Goal: Information Seeking & Learning: Learn about a topic

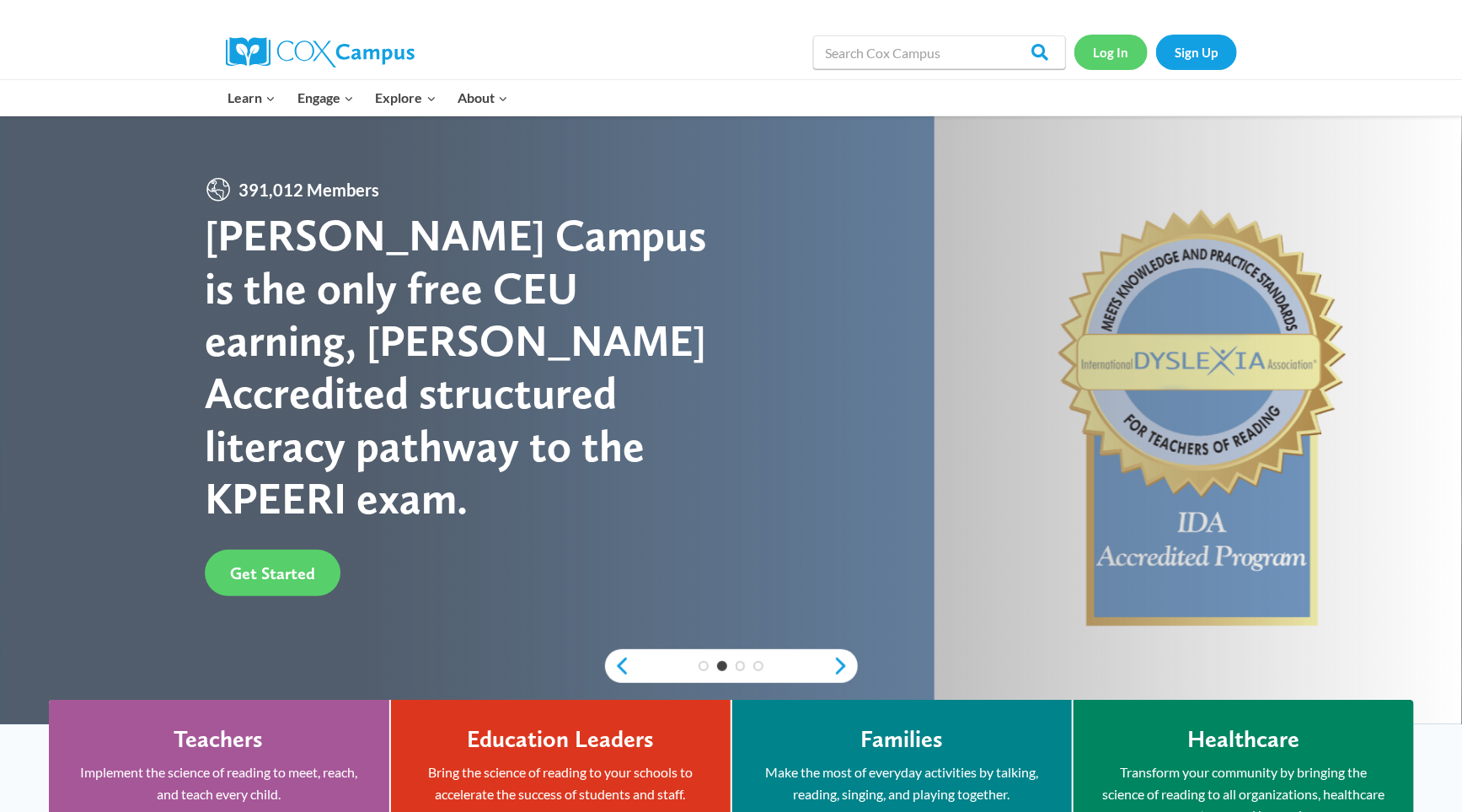
click at [1120, 51] on link "Log In" at bounding box center [1112, 52] width 74 height 35
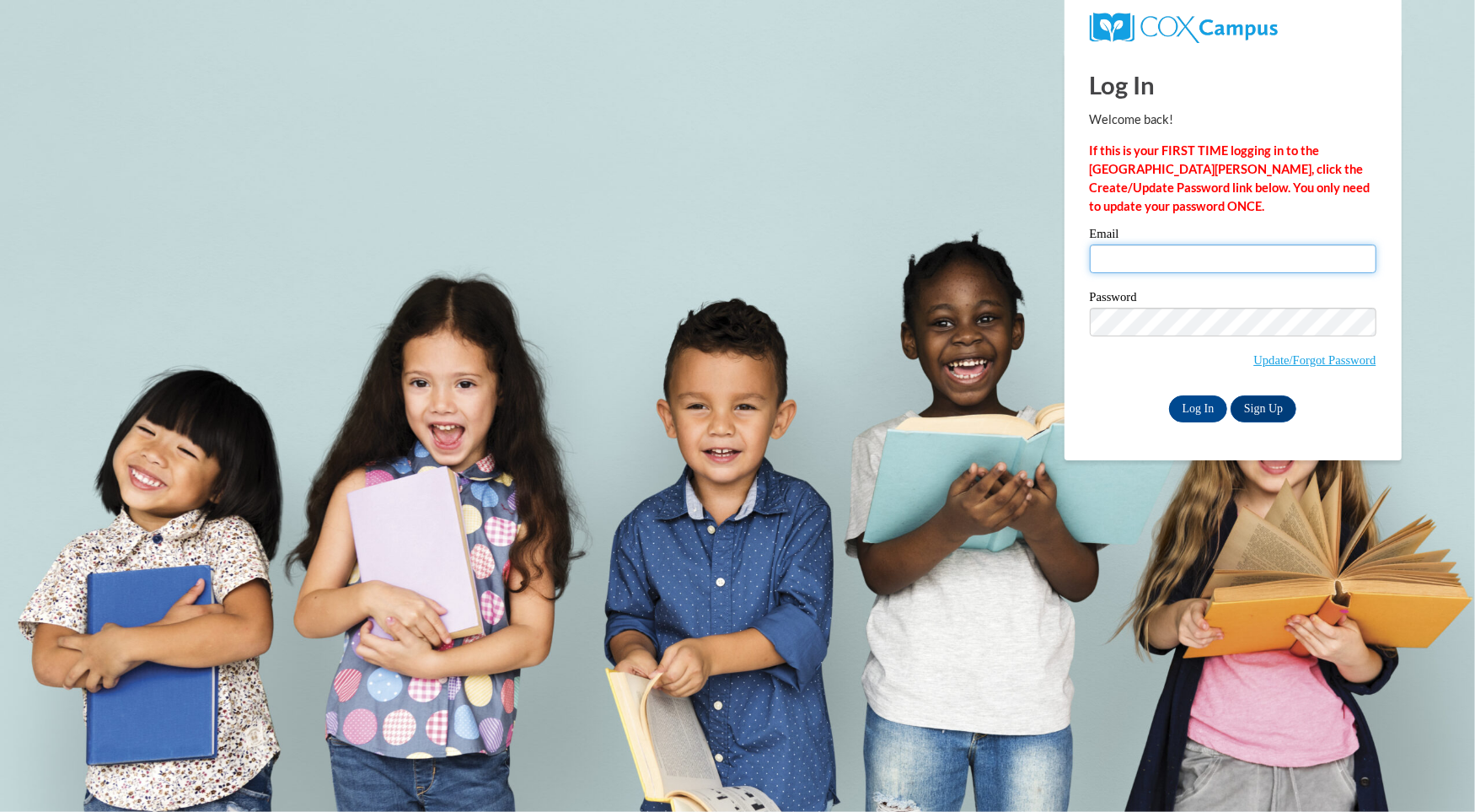
click at [1108, 264] on input "Email" at bounding box center [1232, 259] width 286 height 29
type input "isilva2507@yahoo.com"
drag, startPoint x: 1231, startPoint y: 258, endPoint x: 1089, endPoint y: 246, distance: 142.5
click at [1090, 246] on input "isilva2507@yahoo.com" at bounding box center [1232, 259] width 286 height 29
click at [1113, 254] on input "Email" at bounding box center [1232, 259] width 286 height 29
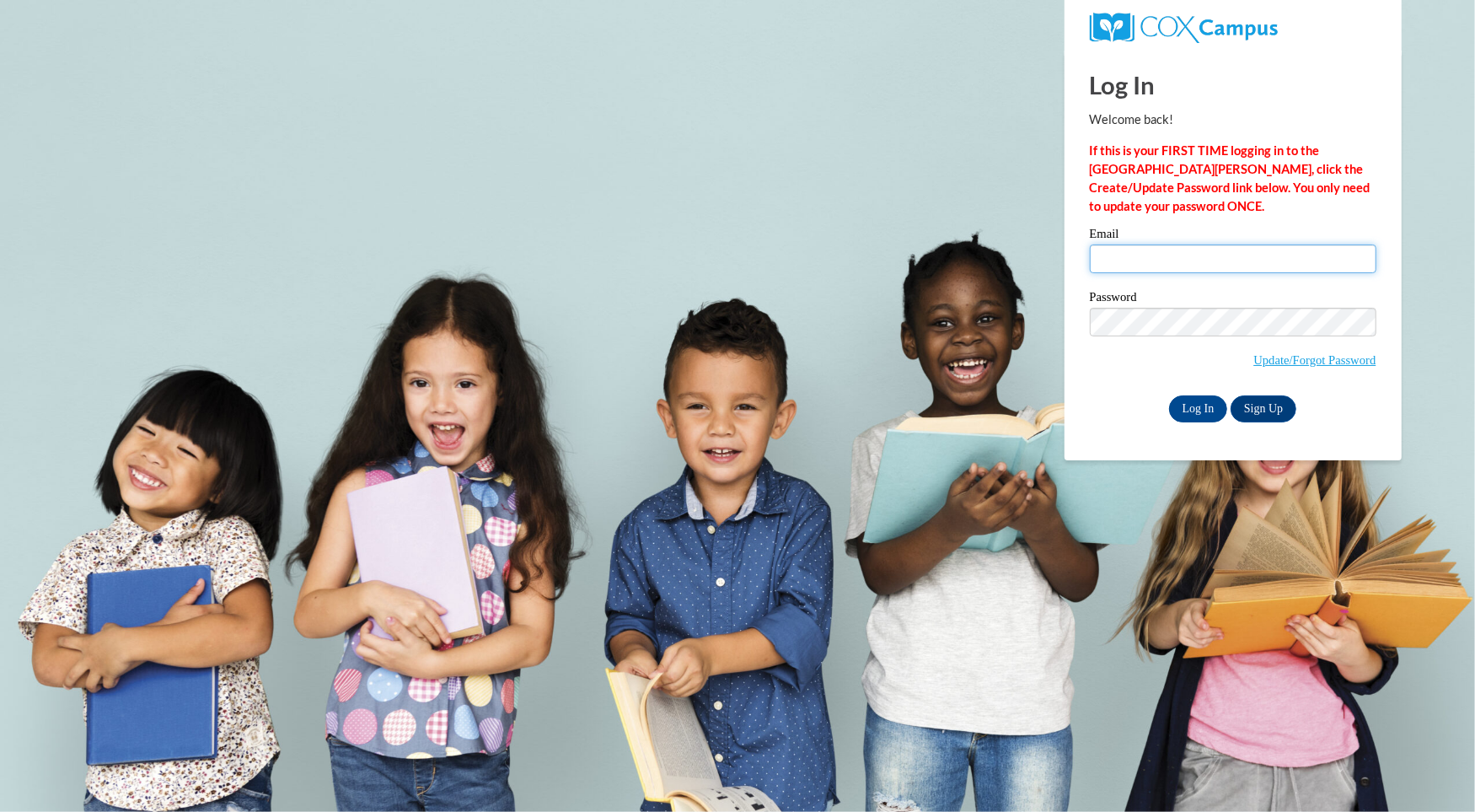
type input "isilva3@ivytech.edu"
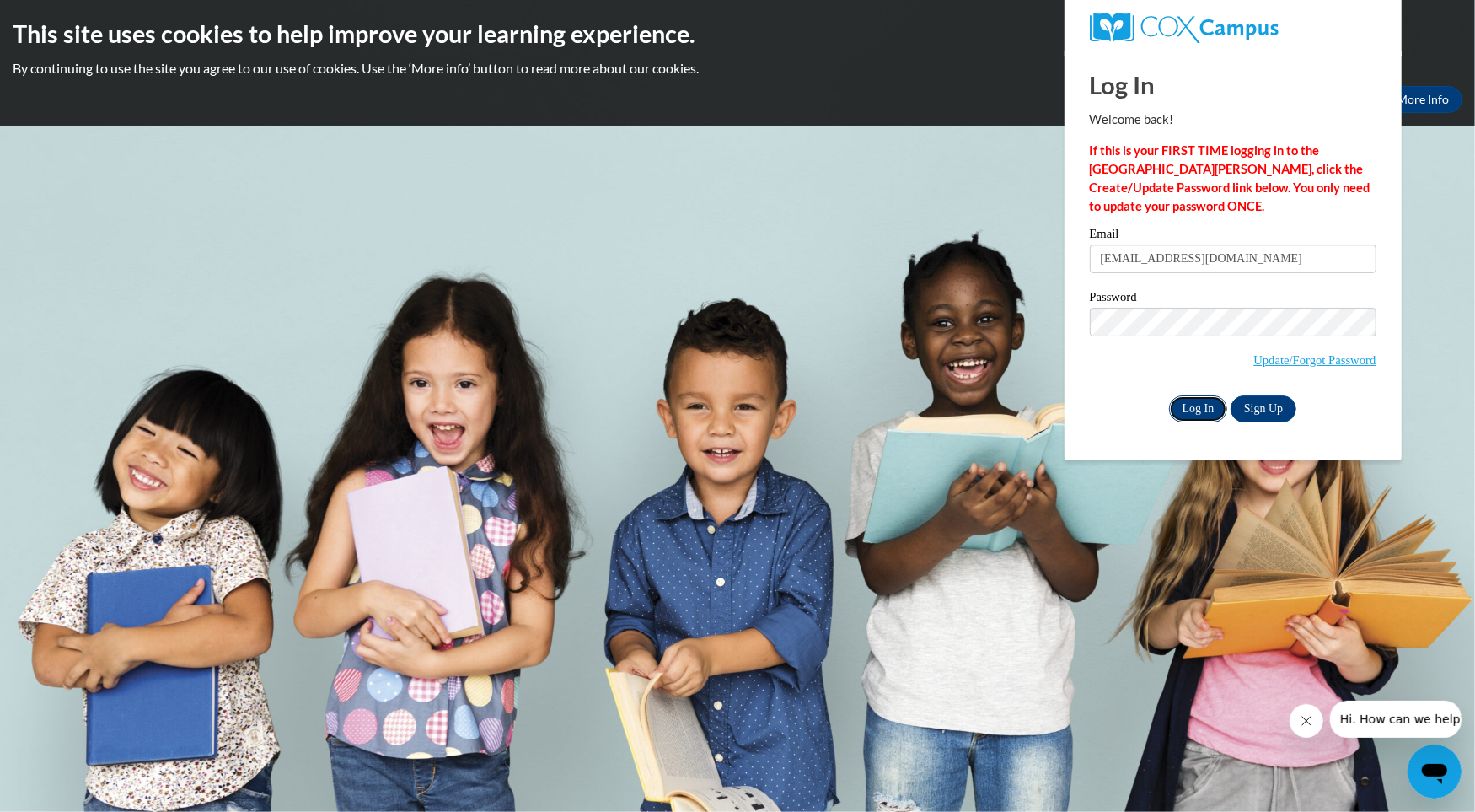
click at [1192, 404] on input "Log In" at bounding box center [1198, 408] width 59 height 27
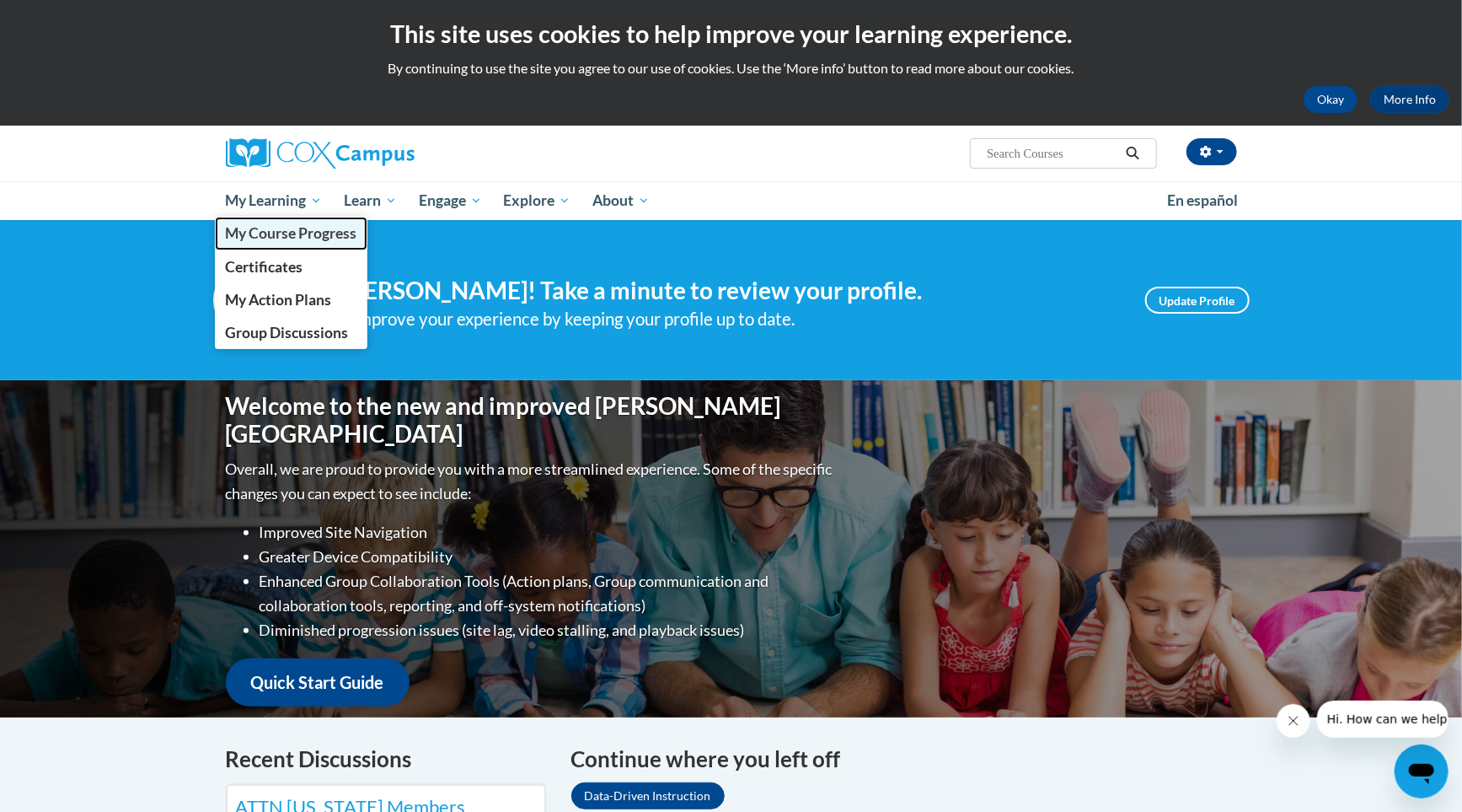
click at [296, 228] on span "My Course Progress" at bounding box center [291, 233] width 132 height 17
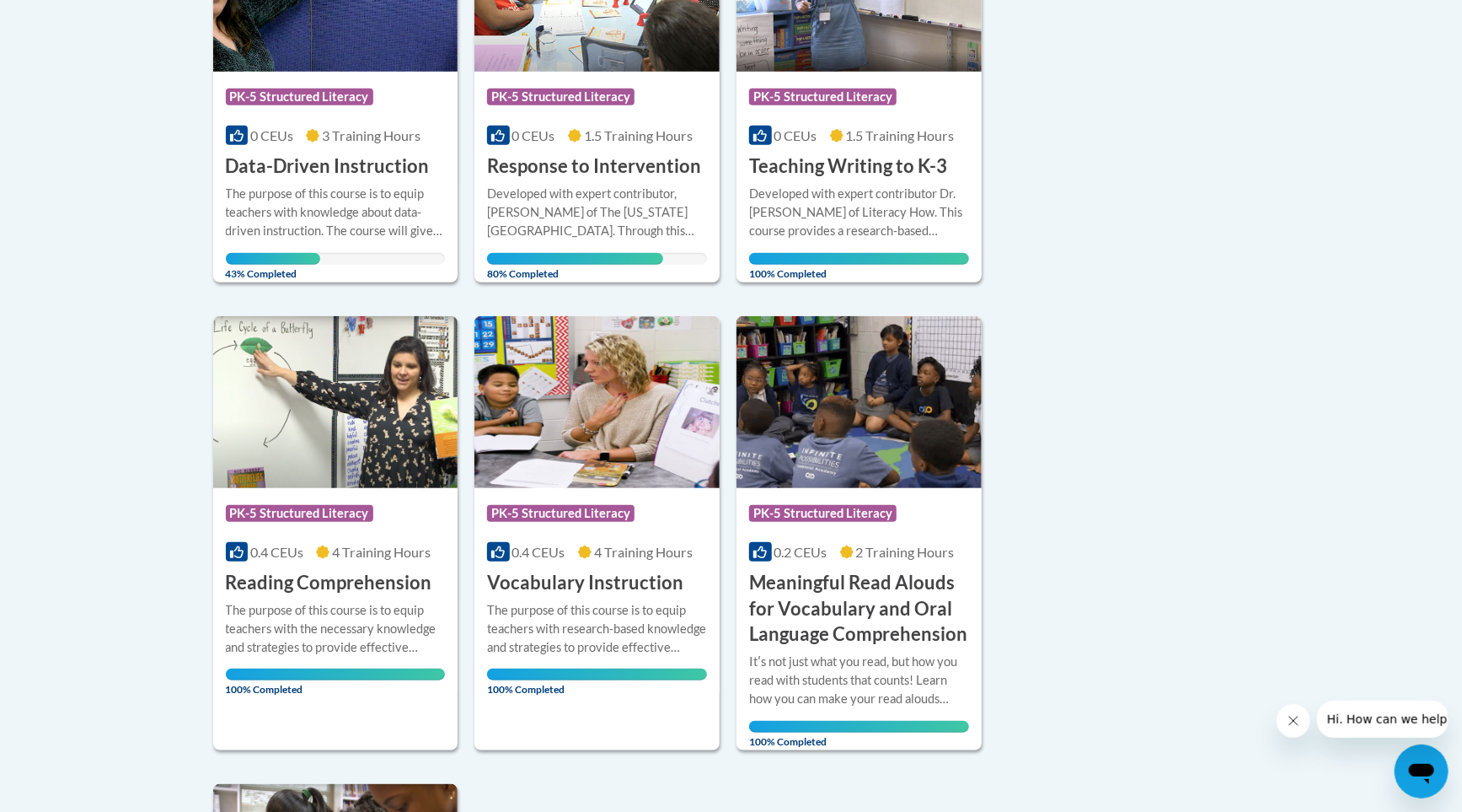
scroll to position [526, 0]
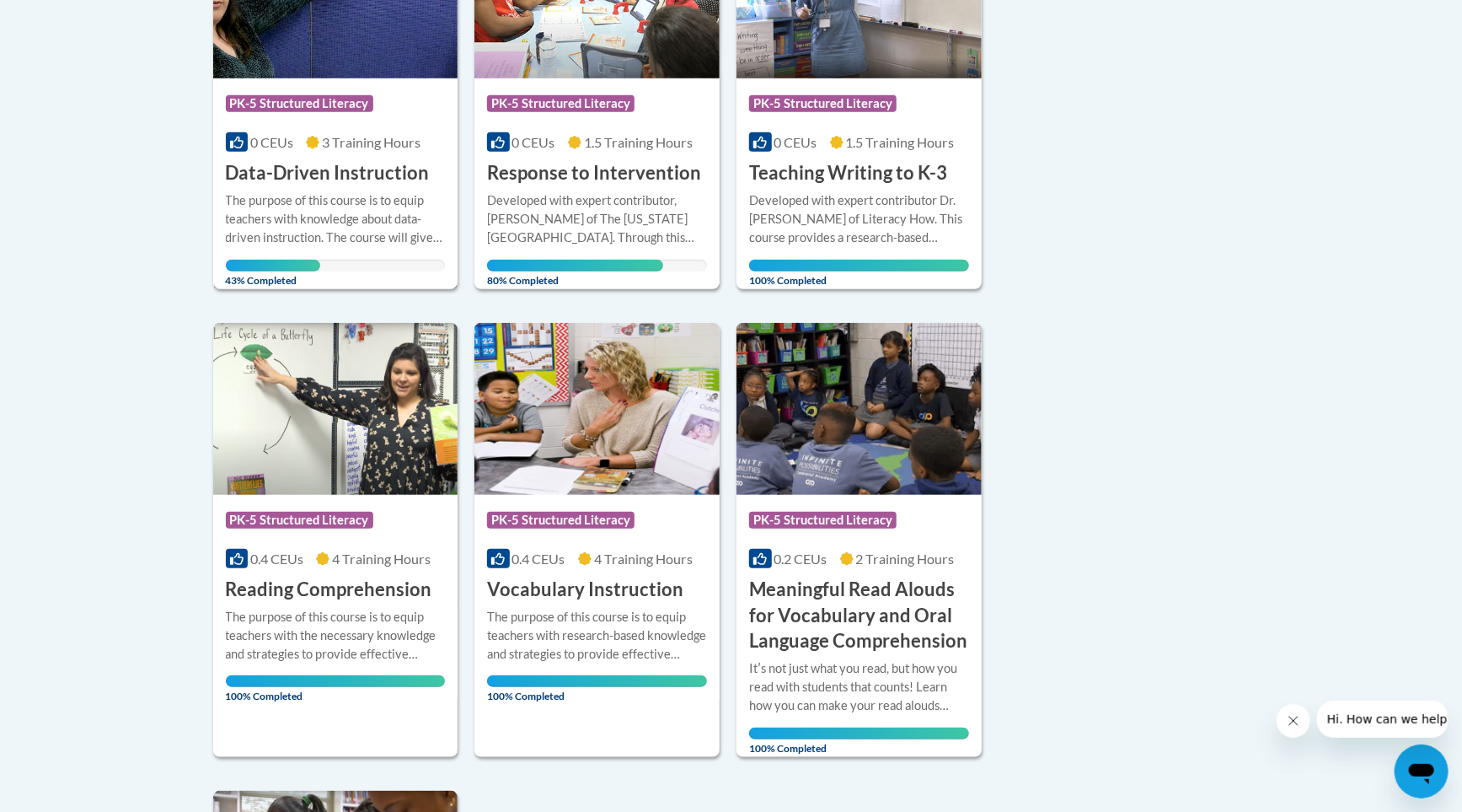
click at [325, 177] on h3 "Data-Driven Instruction" at bounding box center [328, 173] width 204 height 26
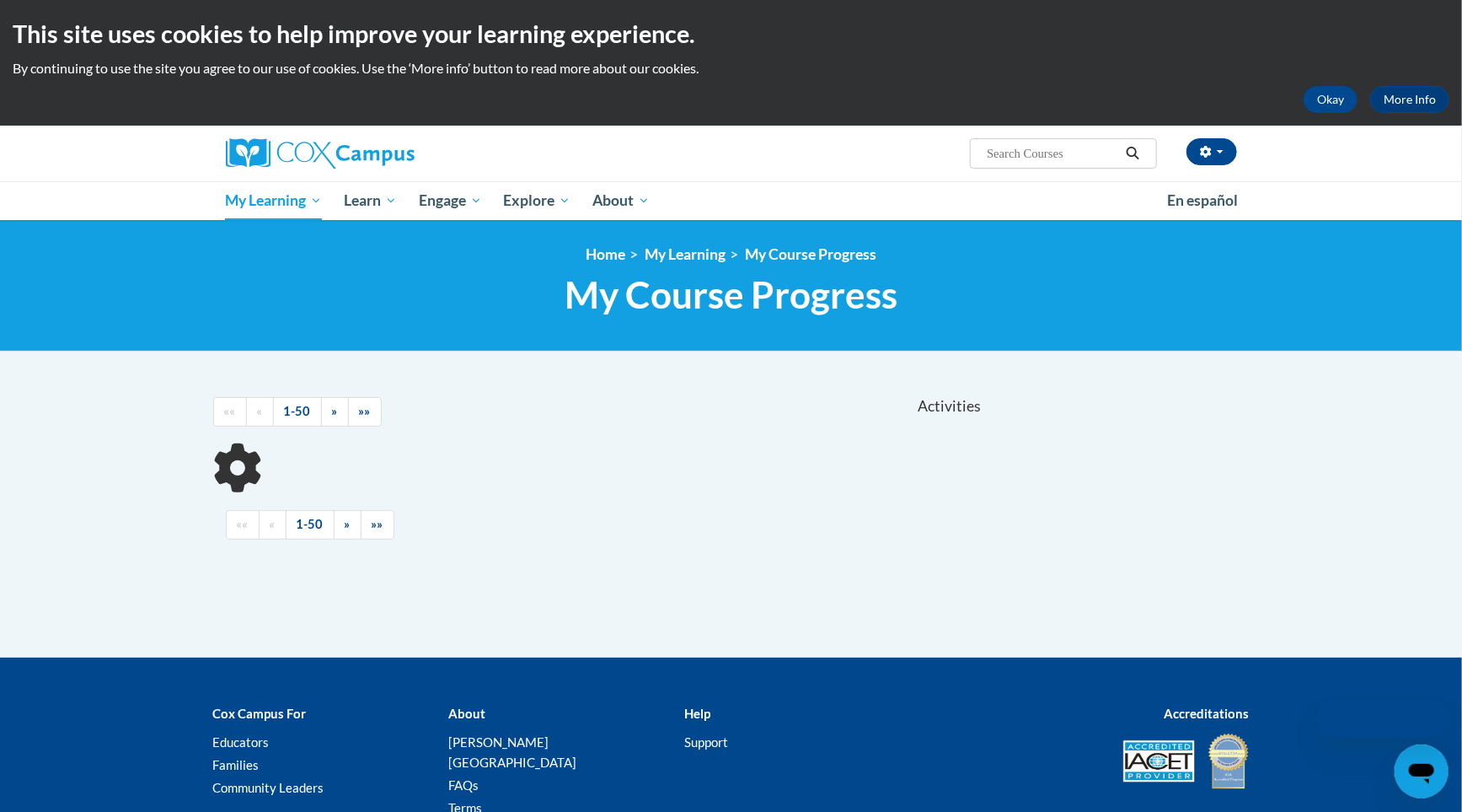
scroll to position [120, 0]
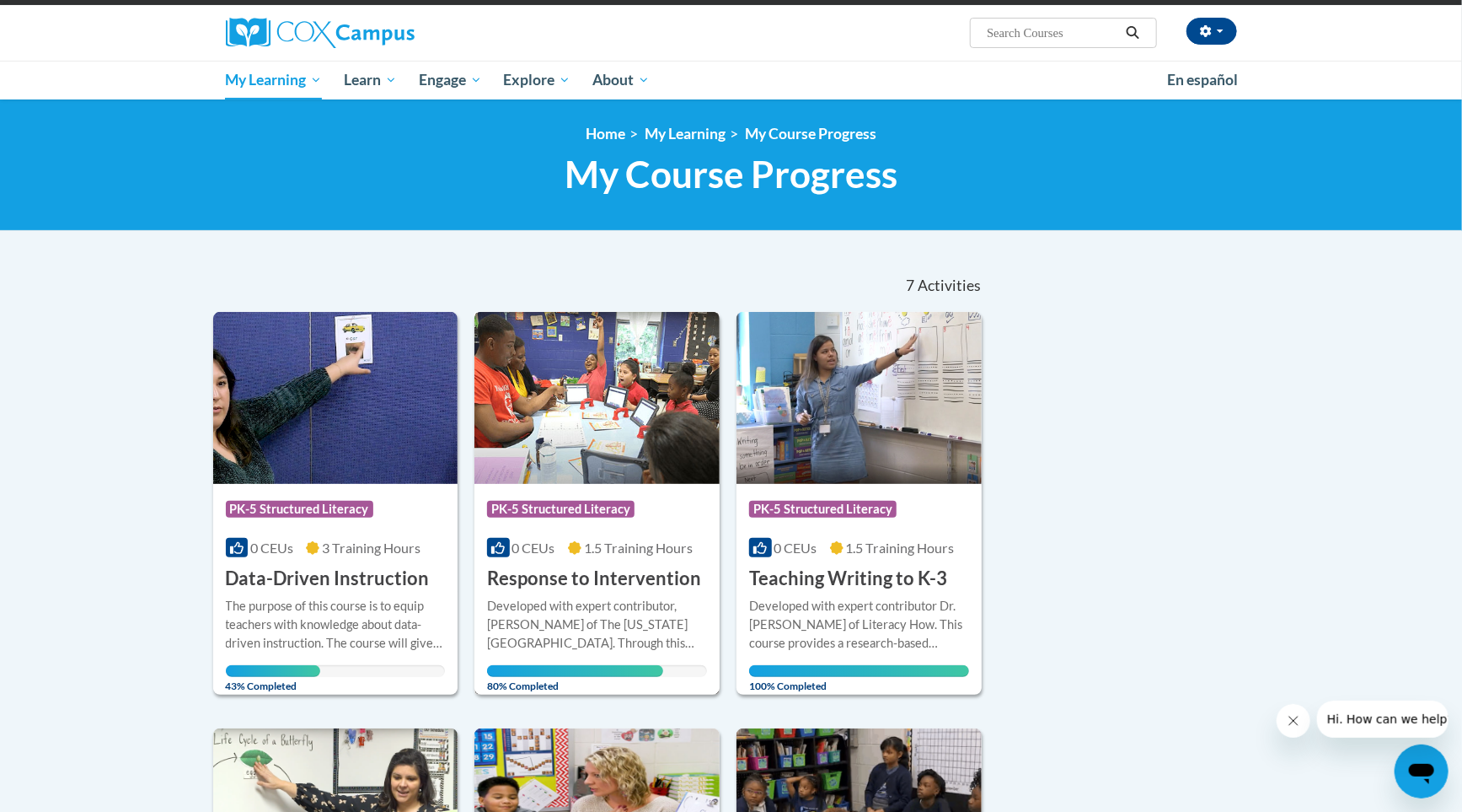
click at [600, 574] on h3 "Response to Intervention" at bounding box center [594, 578] width 214 height 26
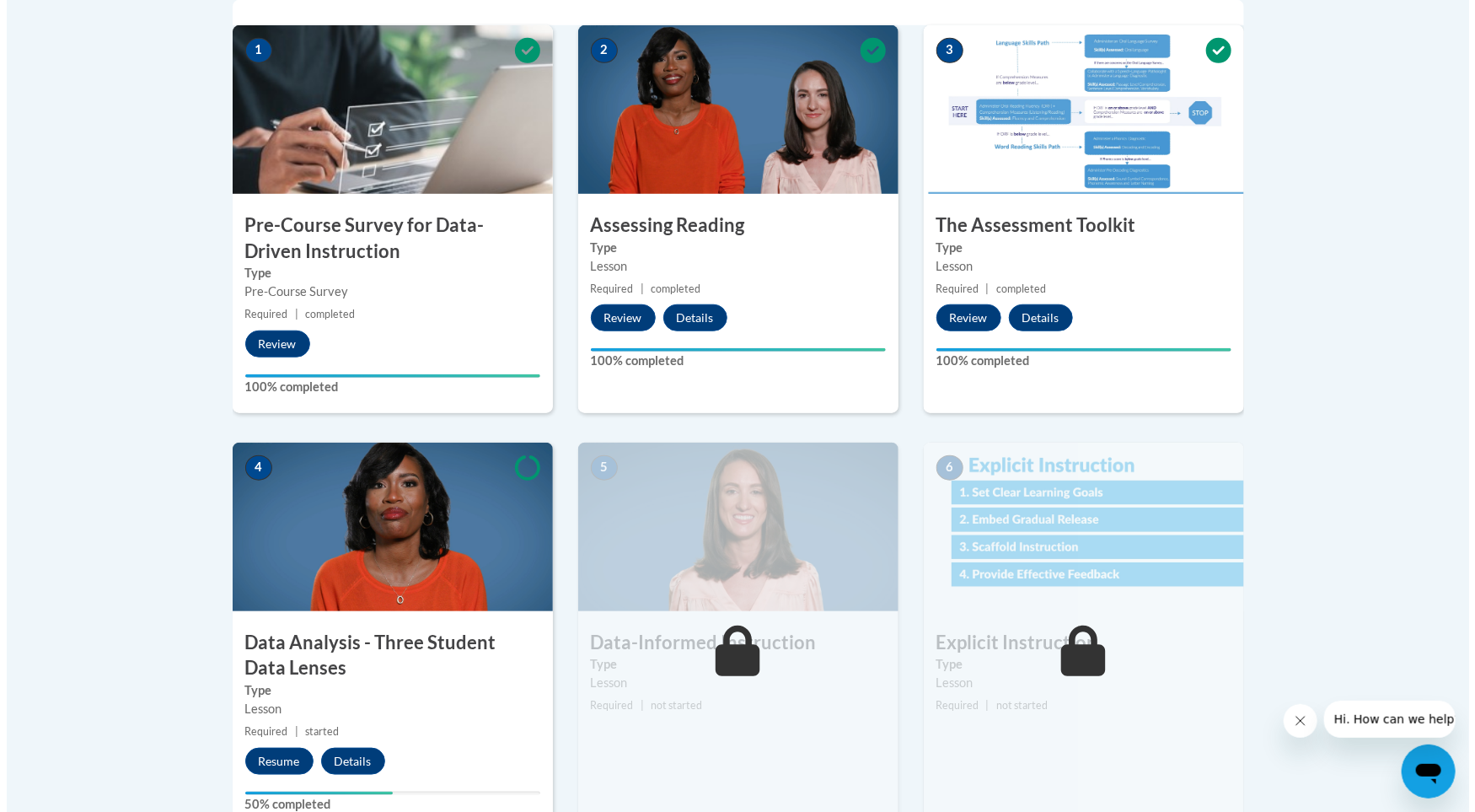
scroll to position [574, 0]
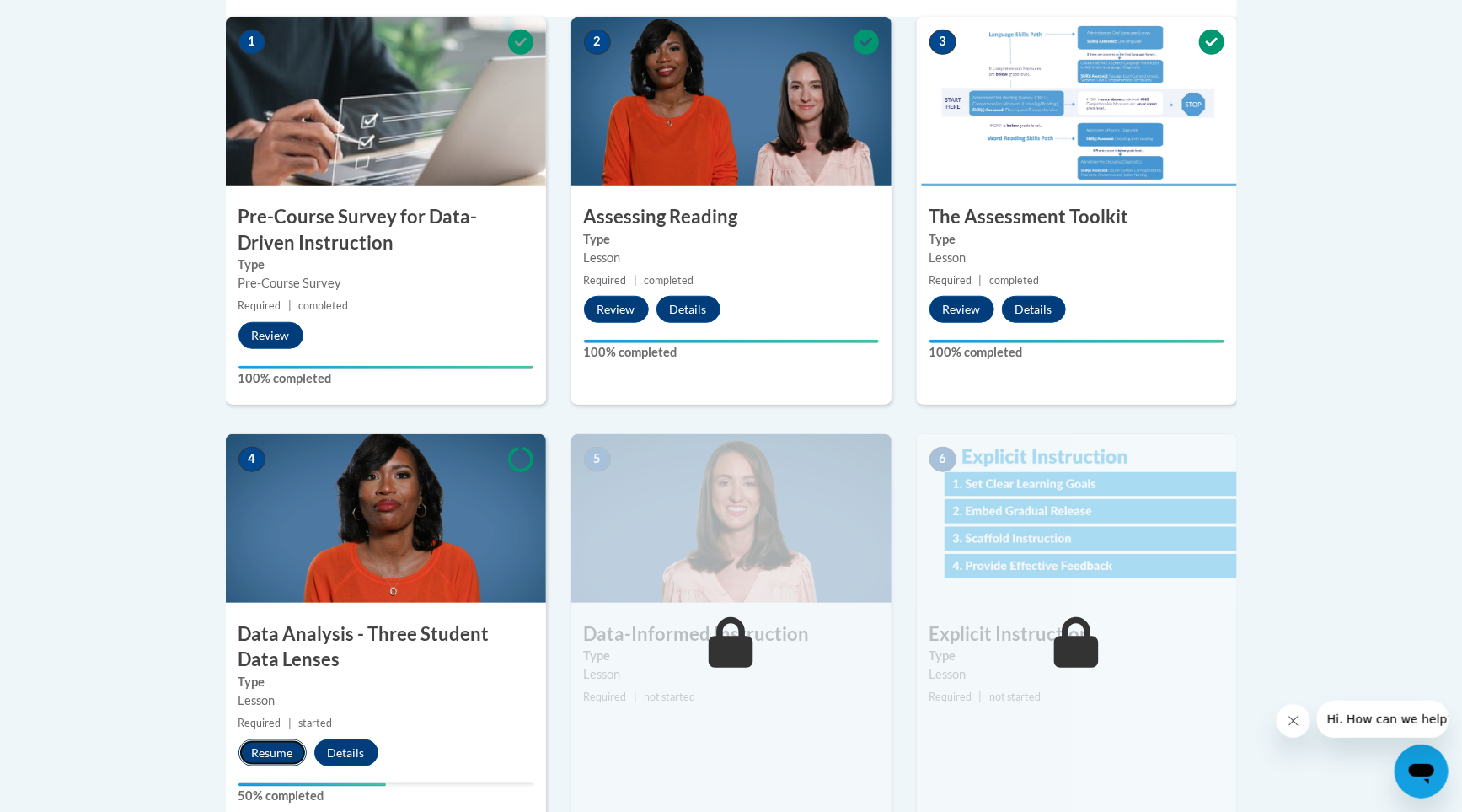
click at [265, 742] on button "Resume" at bounding box center [273, 753] width 68 height 27
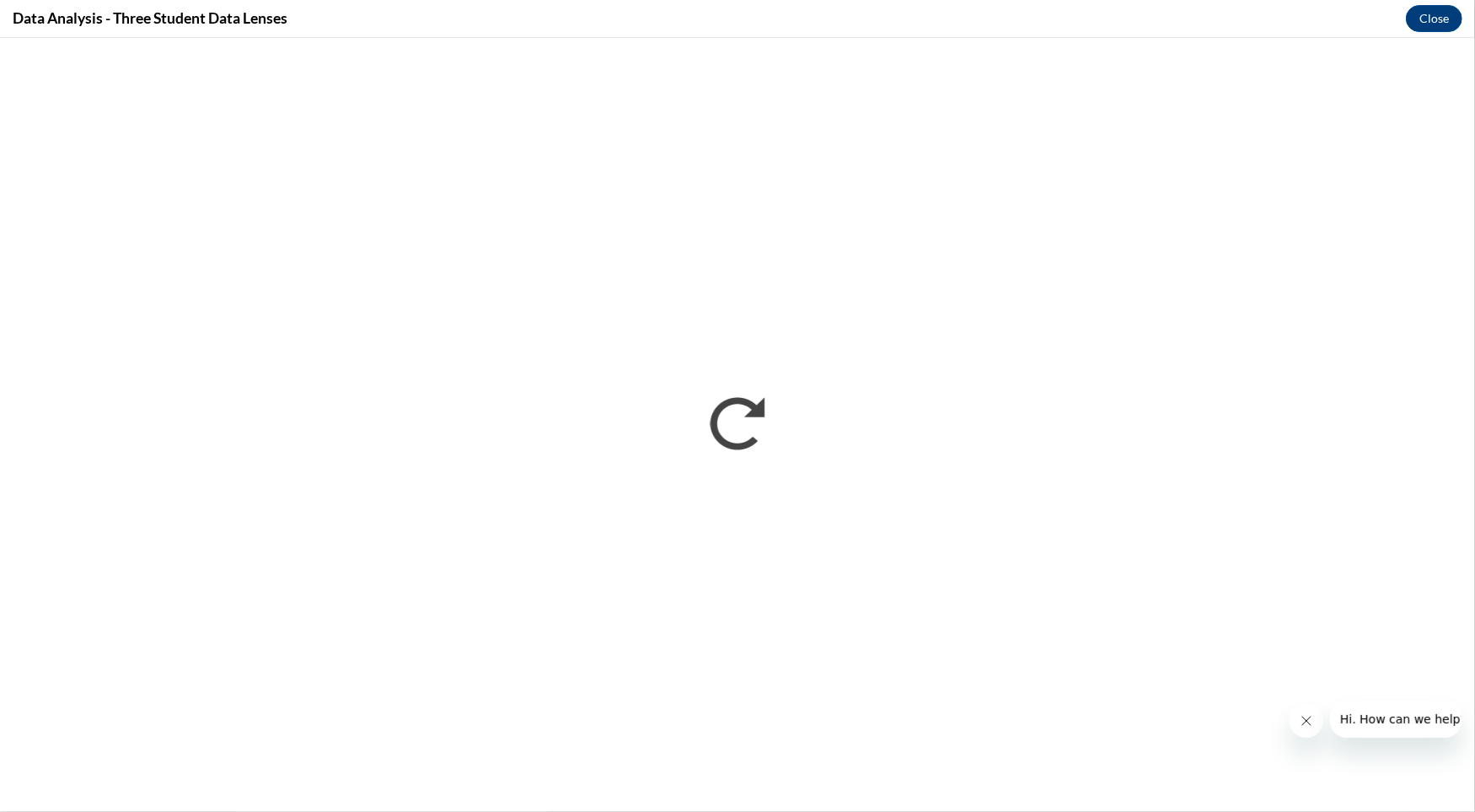
scroll to position [0, 0]
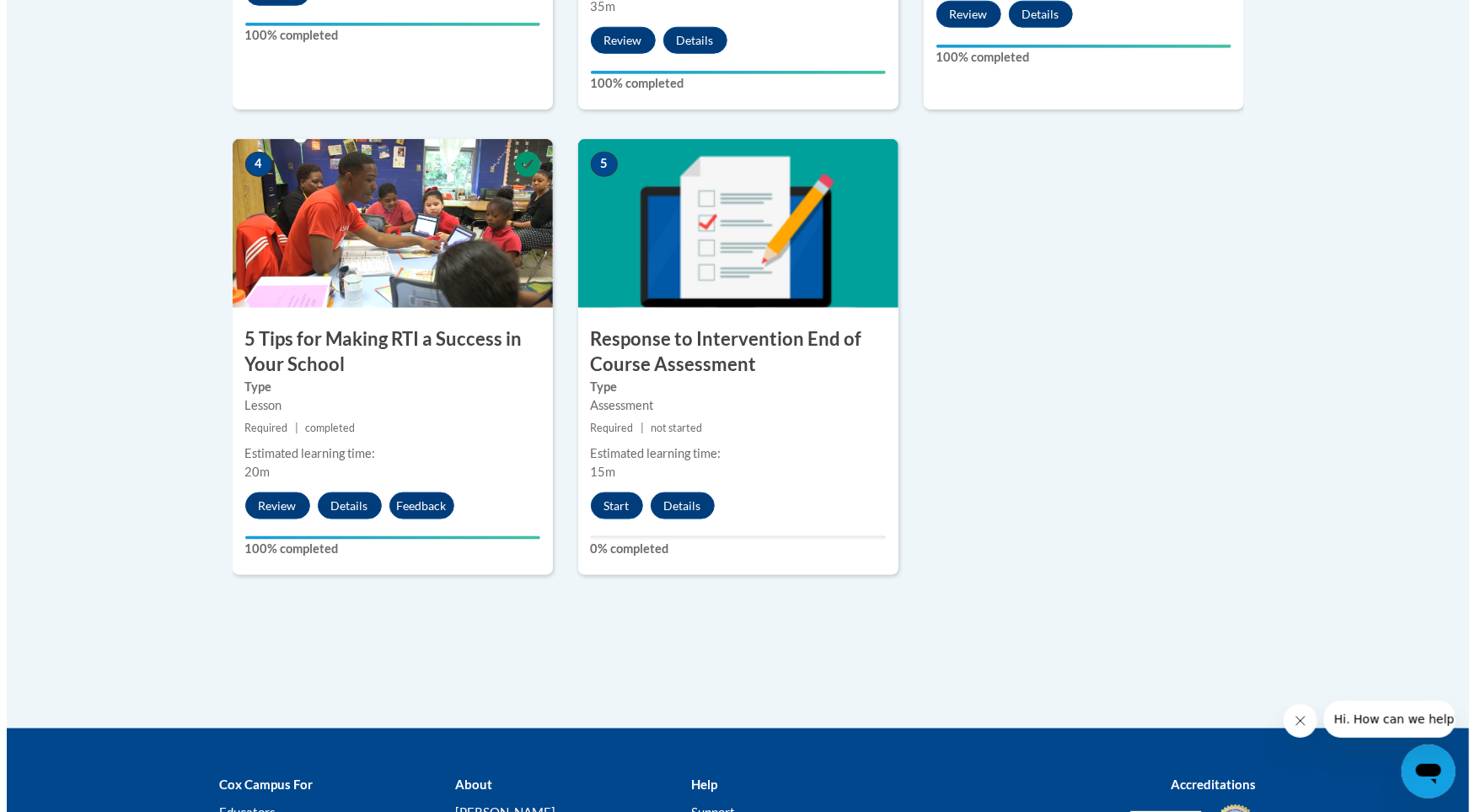
scroll to position [933, 0]
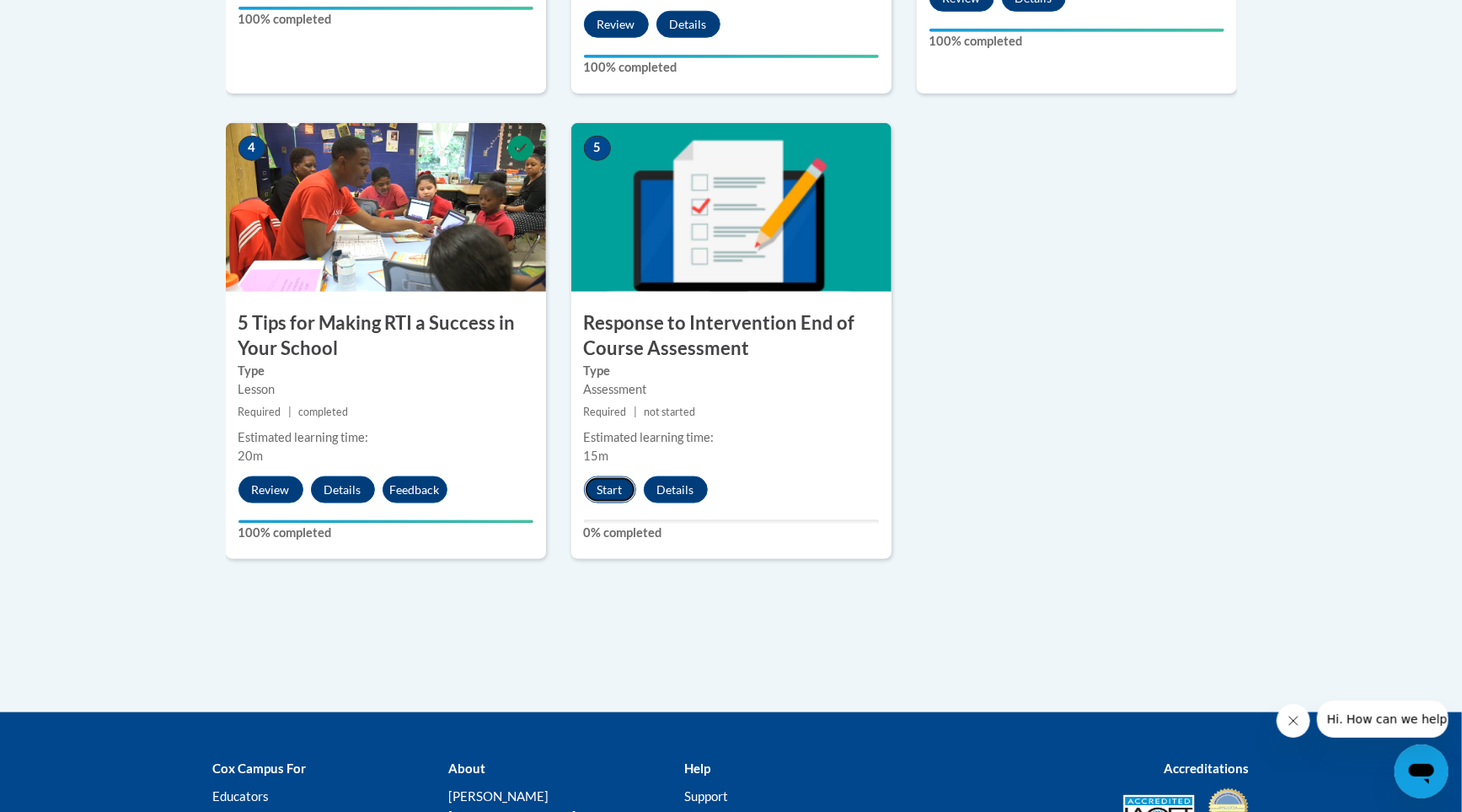
click at [612, 486] on button "Start" at bounding box center [610, 490] width 52 height 27
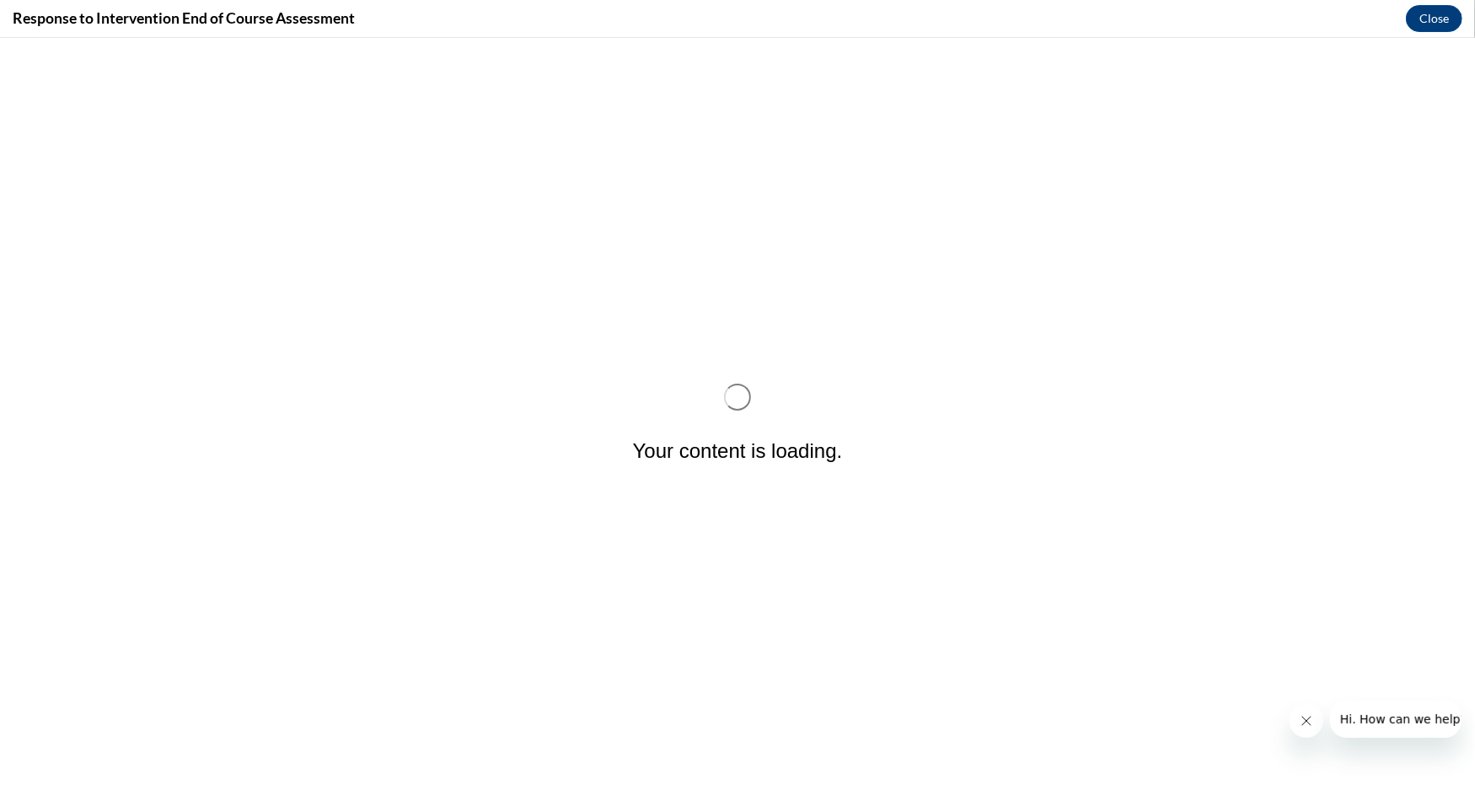
scroll to position [0, 0]
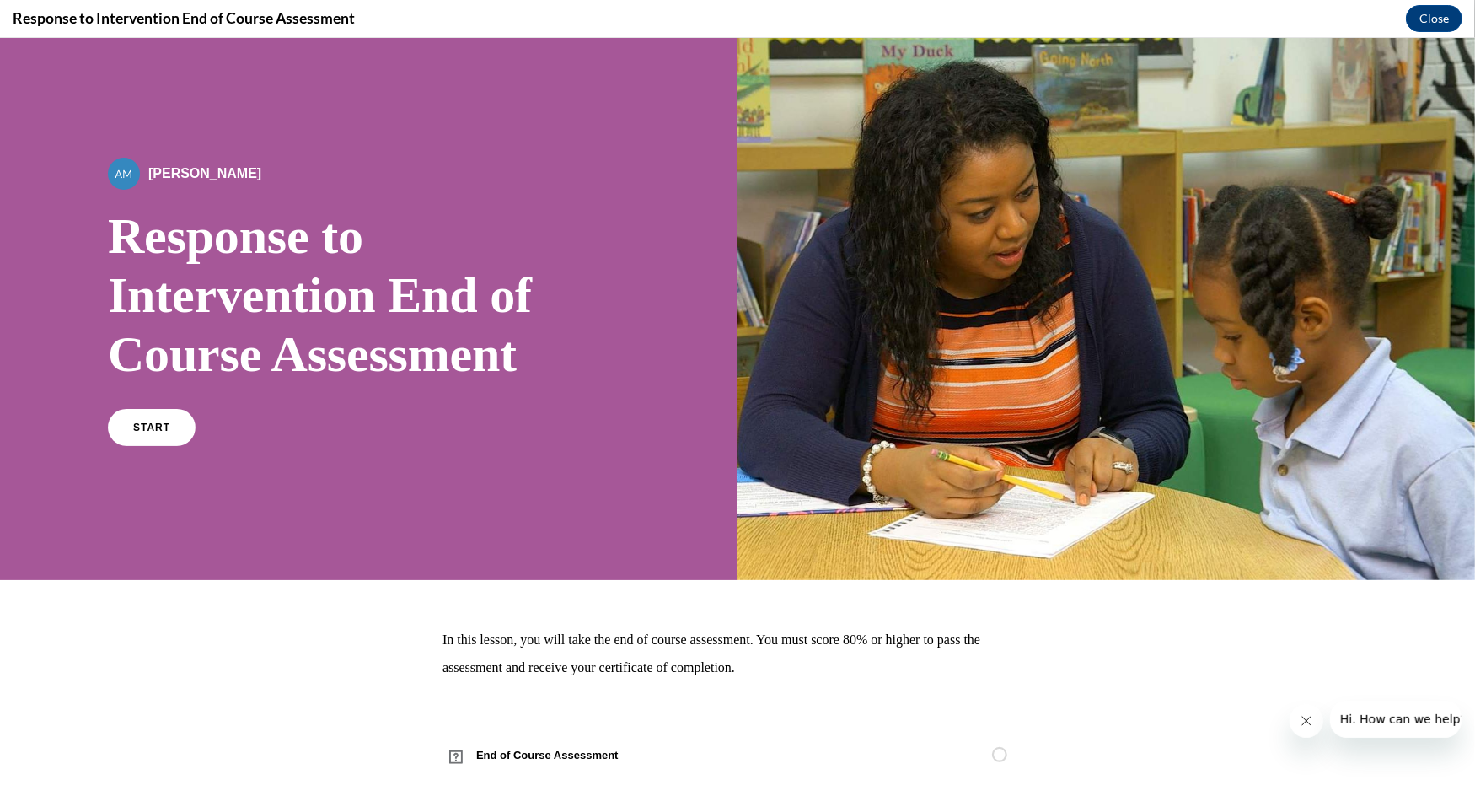
click at [612, 486] on div "By Alexander Mackey Response to Intervention End of Course Assessment START" at bounding box center [369, 309] width 738 height 542
click at [163, 428] on span "START" at bounding box center [151, 427] width 39 height 13
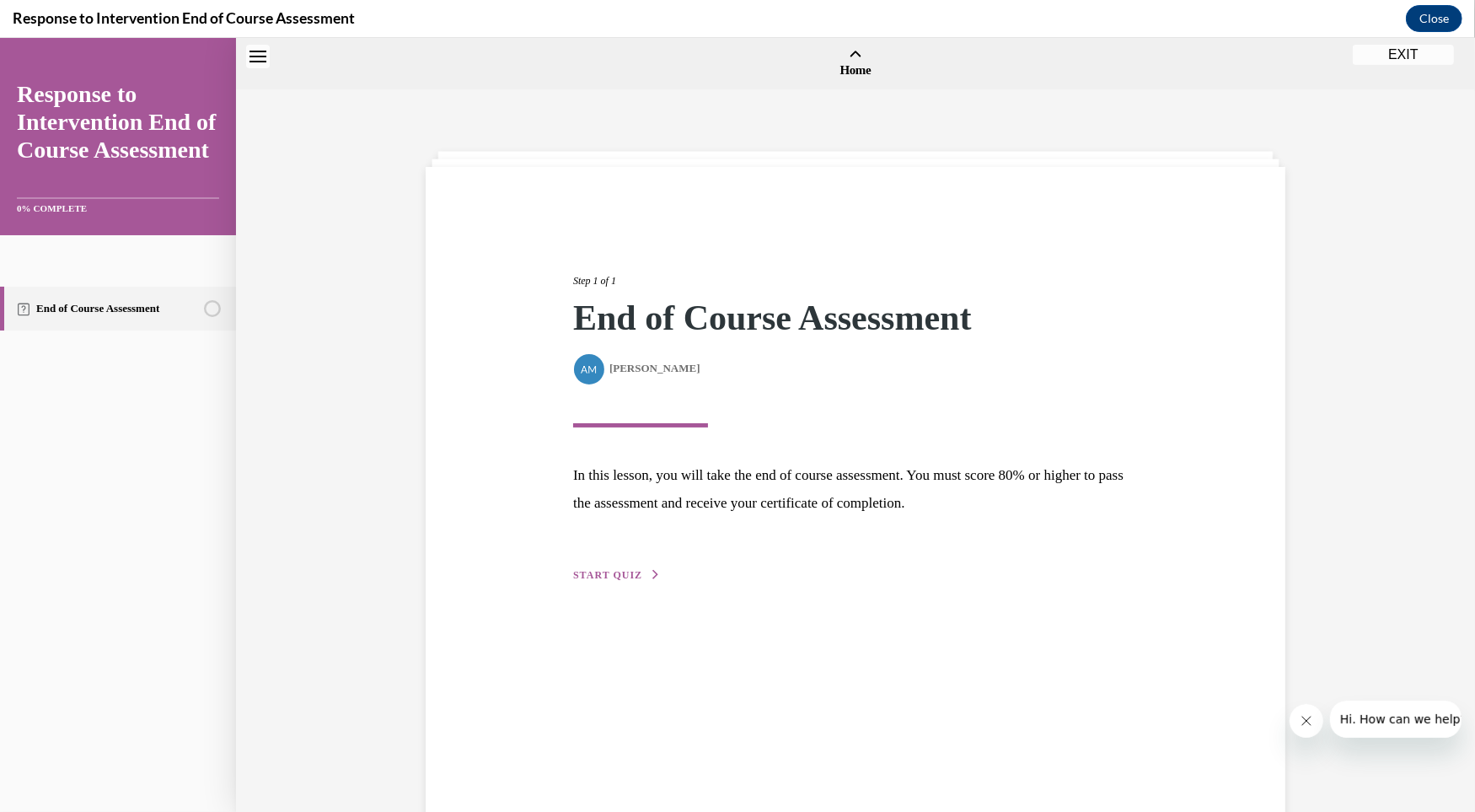
scroll to position [52, 0]
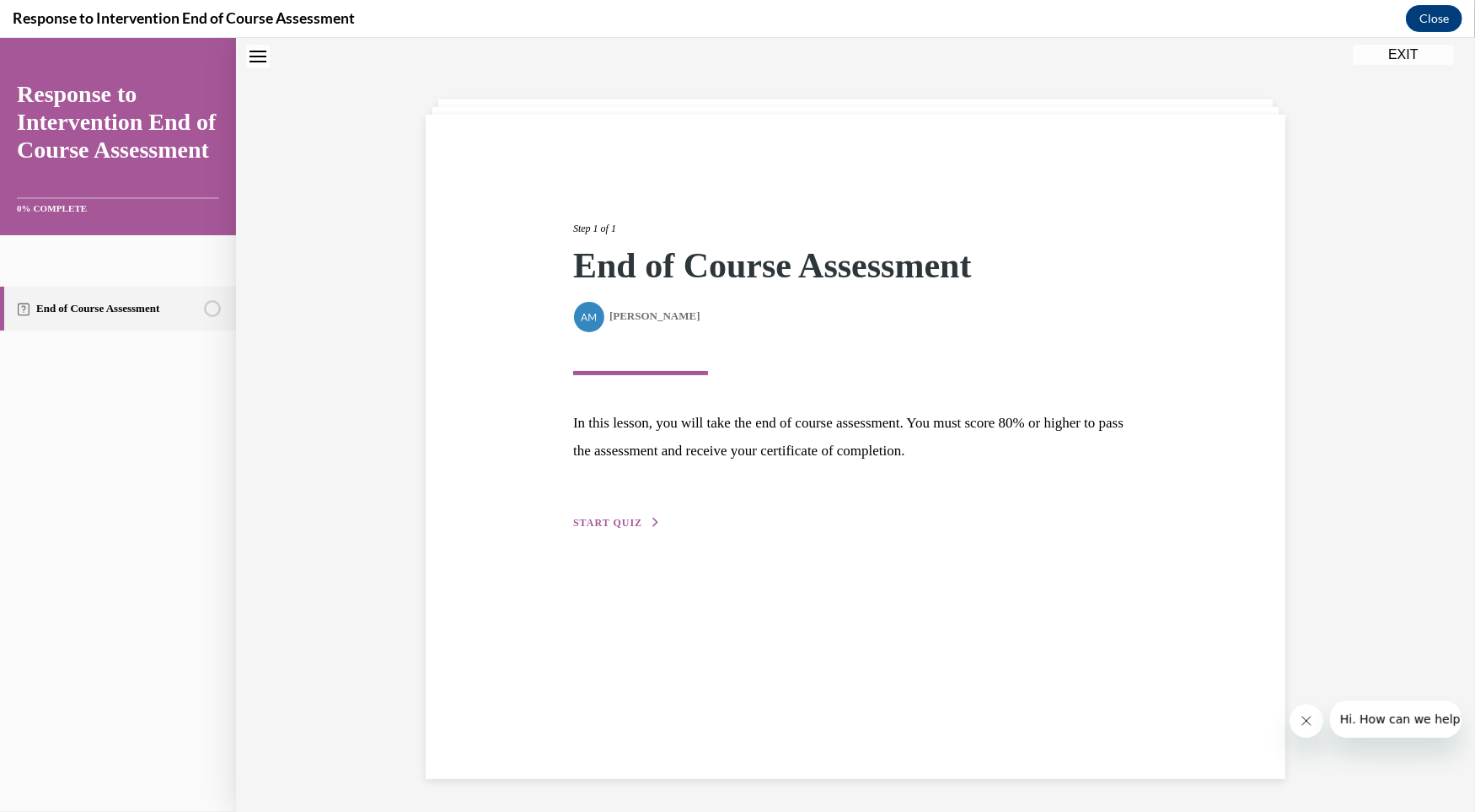
click at [632, 511] on div "Step 1 of 1 End of Course Assessment By Alexander Mackey Alexander Mackey In th…" at bounding box center [856, 357] width 590 height 349
click at [640, 523] on button "START QUIZ" at bounding box center [617, 523] width 87 height 16
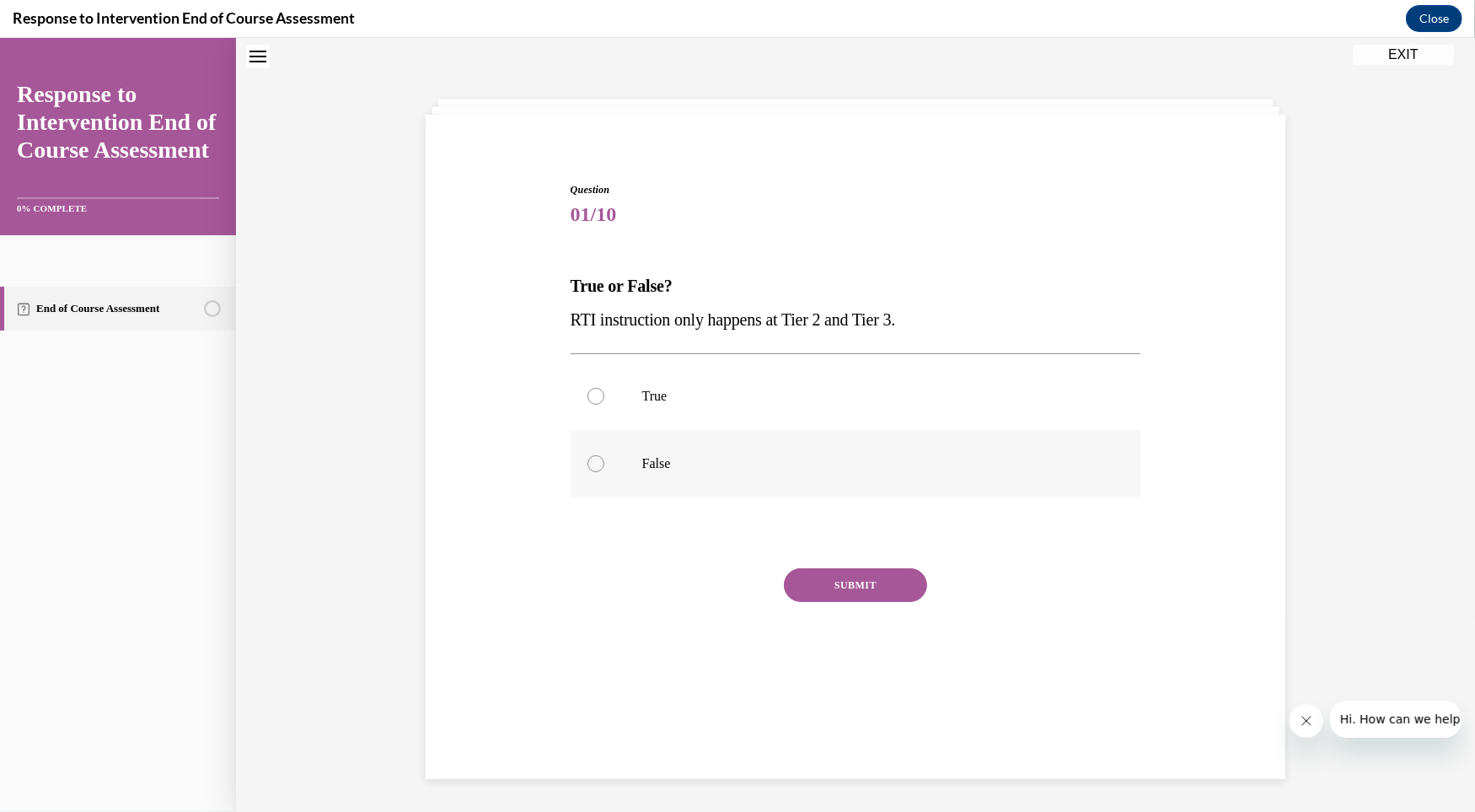
click at [620, 485] on label "False" at bounding box center [856, 463] width 571 height 67
click at [605, 471] on input "False" at bounding box center [595, 463] width 16 height 16
radio input "true"
click at [908, 593] on button "SUBMIT" at bounding box center [856, 584] width 144 height 34
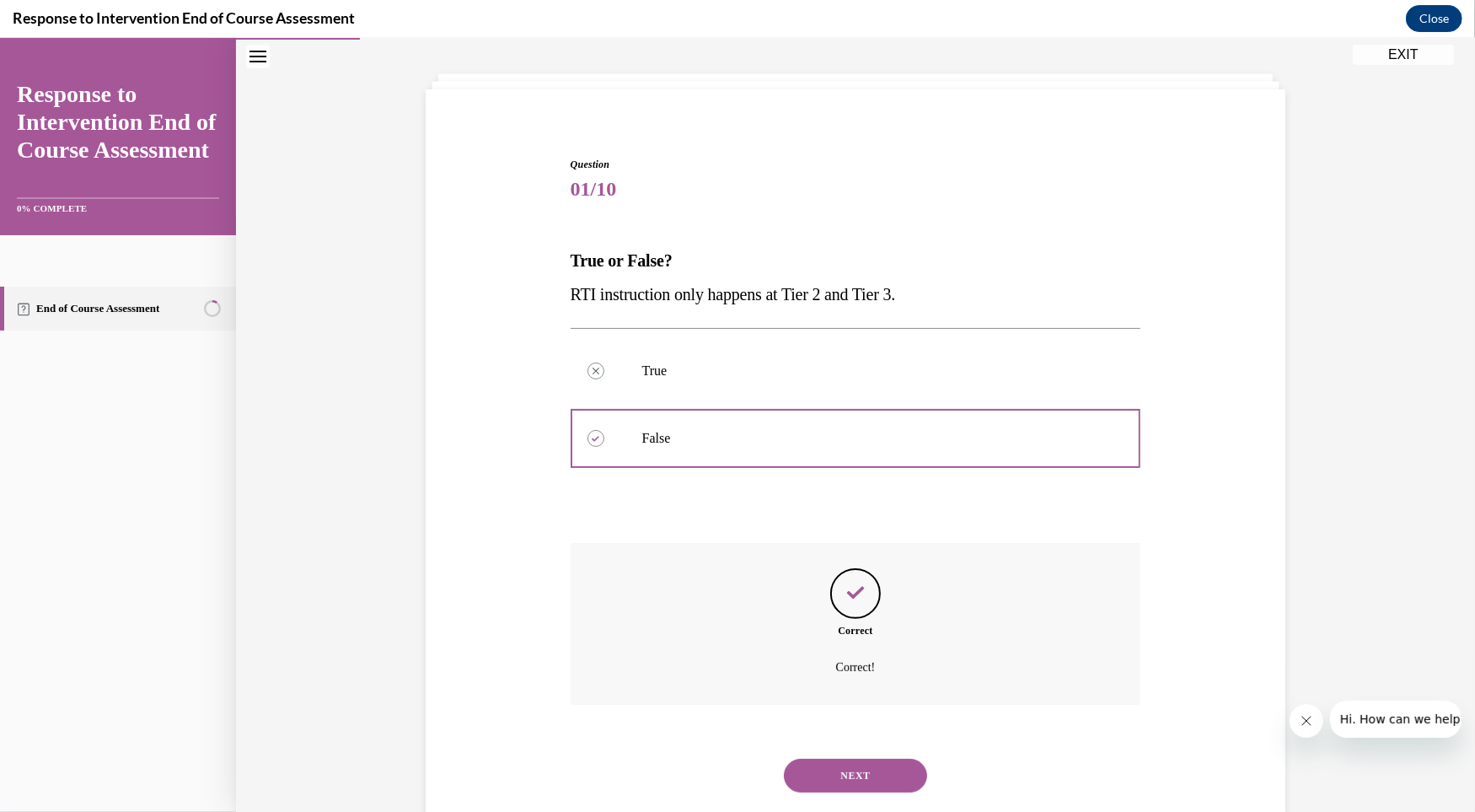
scroll to position [116, 0]
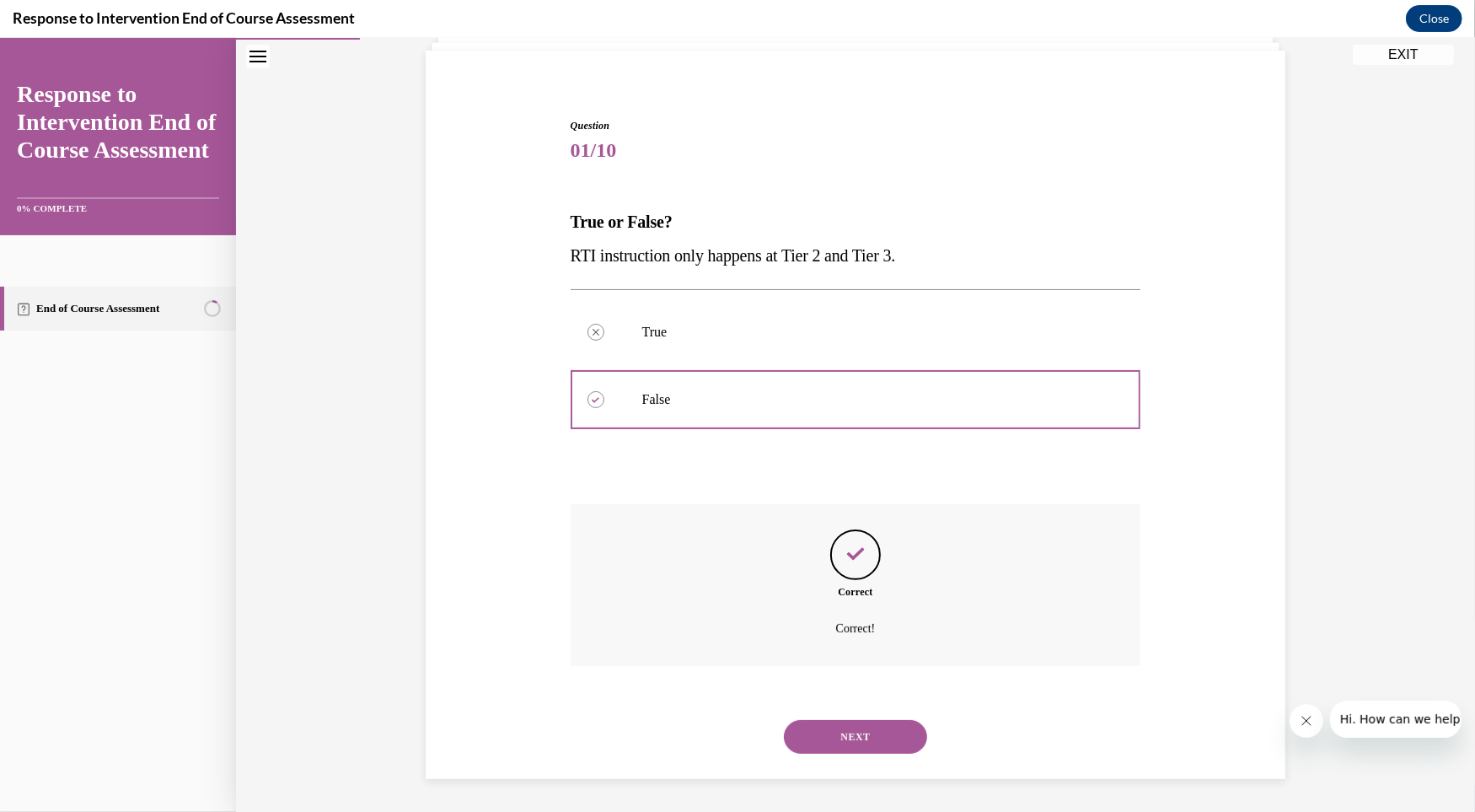
click at [825, 741] on button "NEXT" at bounding box center [856, 736] width 144 height 34
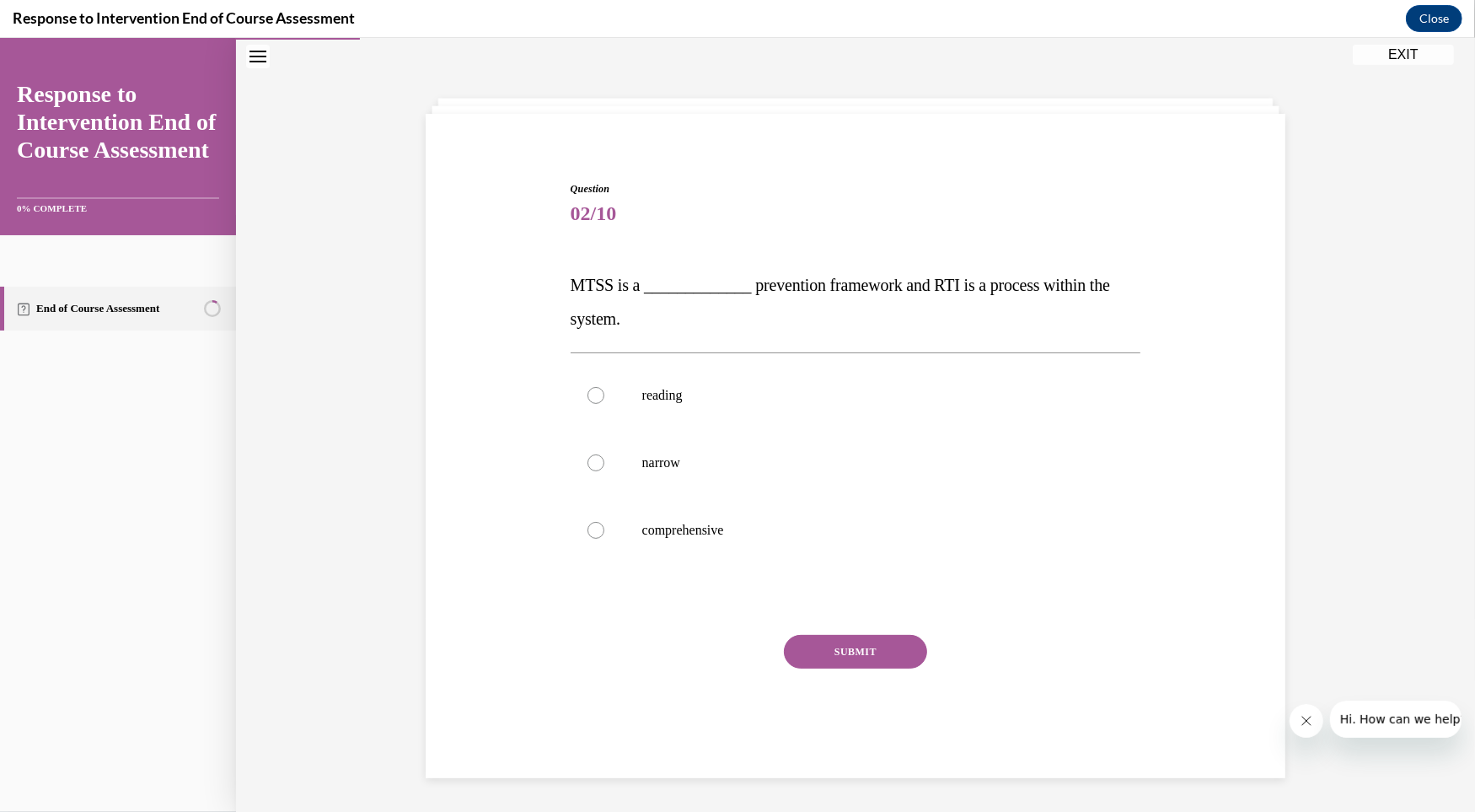
scroll to position [52, 0]
click at [606, 555] on label "comprehensive" at bounding box center [856, 531] width 571 height 67
click at [605, 539] on input "comprehensive" at bounding box center [595, 531] width 16 height 16
radio input "true"
click at [864, 654] on button "SUBMIT" at bounding box center [856, 652] width 144 height 34
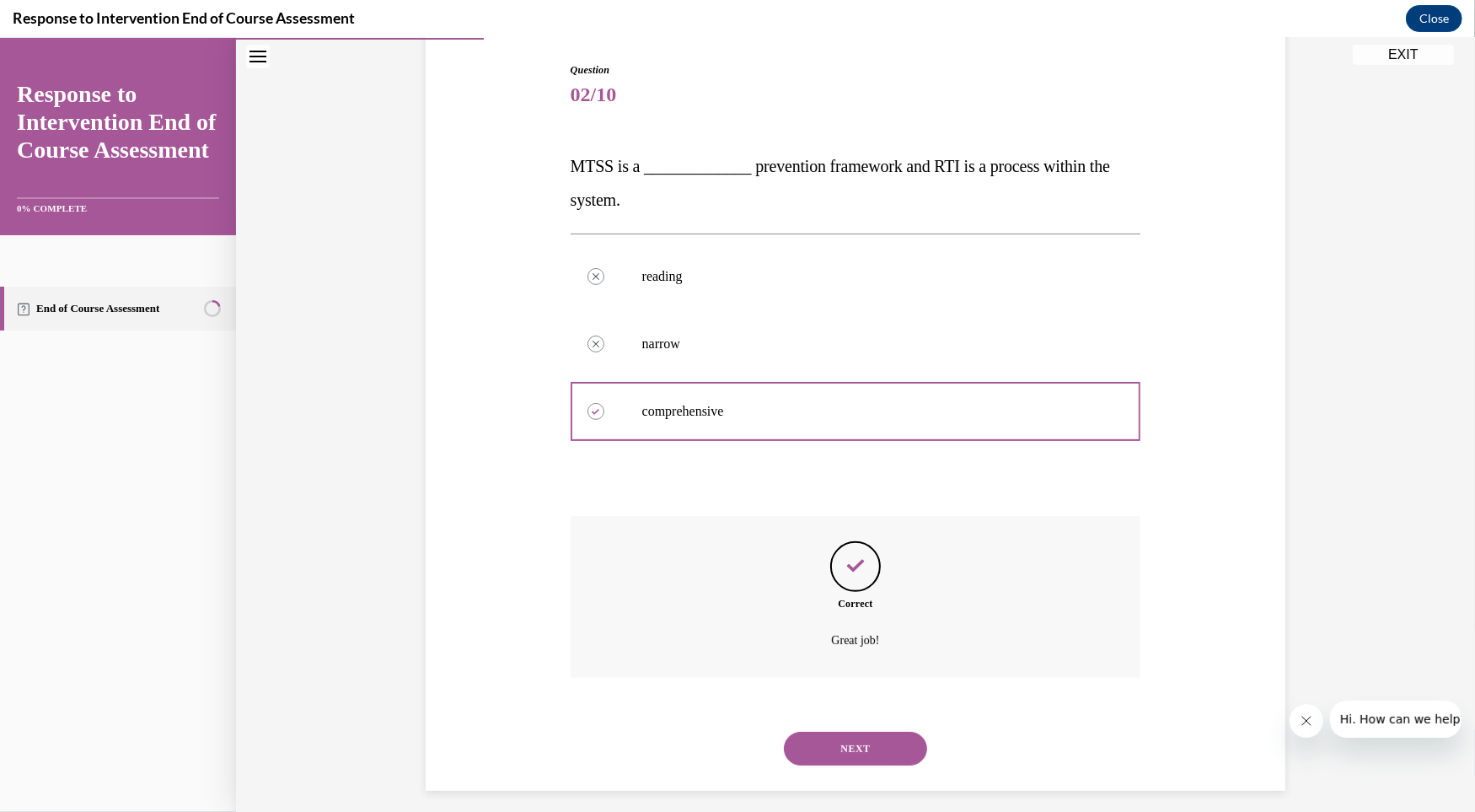
scroll to position [183, 0]
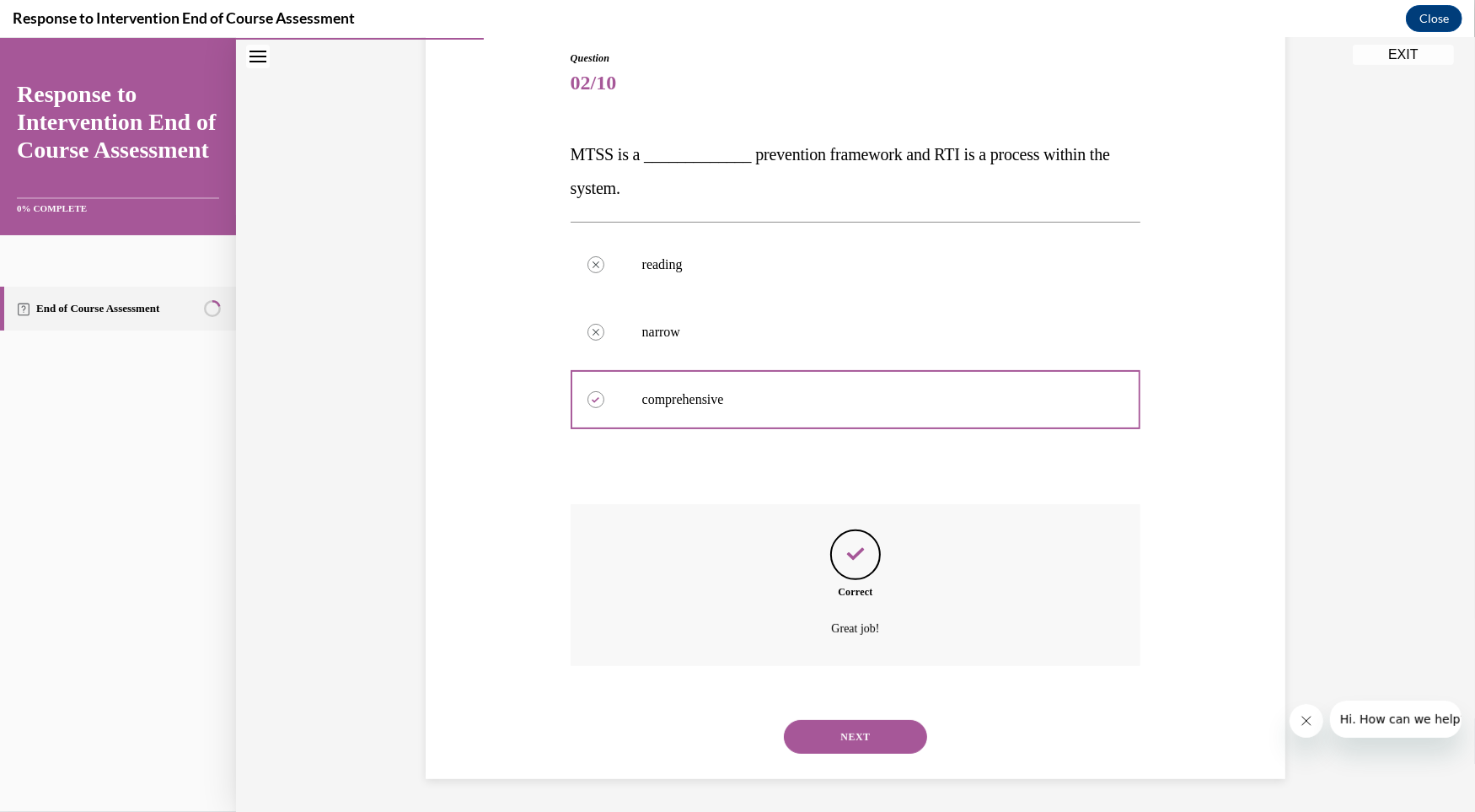
click at [869, 726] on button "NEXT" at bounding box center [856, 736] width 144 height 34
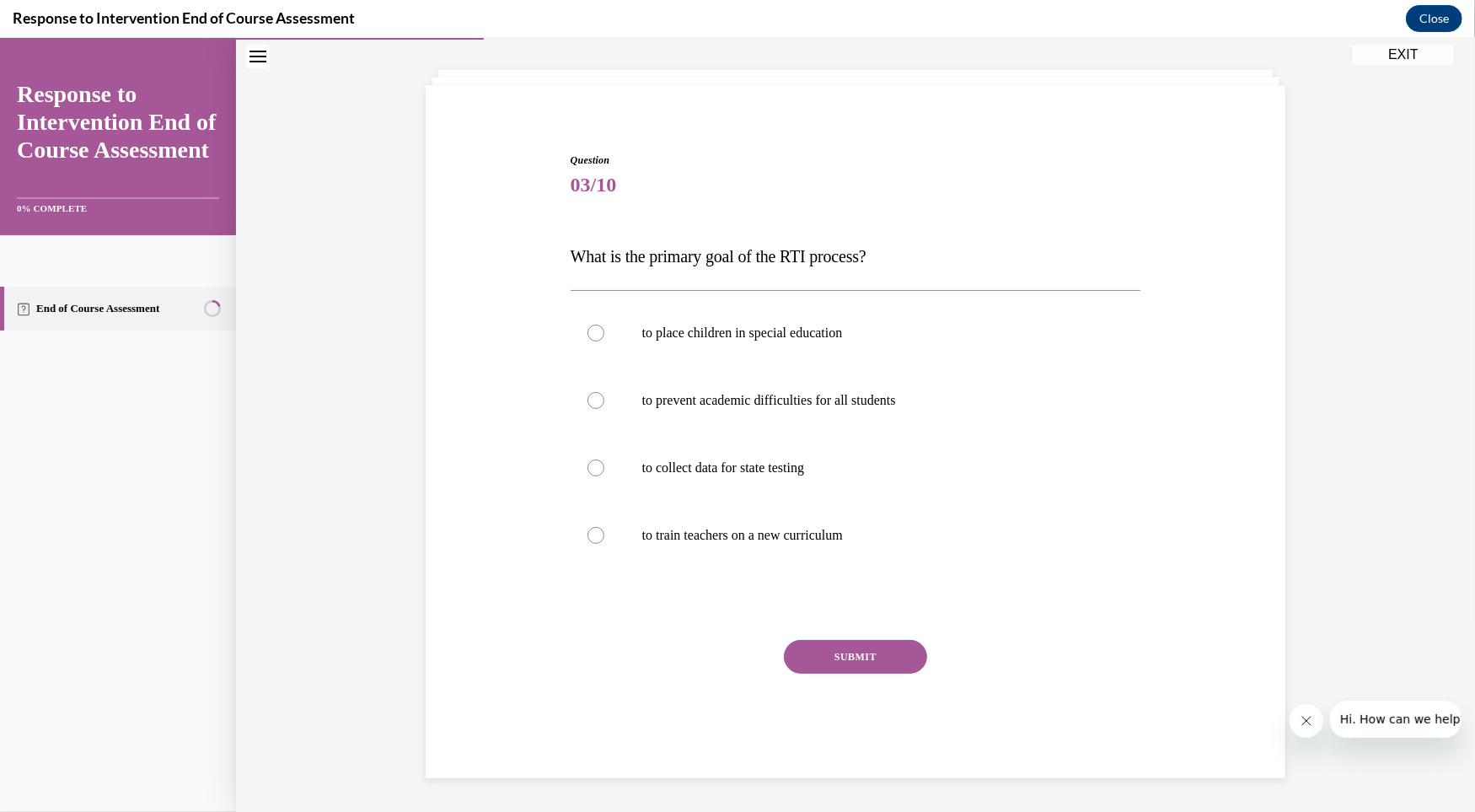
scroll to position [81, 0]
click at [687, 415] on label "to prevent academic difficulties for all students" at bounding box center [856, 401] width 571 height 67
click at [605, 409] on input "to prevent academic difficulties for all students" at bounding box center [595, 401] width 16 height 16
radio input "true"
click at [819, 658] on button "SUBMIT" at bounding box center [856, 657] width 144 height 34
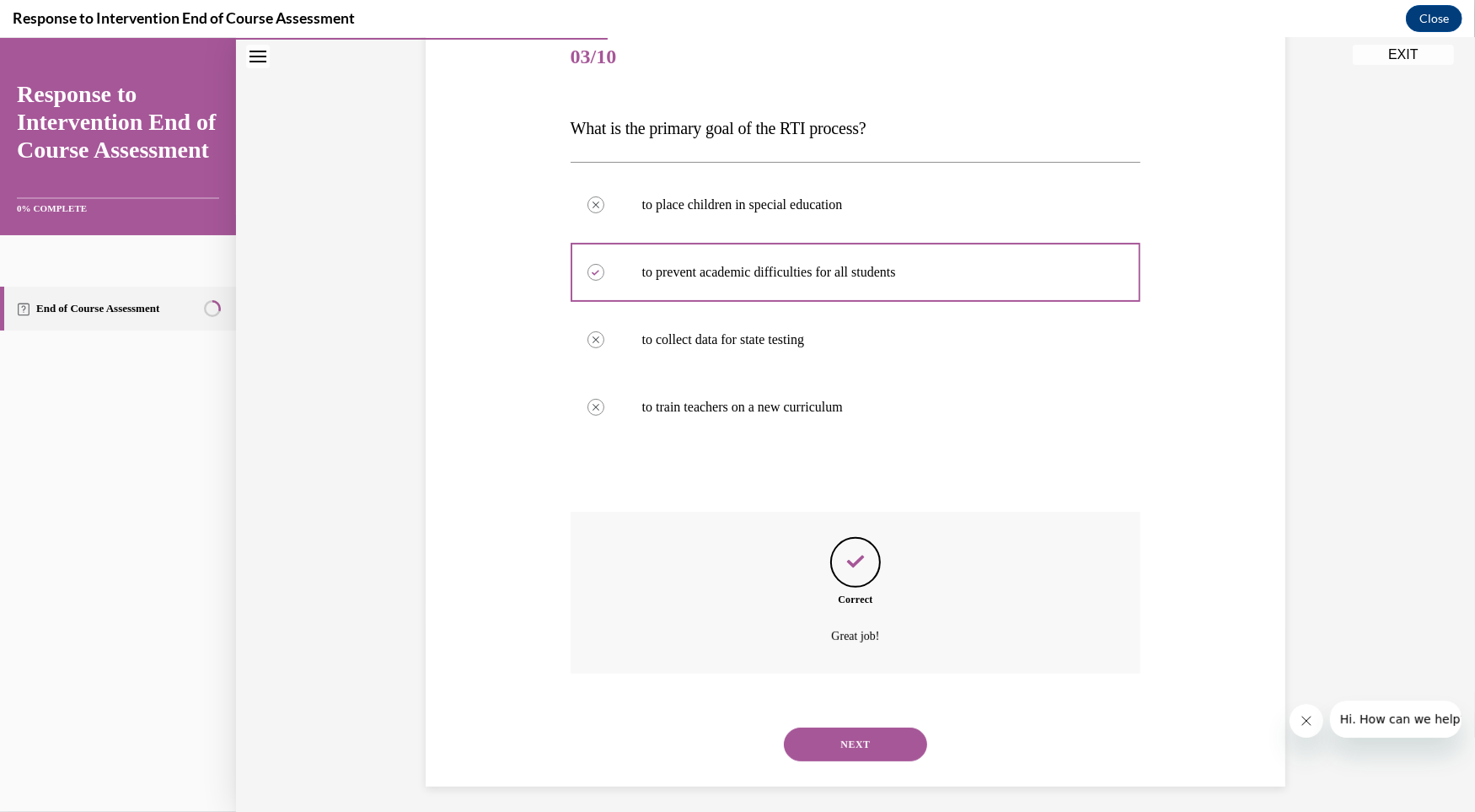
scroll to position [217, 0]
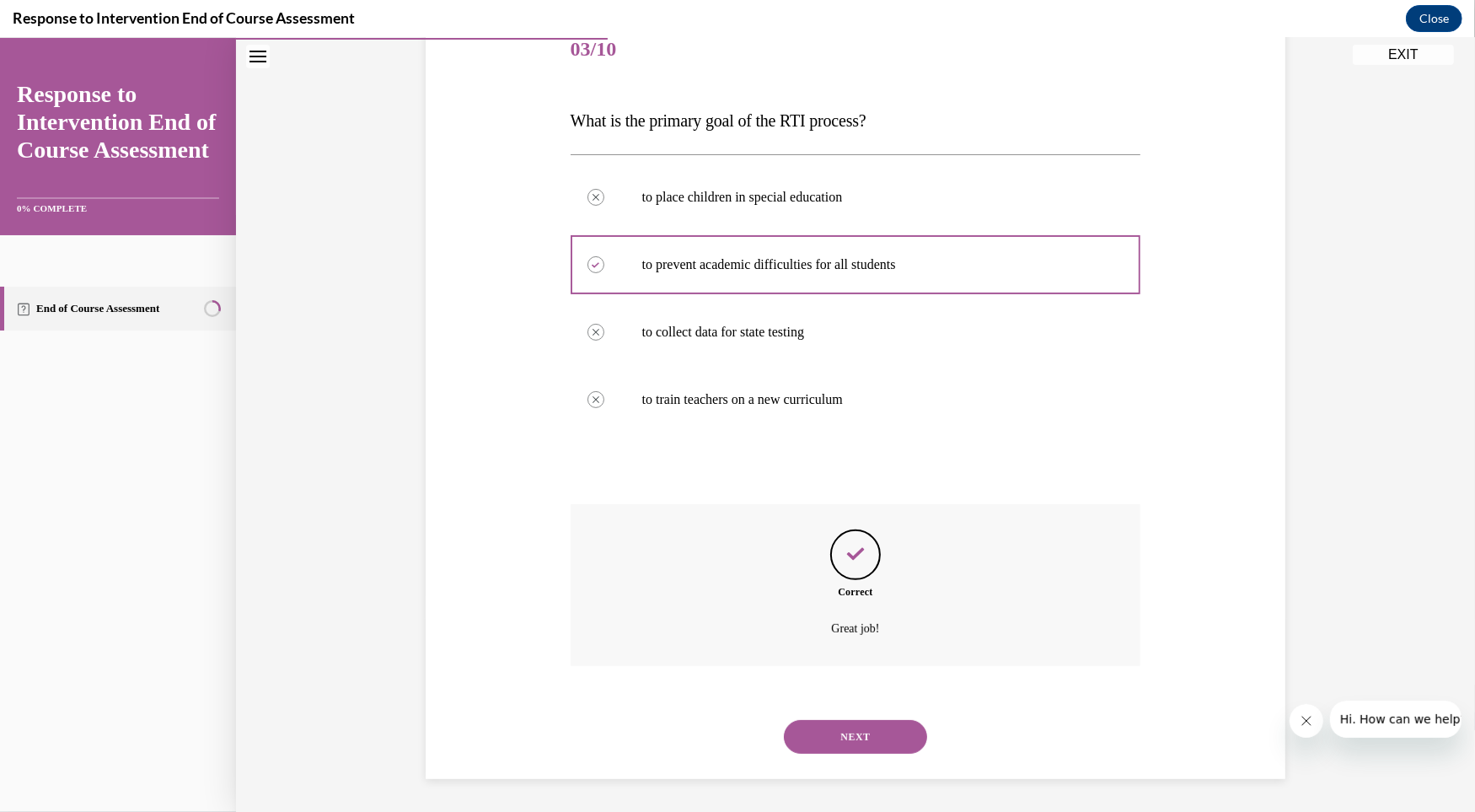
click at [799, 729] on button "NEXT" at bounding box center [856, 736] width 144 height 34
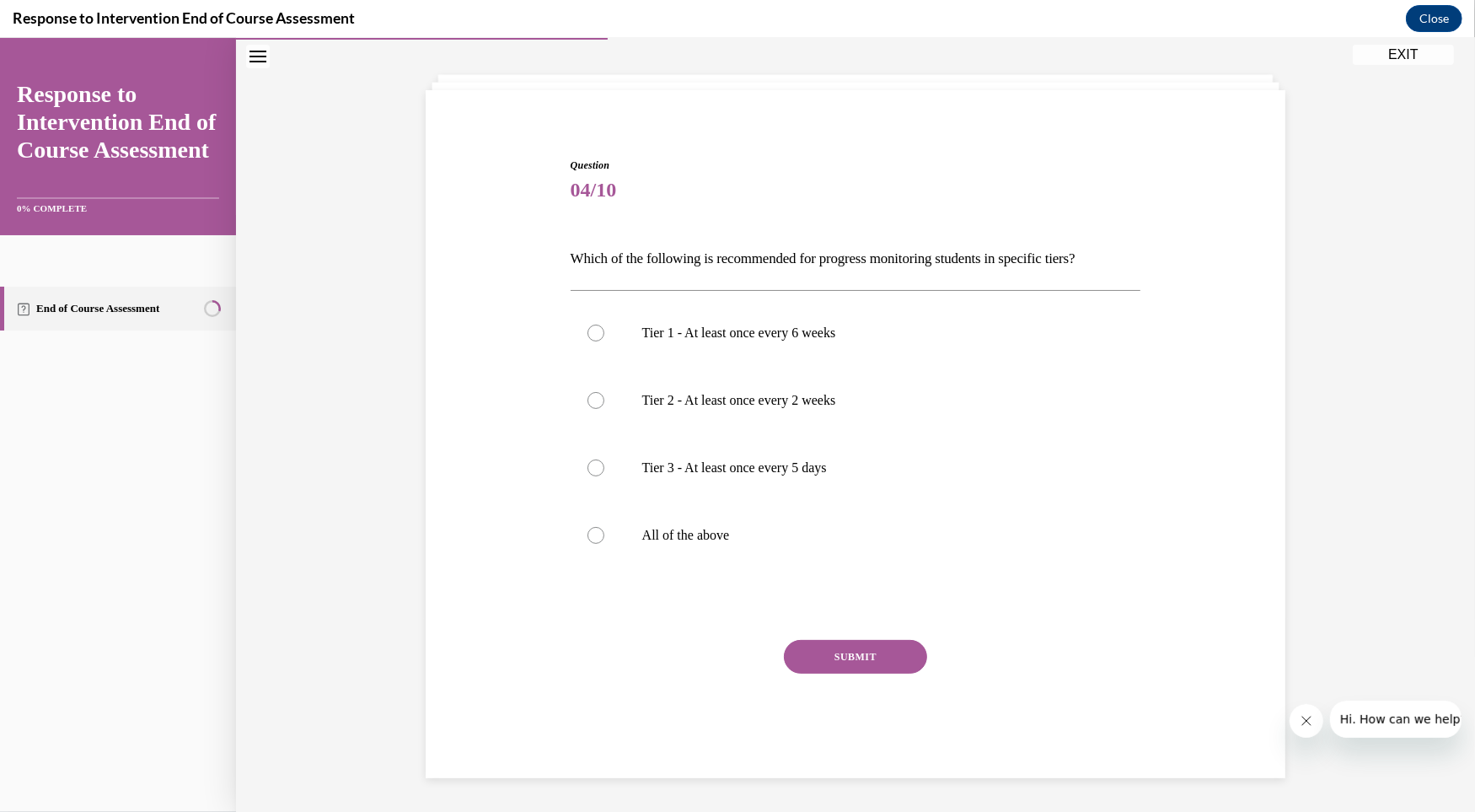
scroll to position [76, 0]
click at [678, 542] on p "All of the above" at bounding box center [870, 536] width 457 height 16
click at [605, 542] on input "All of the above" at bounding box center [595, 536] width 16 height 16
radio input "true"
click at [830, 645] on button "SUBMIT" at bounding box center [856, 657] width 144 height 34
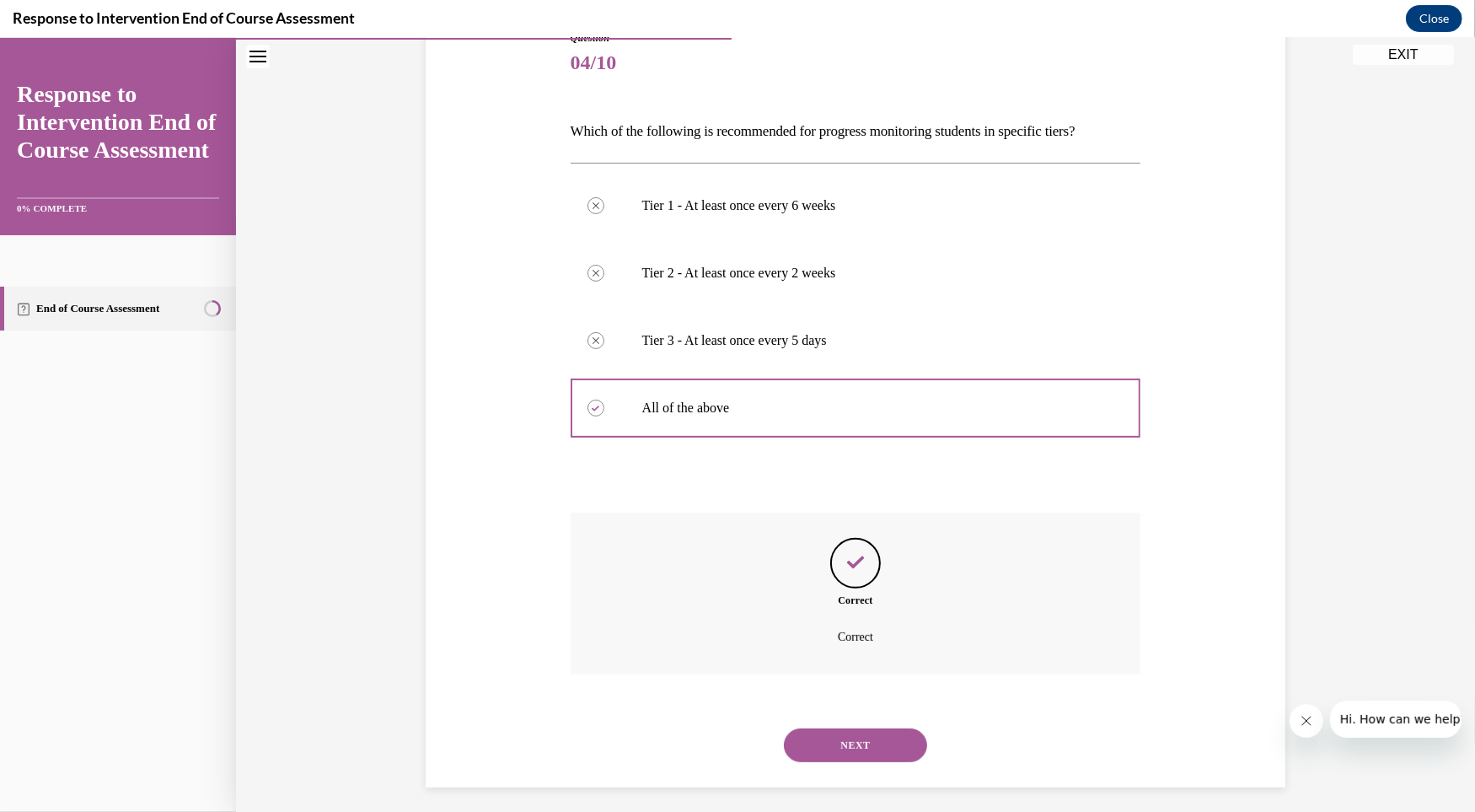
scroll to position [212, 0]
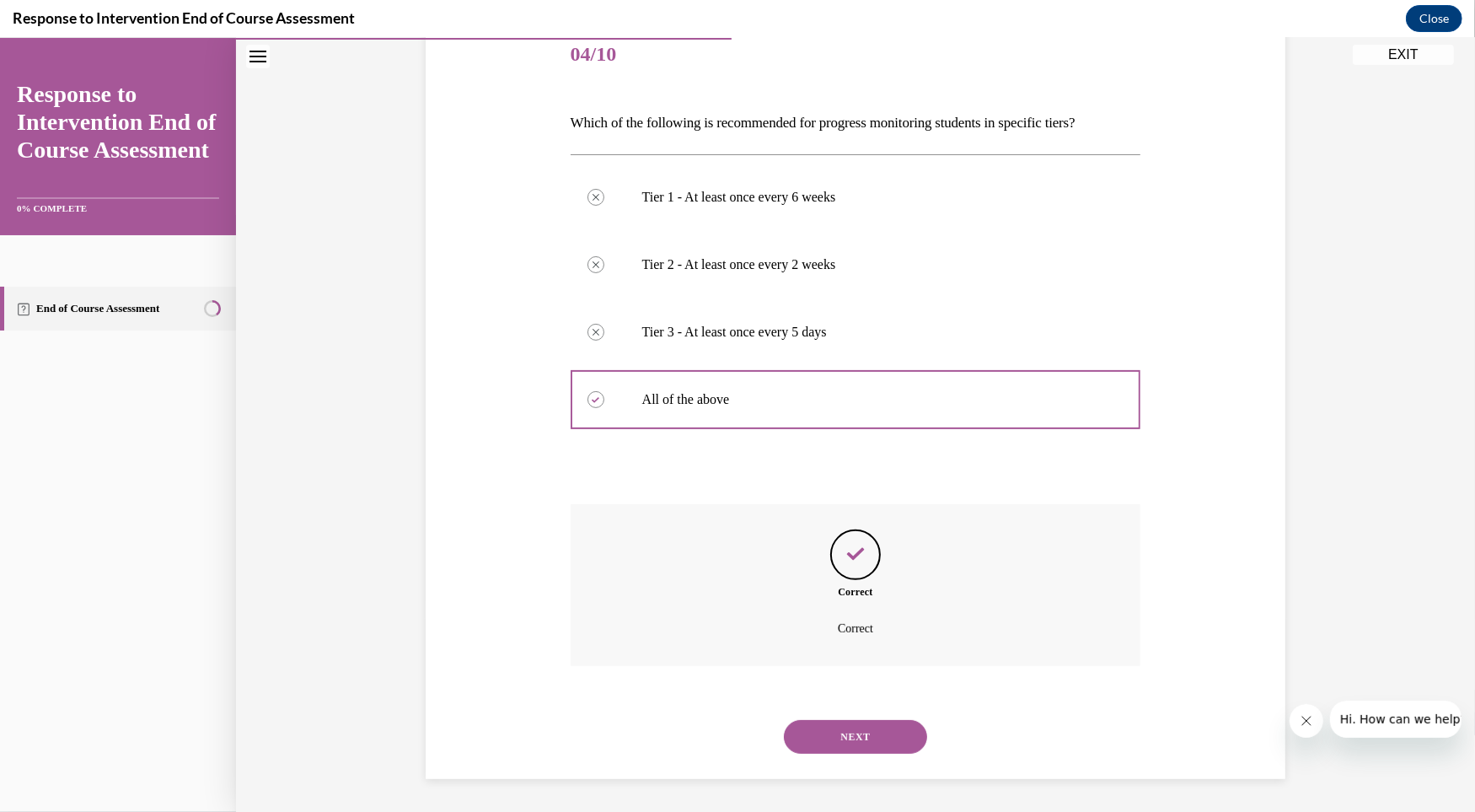
click at [844, 754] on div "NEXT" at bounding box center [856, 735] width 571 height 67
click at [837, 726] on button "NEXT" at bounding box center [856, 736] width 144 height 34
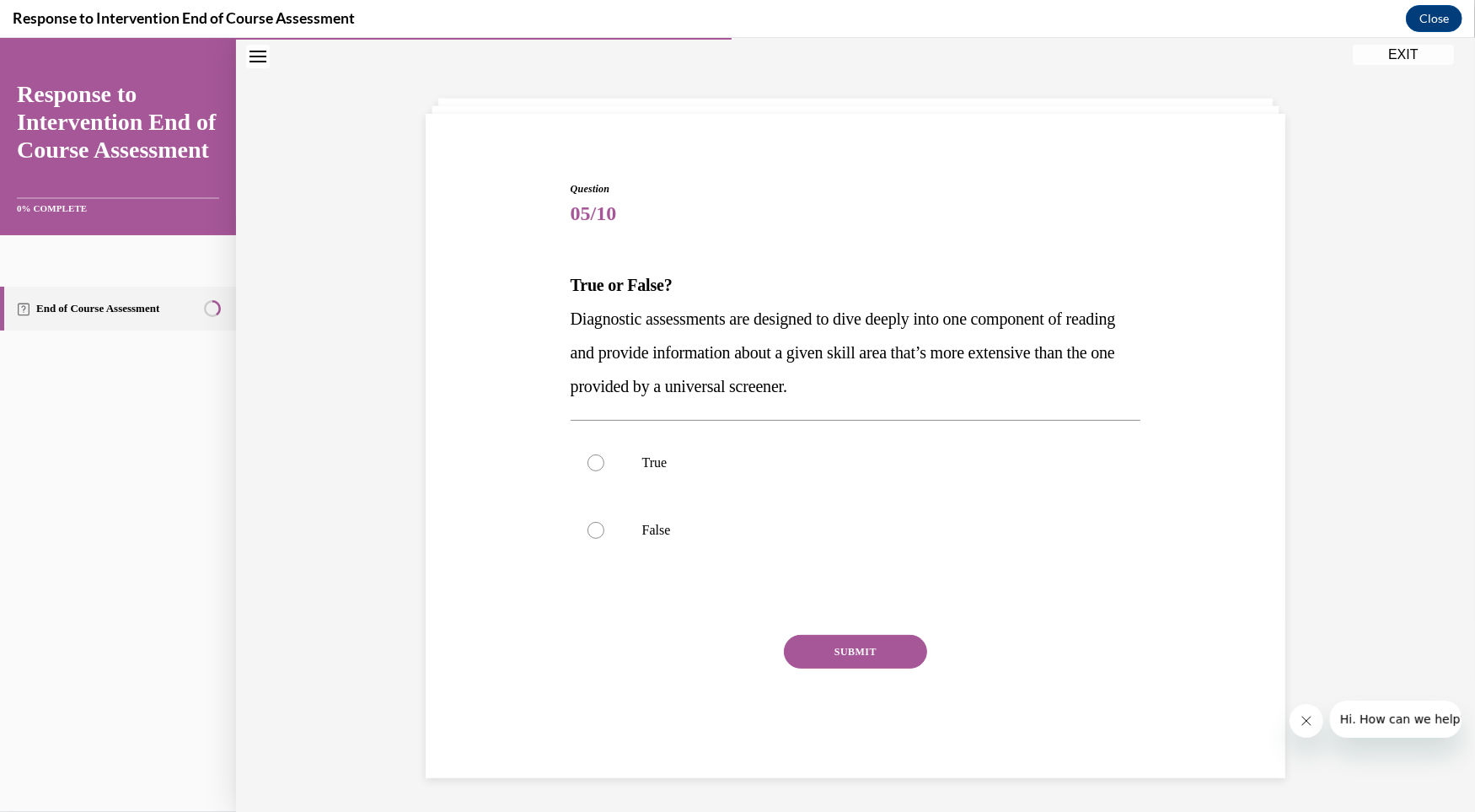
scroll to position [52, 0]
click at [602, 471] on label "True" at bounding box center [856, 463] width 571 height 67
click at [602, 471] on input "True" at bounding box center [595, 463] width 16 height 16
radio input "true"
click at [876, 650] on button "SUBMIT" at bounding box center [856, 652] width 144 height 34
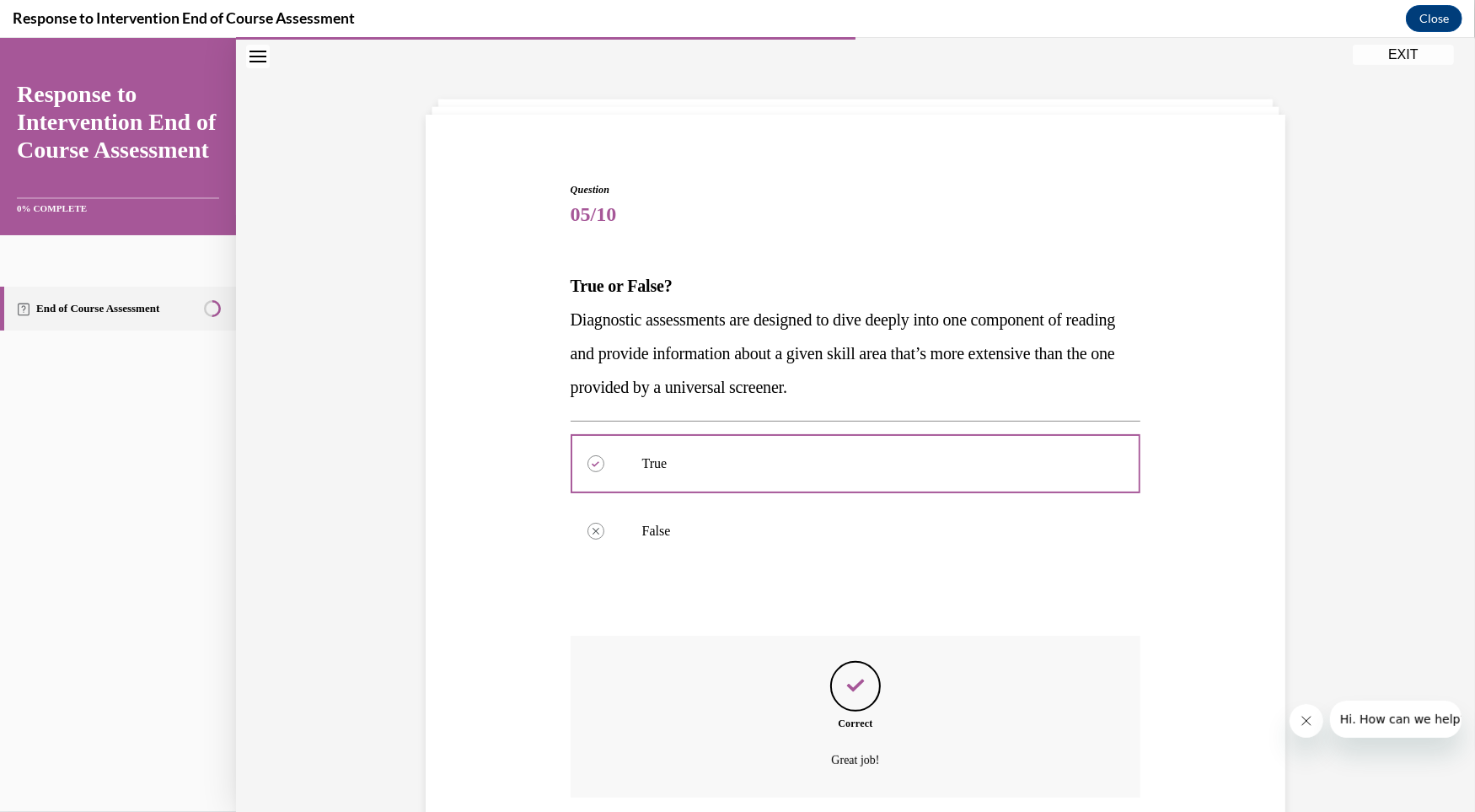
click at [876, 650] on div "Question 05/10 True or False? Diagnostic assessments are designed to dive deepl…" at bounding box center [856, 546] width 571 height 729
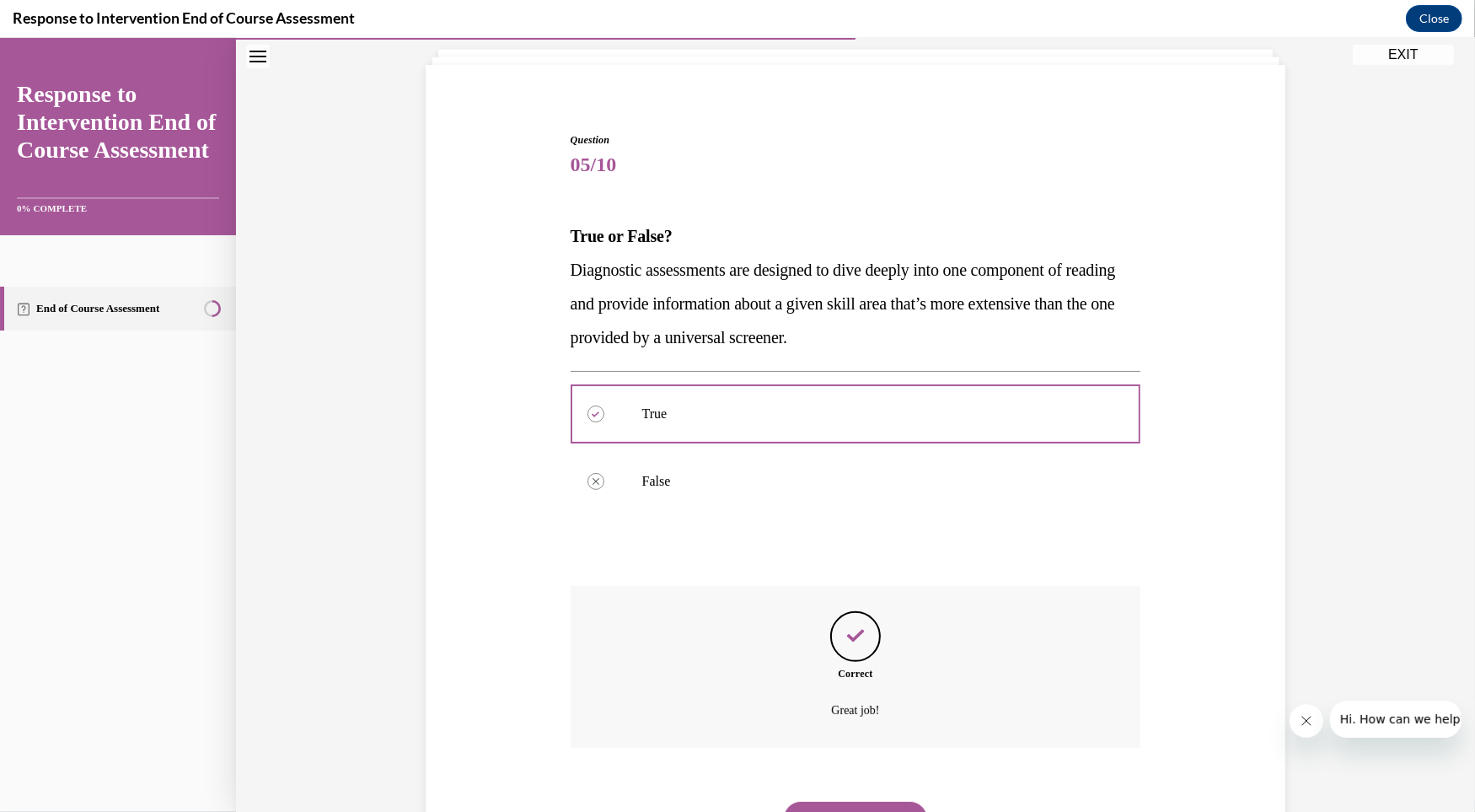
scroll to position [183, 0]
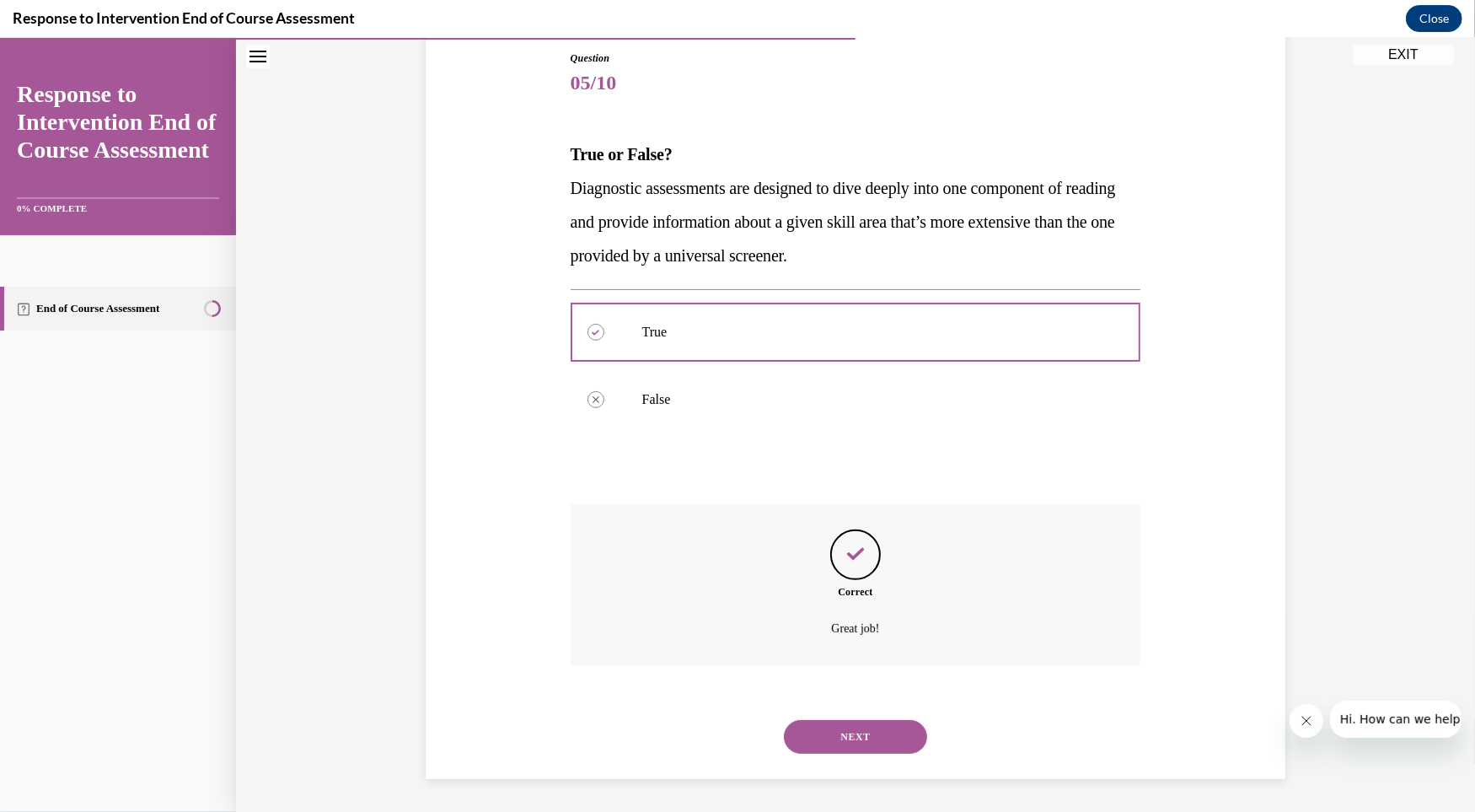
click at [876, 640] on div "Great job!" at bounding box center [856, 628] width 571 height 24
click at [844, 725] on button "NEXT" at bounding box center [856, 736] width 144 height 34
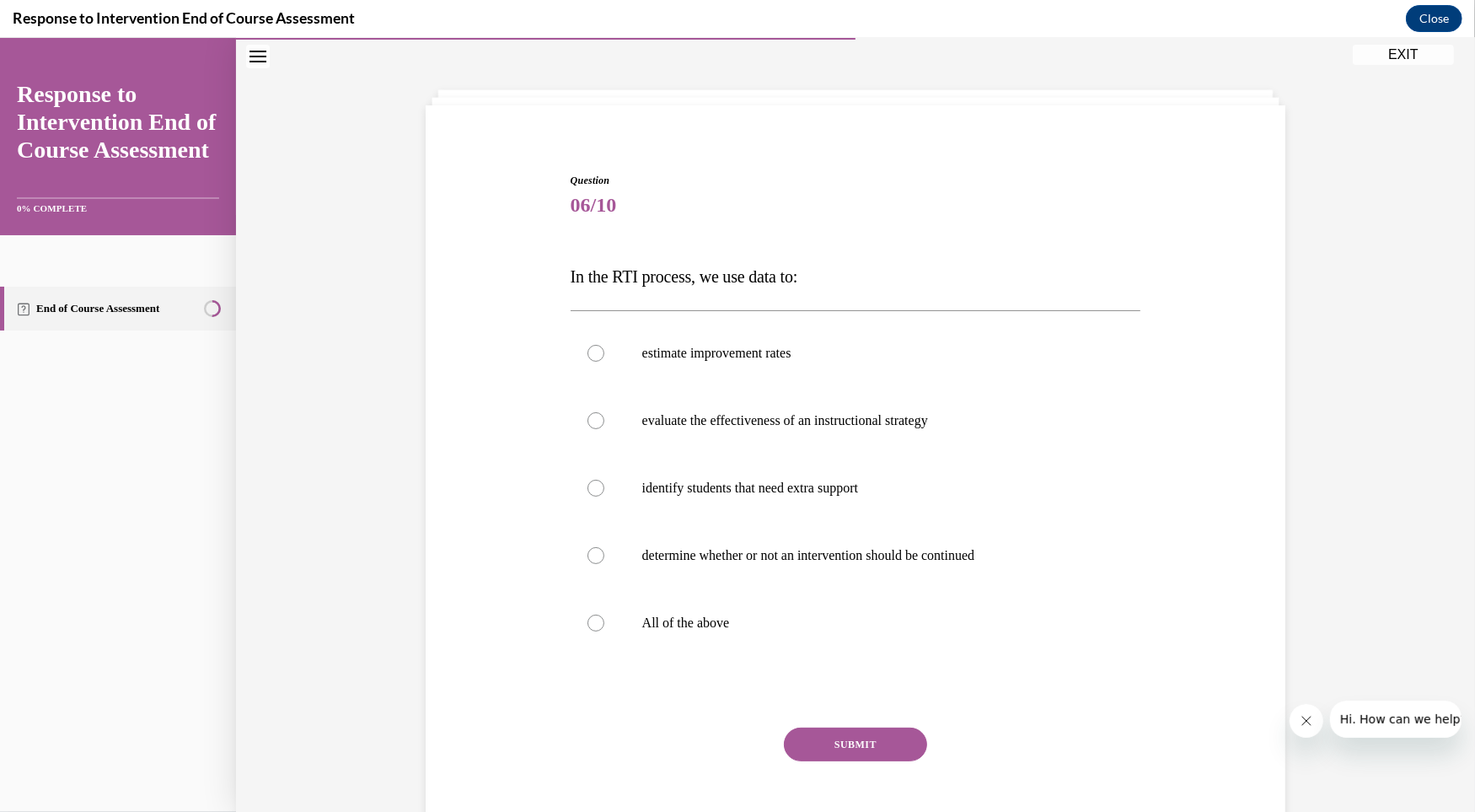
scroll to position [53, 0]
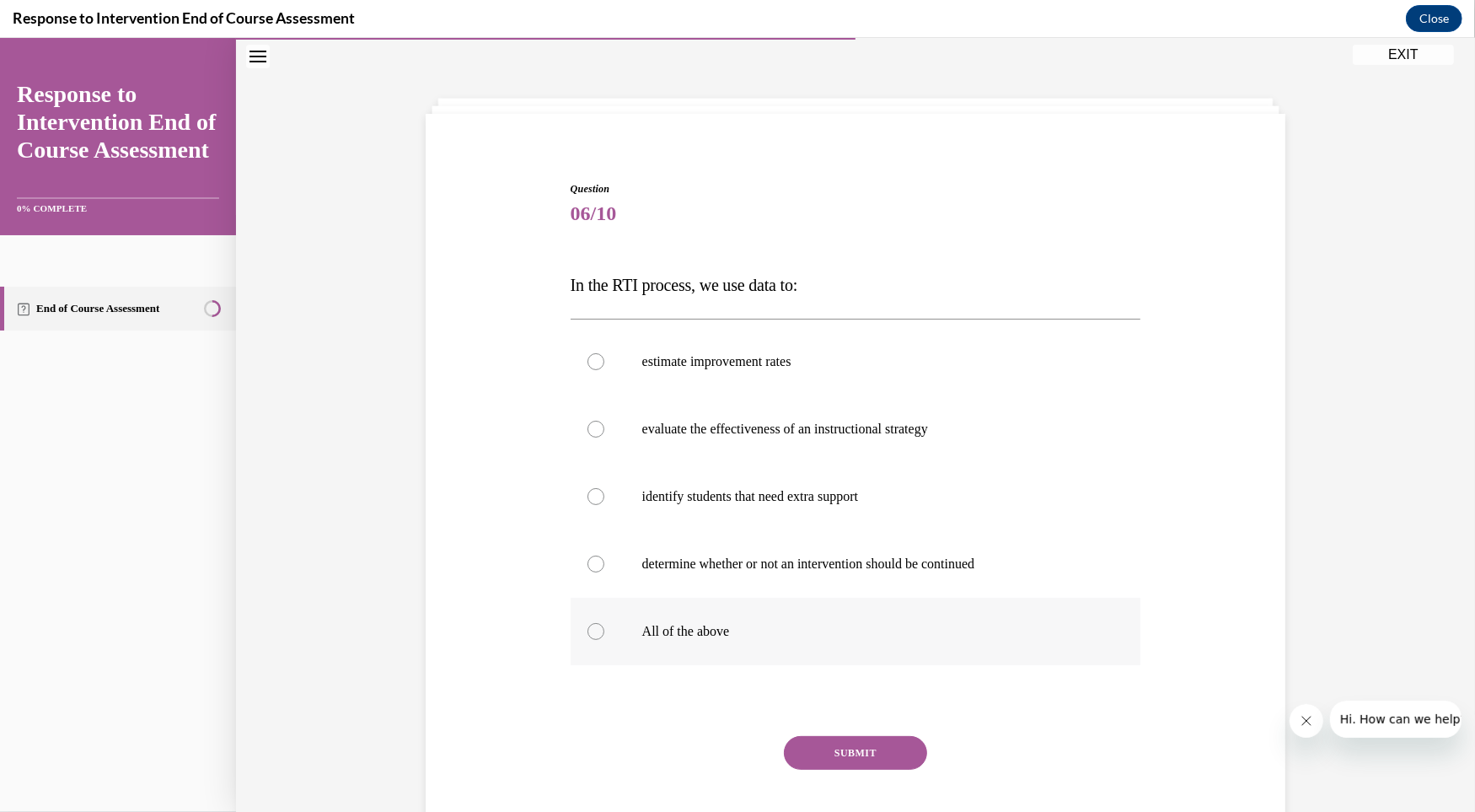
click at [594, 619] on label "All of the above" at bounding box center [856, 631] width 571 height 67
click at [594, 623] on input "All of the above" at bounding box center [595, 631] width 16 height 16
radio input "true"
click at [846, 762] on button "SUBMIT" at bounding box center [856, 752] width 144 height 34
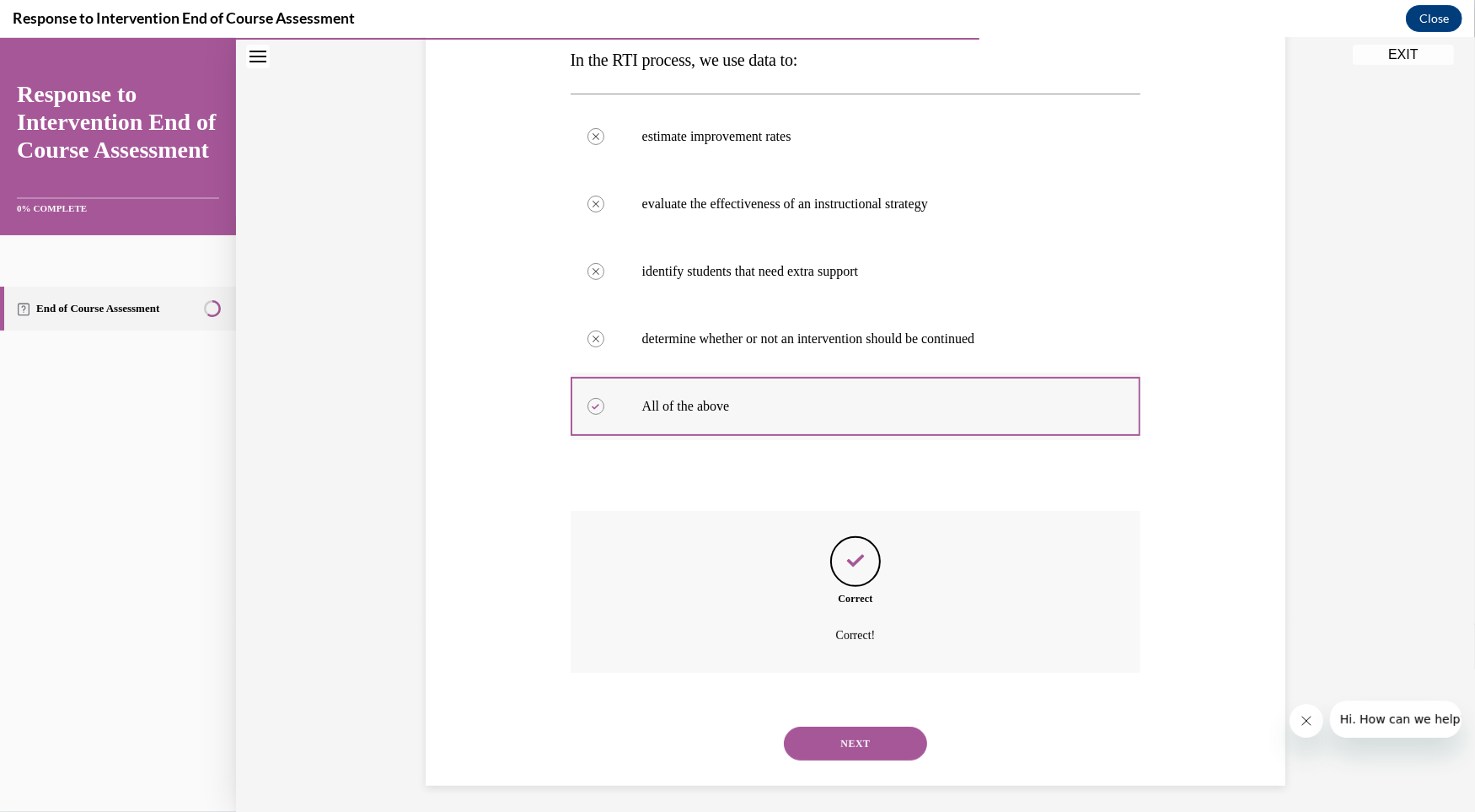
scroll to position [285, 0]
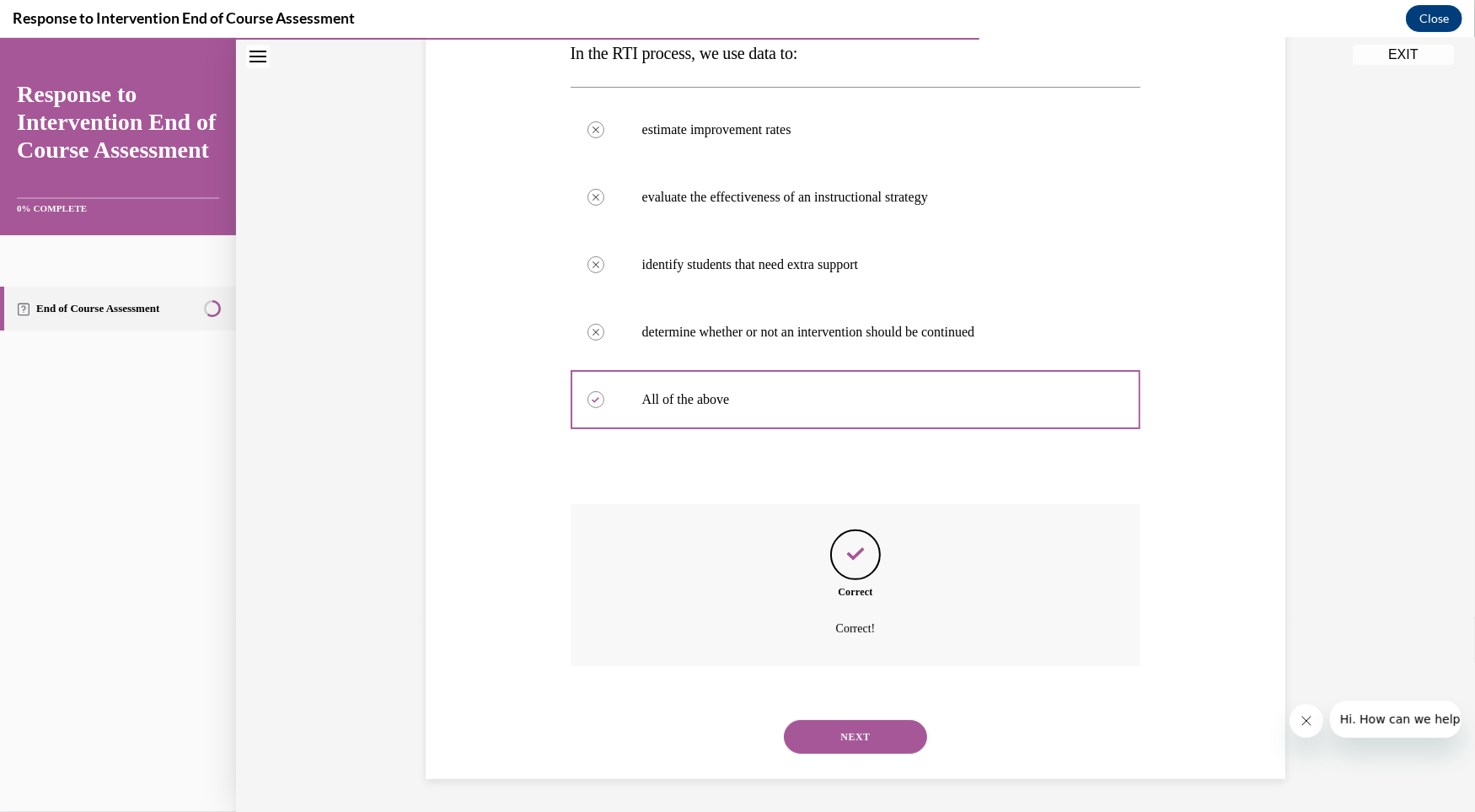
click at [822, 734] on button "NEXT" at bounding box center [856, 736] width 144 height 34
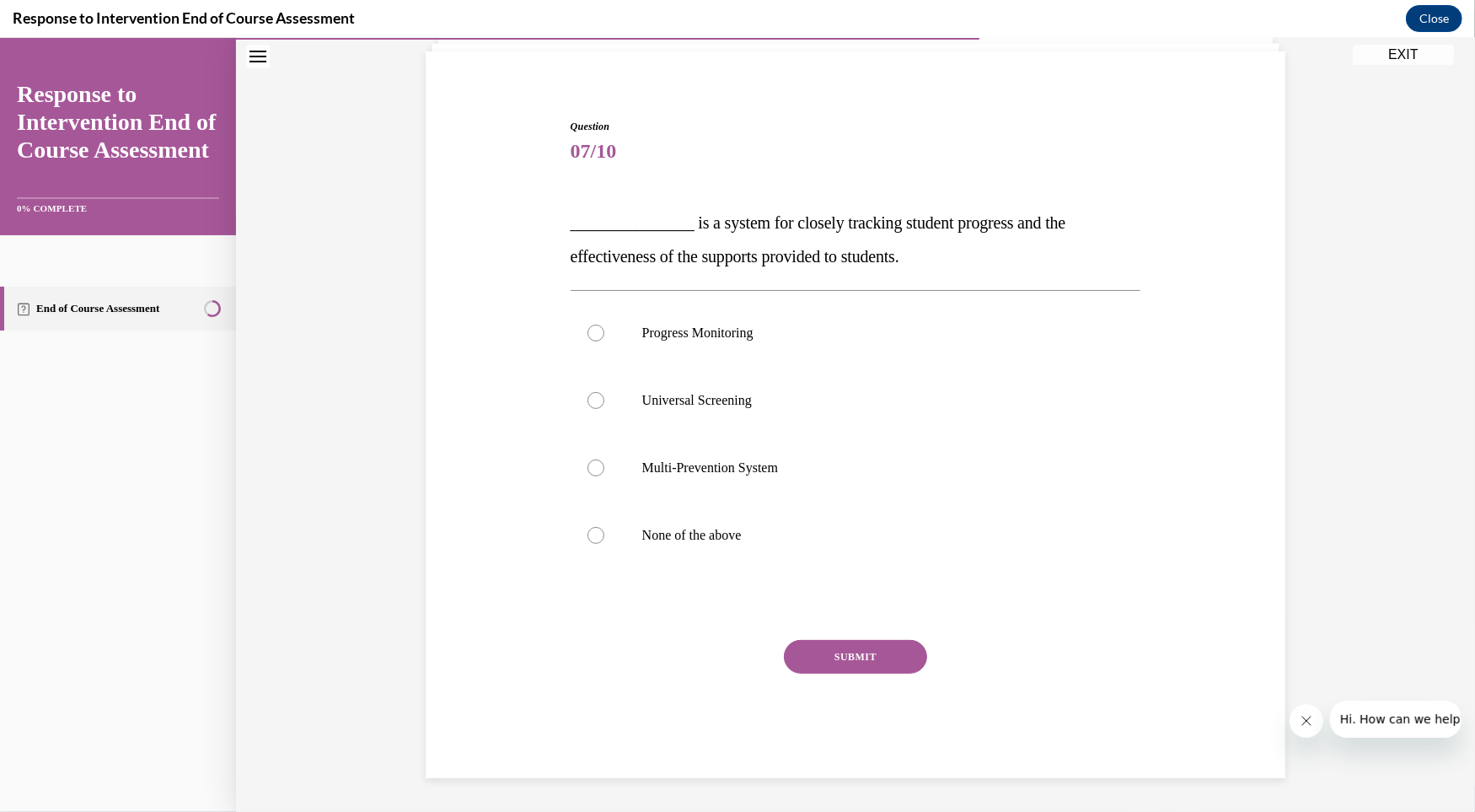
scroll to position [114, 0]
click at [654, 346] on label "Progress Monitoring" at bounding box center [856, 333] width 571 height 67
click at [605, 342] on input "Progress Monitoring" at bounding box center [595, 333] width 16 height 16
radio input "true"
click at [849, 641] on button "SUBMIT" at bounding box center [856, 657] width 144 height 34
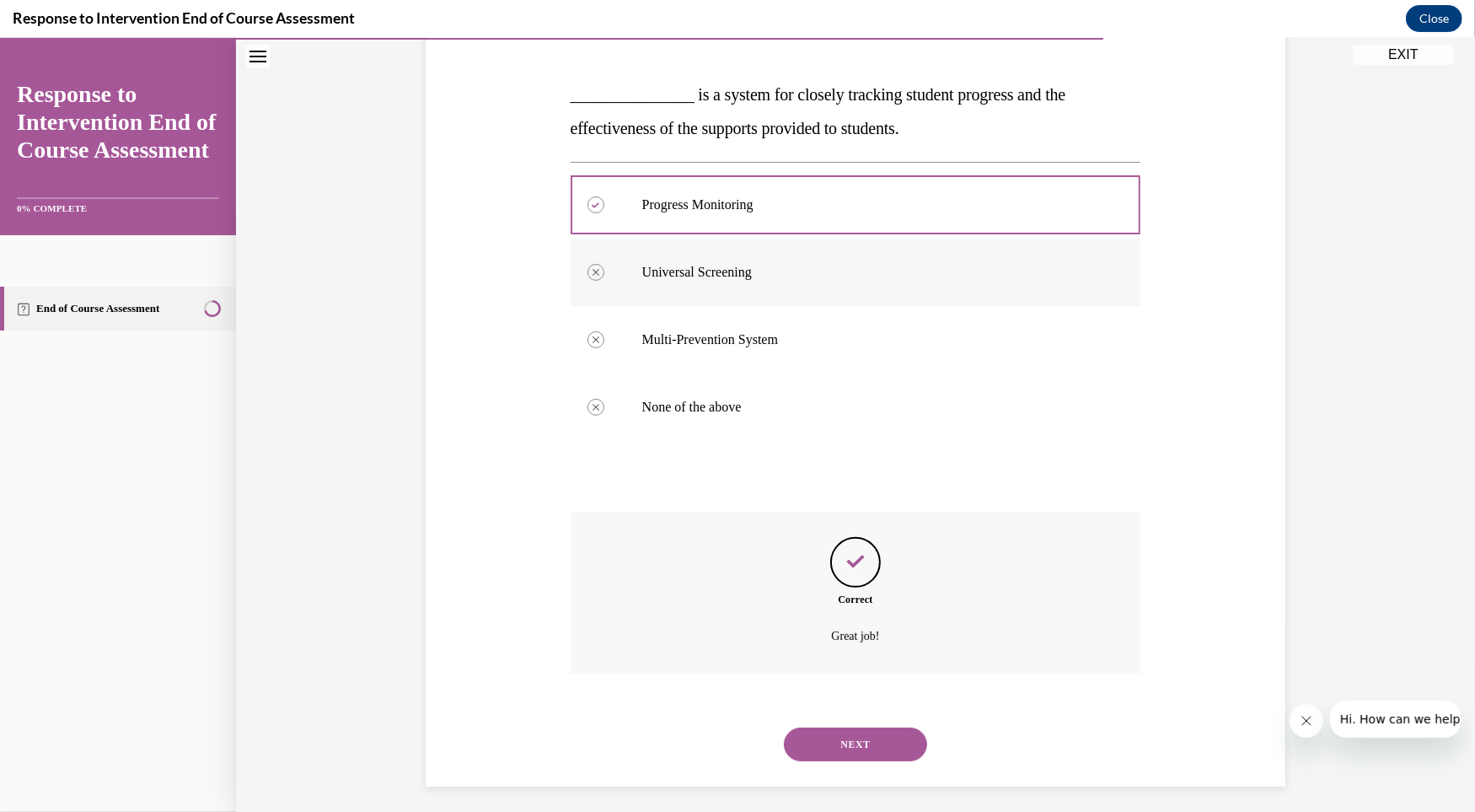
scroll to position [251, 0]
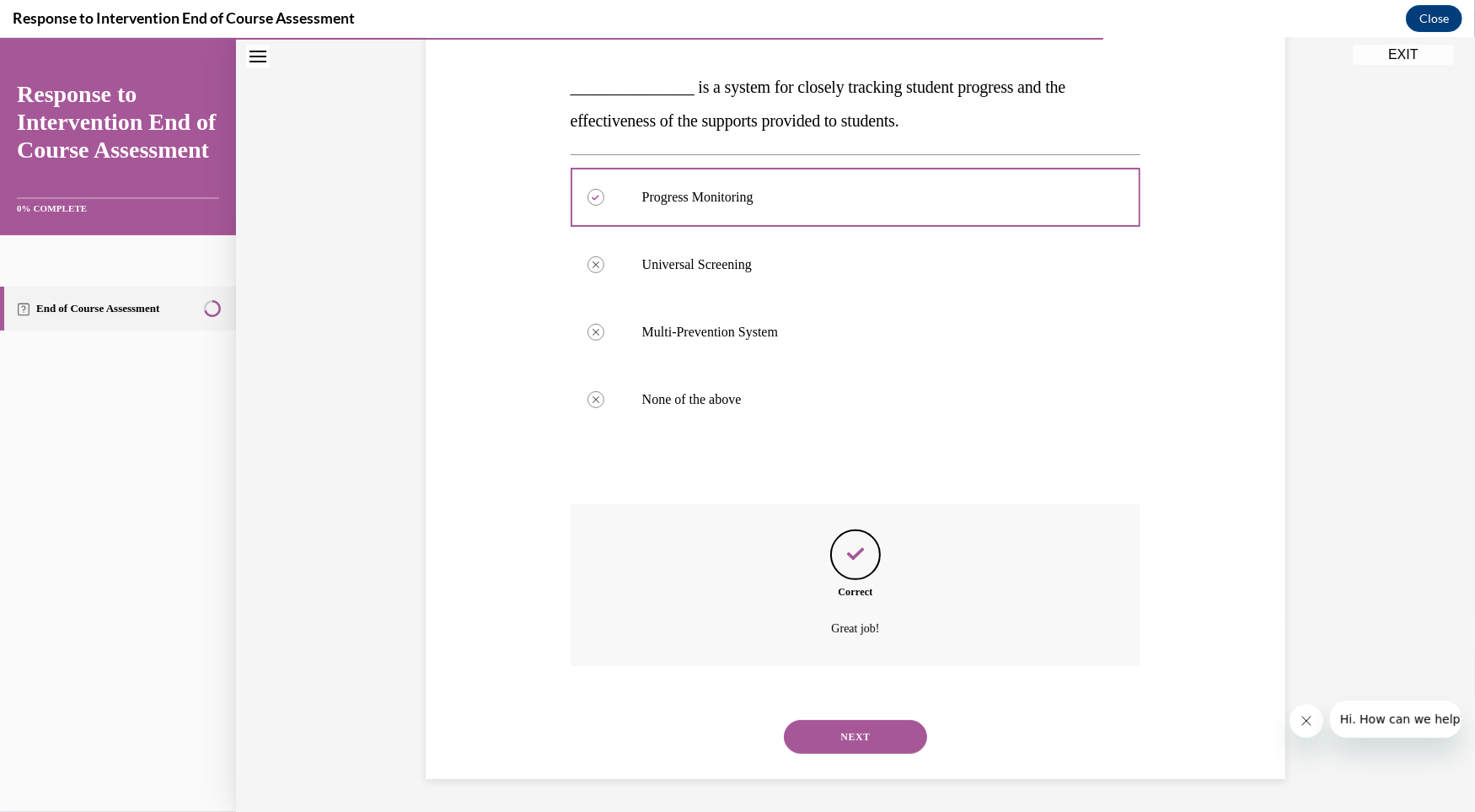
click at [842, 749] on button "NEXT" at bounding box center [856, 736] width 144 height 34
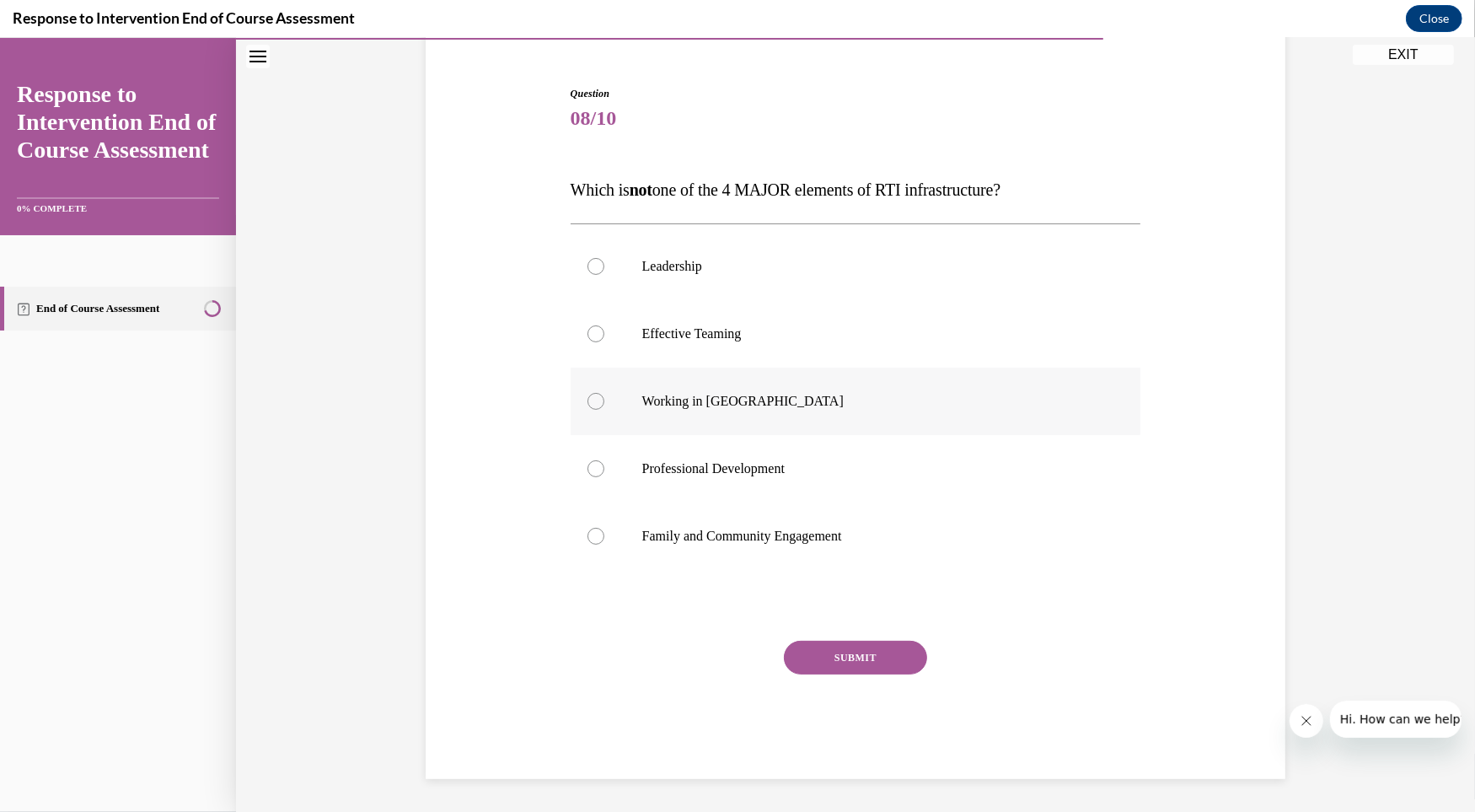
click at [686, 389] on label "Working in Silos" at bounding box center [856, 401] width 571 height 67
click at [605, 393] on input "Working in Silos" at bounding box center [595, 401] width 16 height 16
radio input "true"
click at [876, 648] on button "SUBMIT" at bounding box center [856, 657] width 144 height 34
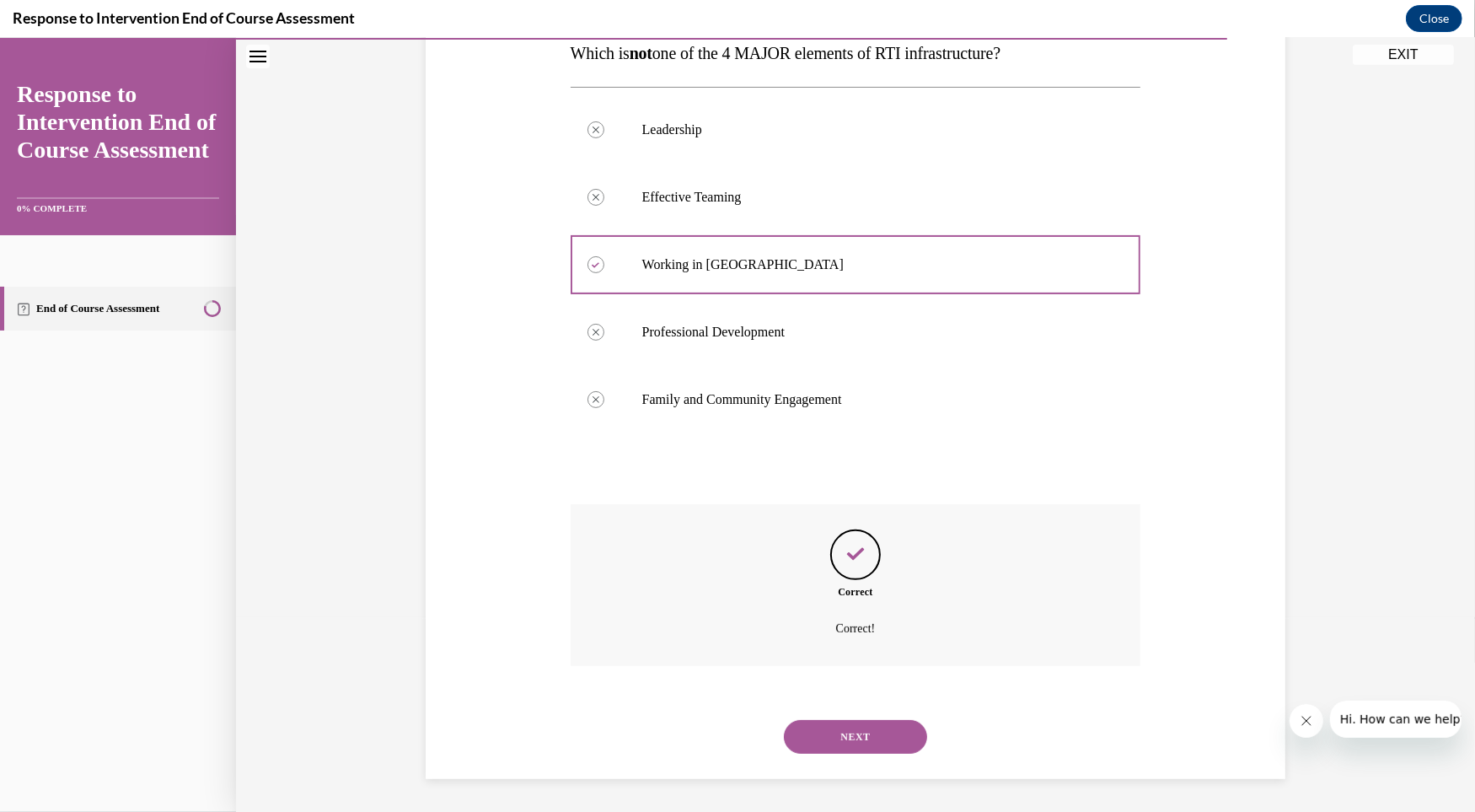
click at [854, 743] on button "NEXT" at bounding box center [856, 736] width 144 height 34
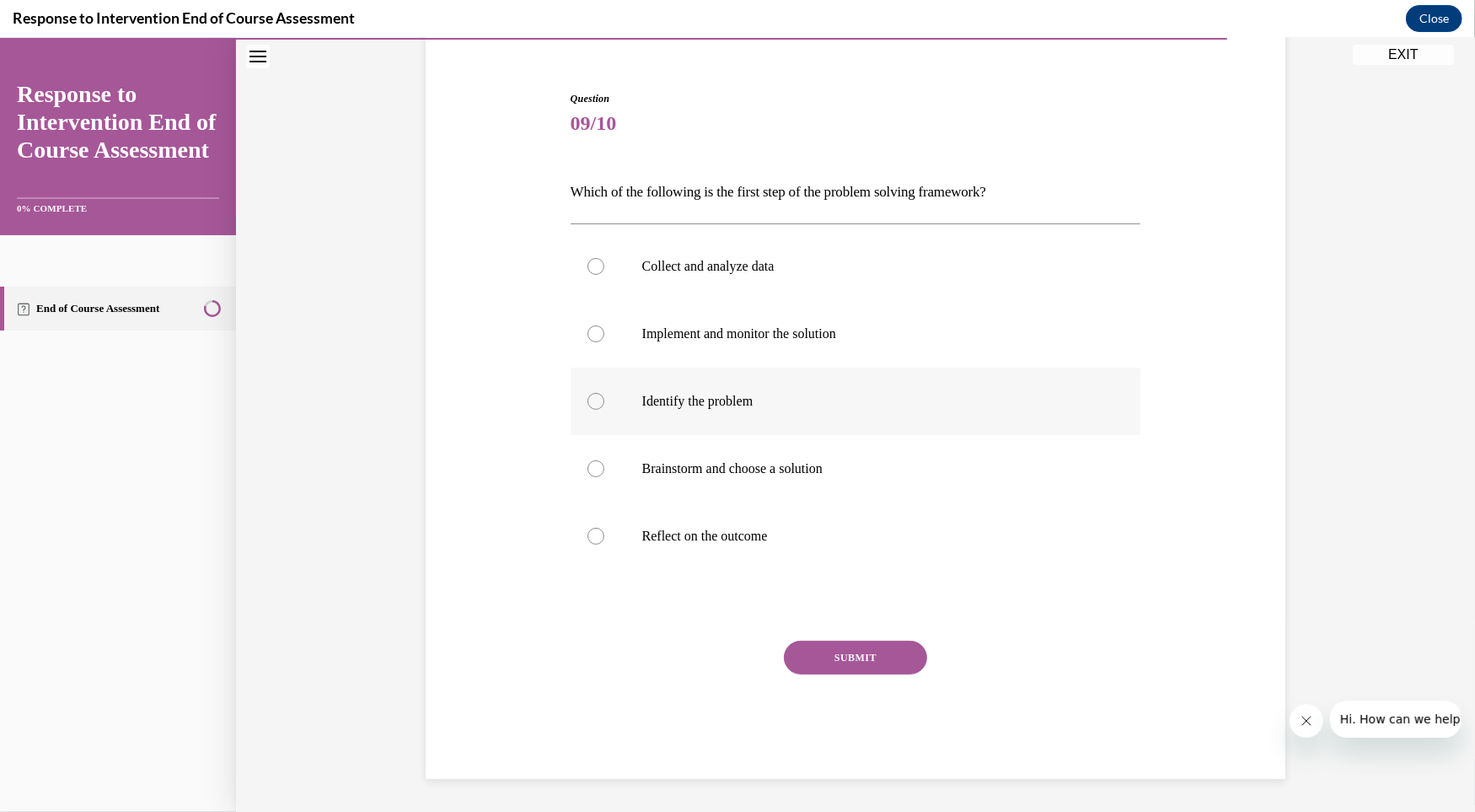
click at [697, 414] on label "Identify the problem" at bounding box center [856, 401] width 571 height 67
click at [605, 409] on input "Identify the problem" at bounding box center [595, 401] width 16 height 16
radio input "true"
click at [844, 657] on button "SUBMIT" at bounding box center [856, 657] width 144 height 34
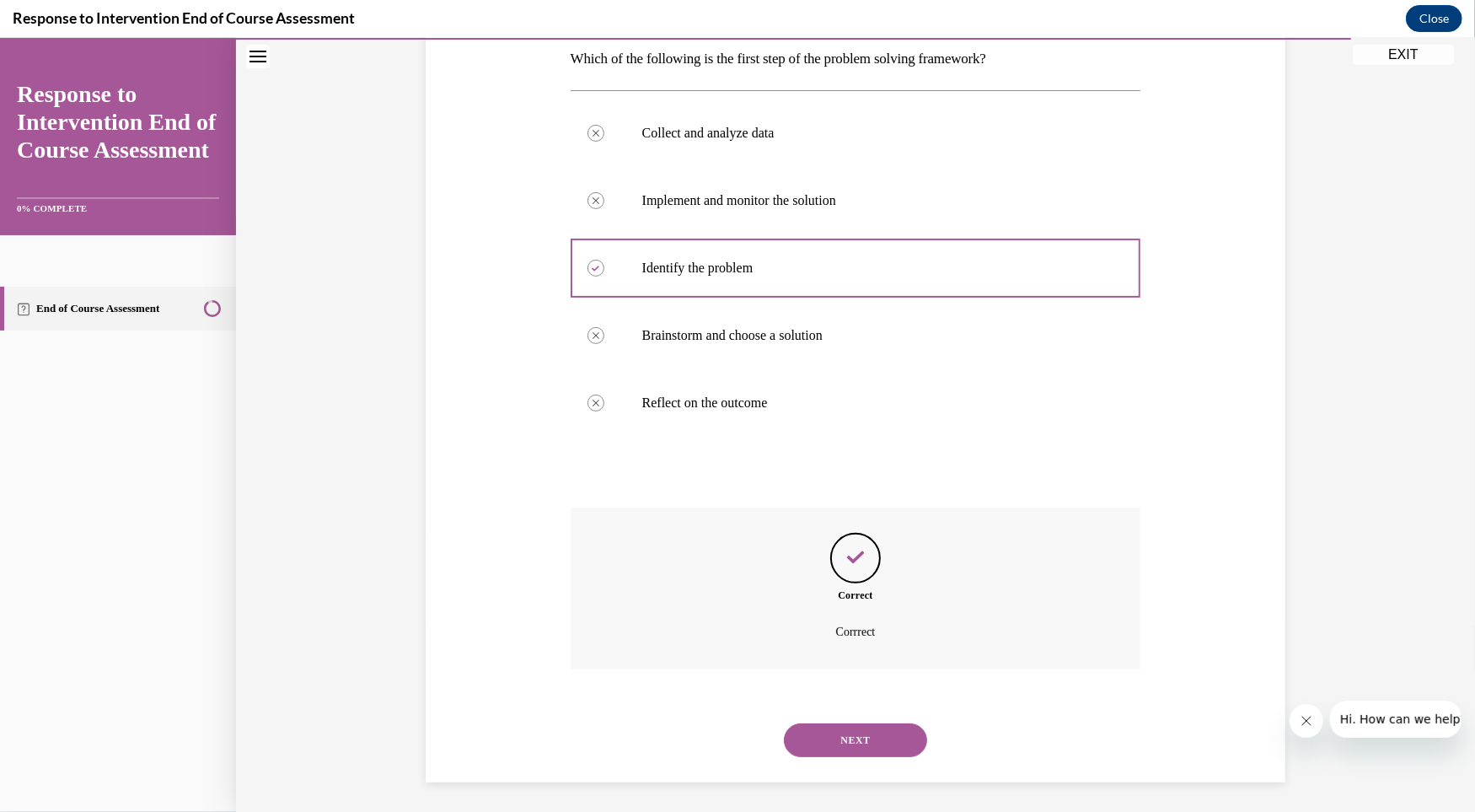
scroll to position [279, 0]
click at [839, 741] on button "NEXT" at bounding box center [856, 736] width 144 height 34
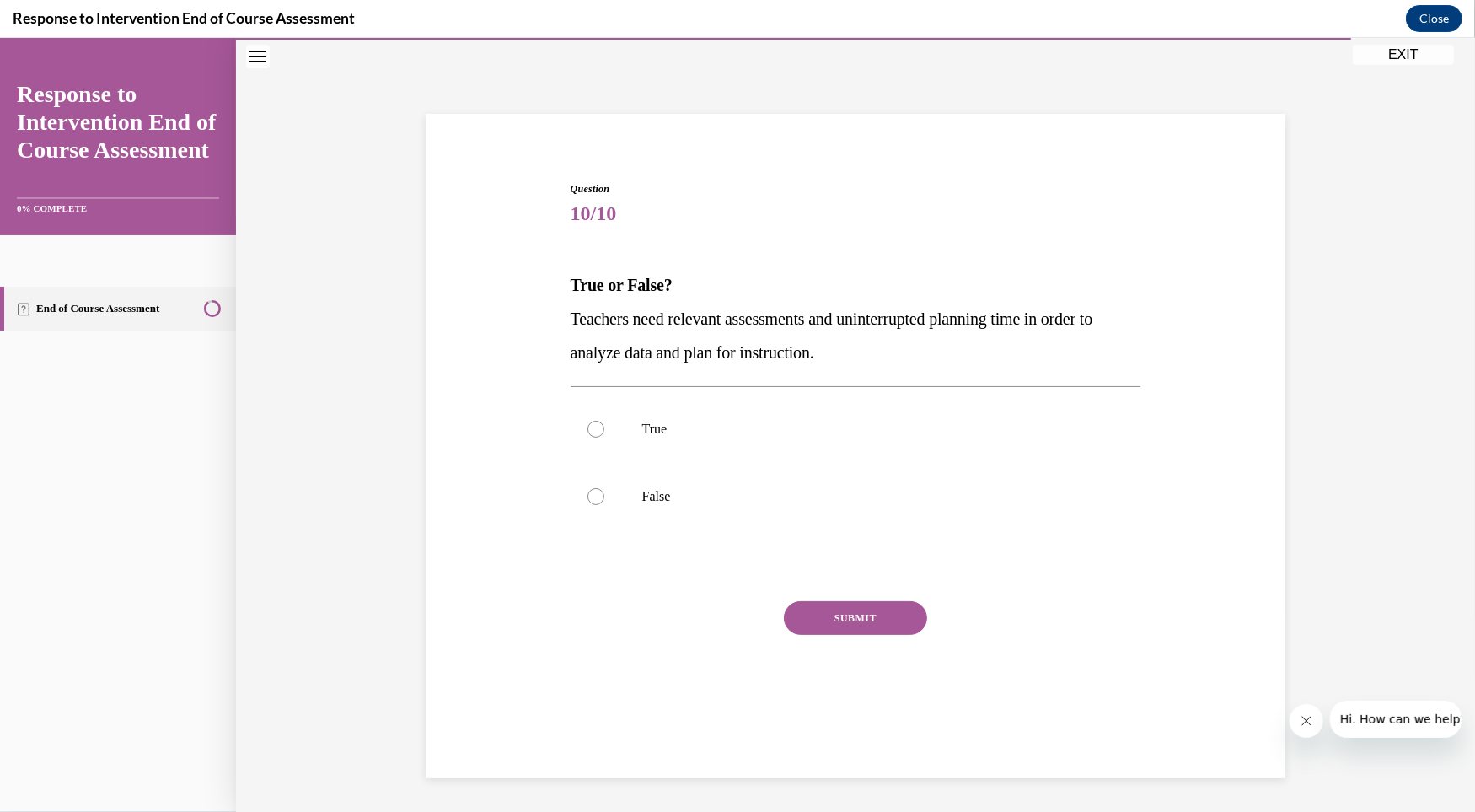
scroll to position [52, 0]
click at [723, 415] on label "True" at bounding box center [856, 429] width 571 height 67
click at [605, 421] on input "True" at bounding box center [595, 429] width 16 height 16
radio input "true"
click at [867, 614] on button "SUBMIT" at bounding box center [856, 618] width 144 height 34
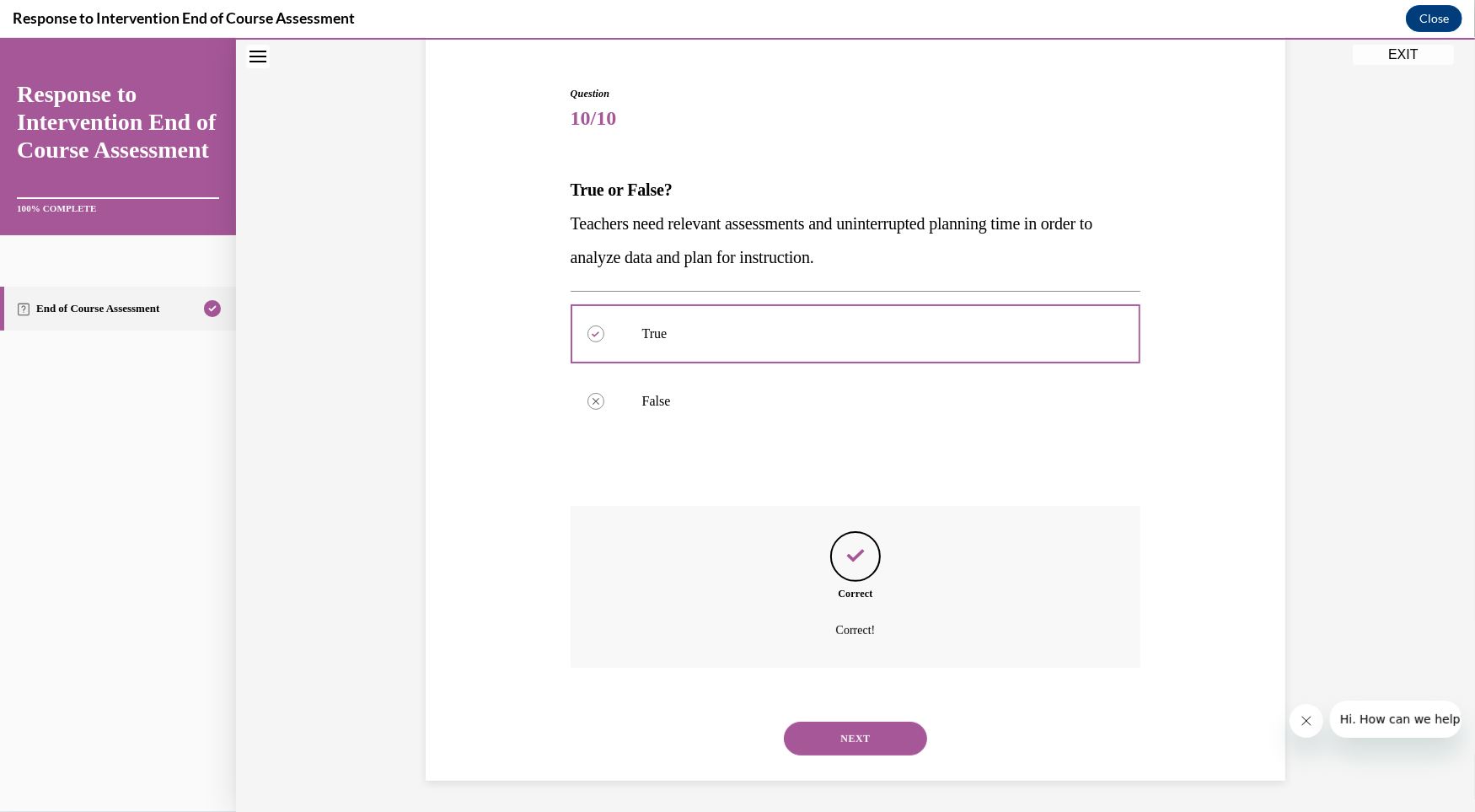
scroll to position [150, 0]
click at [827, 726] on button "NEXT" at bounding box center [856, 736] width 144 height 34
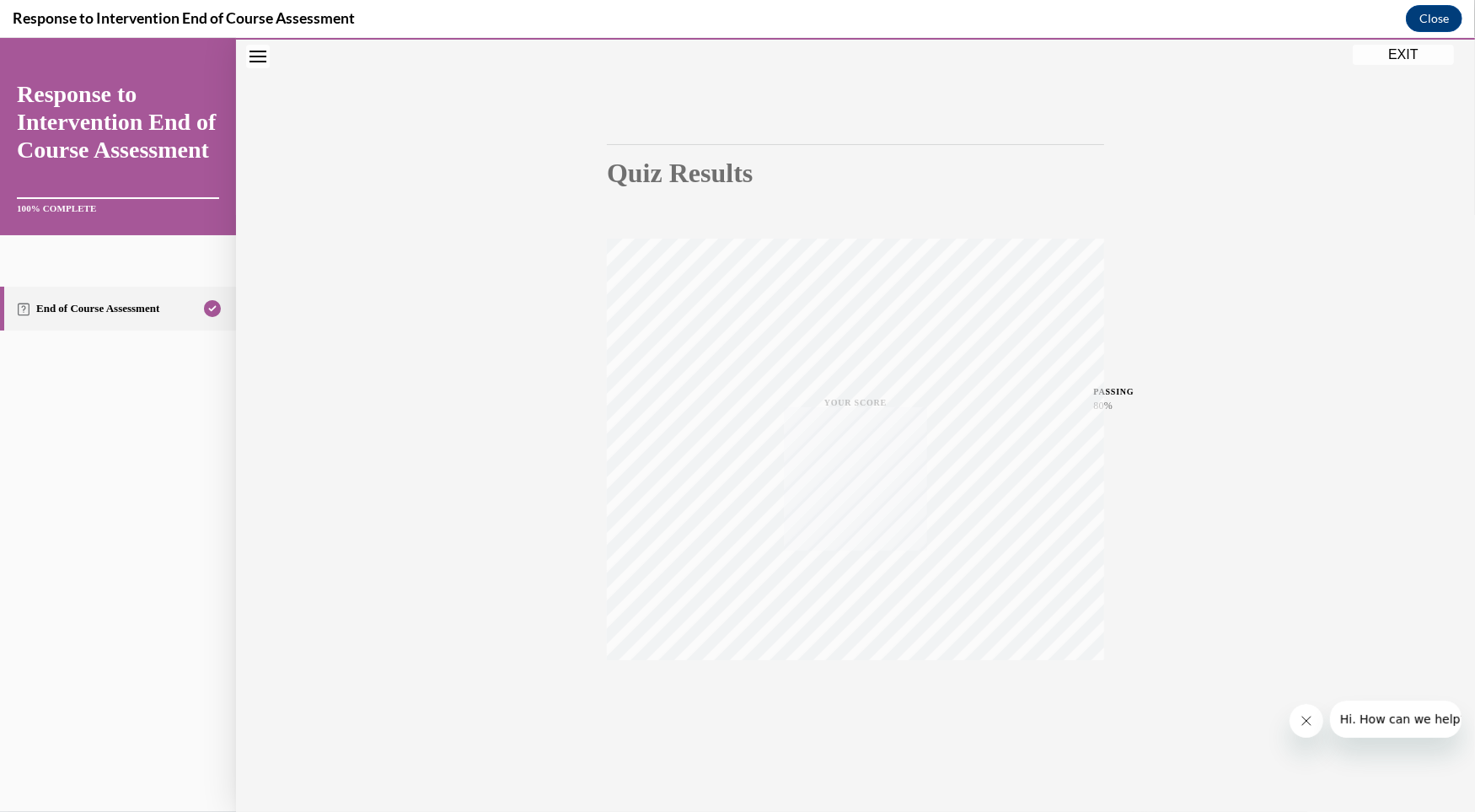
scroll to position [89, 0]
click at [1413, 58] on button "EXIT" at bounding box center [1403, 54] width 101 height 20
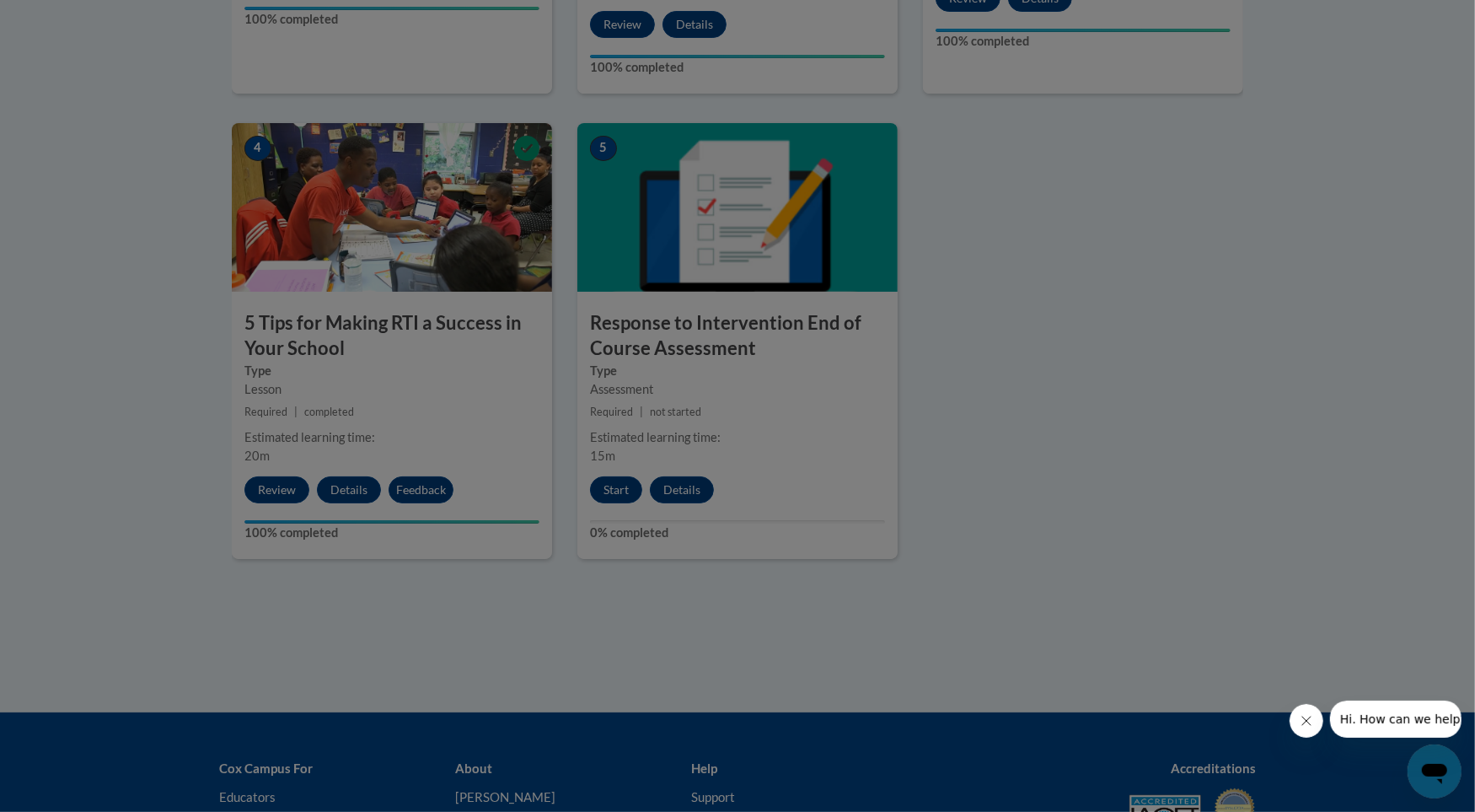
scroll to position [0, 0]
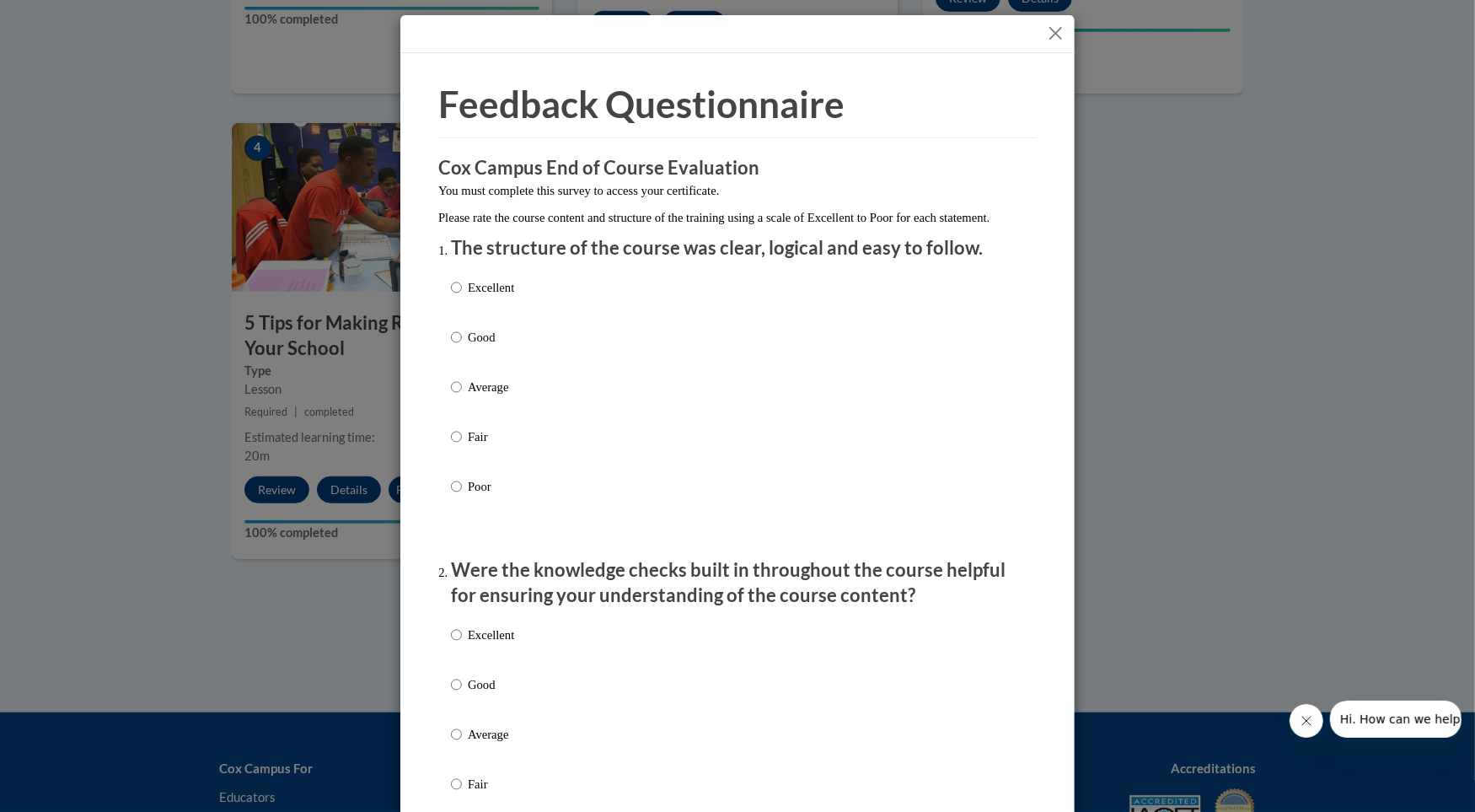
click at [475, 297] on p "Excellent" at bounding box center [491, 287] width 47 height 18
click at [462, 297] on input "Excellent" at bounding box center [456, 287] width 11 height 18
radio input "true"
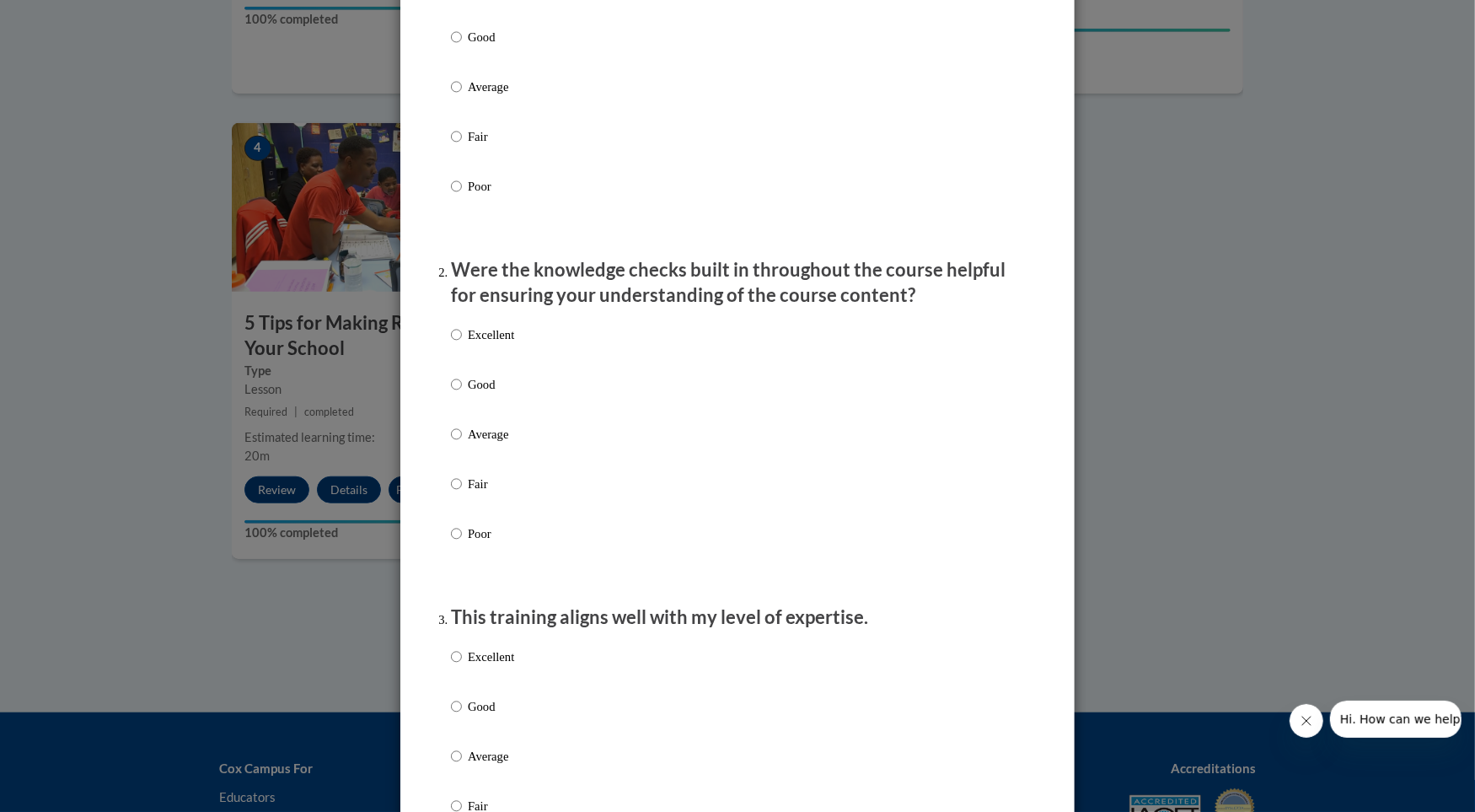
click at [479, 343] on p "Excellent" at bounding box center [491, 334] width 47 height 18
click at [462, 343] on input "Excellent" at bounding box center [456, 334] width 11 height 18
radio input "true"
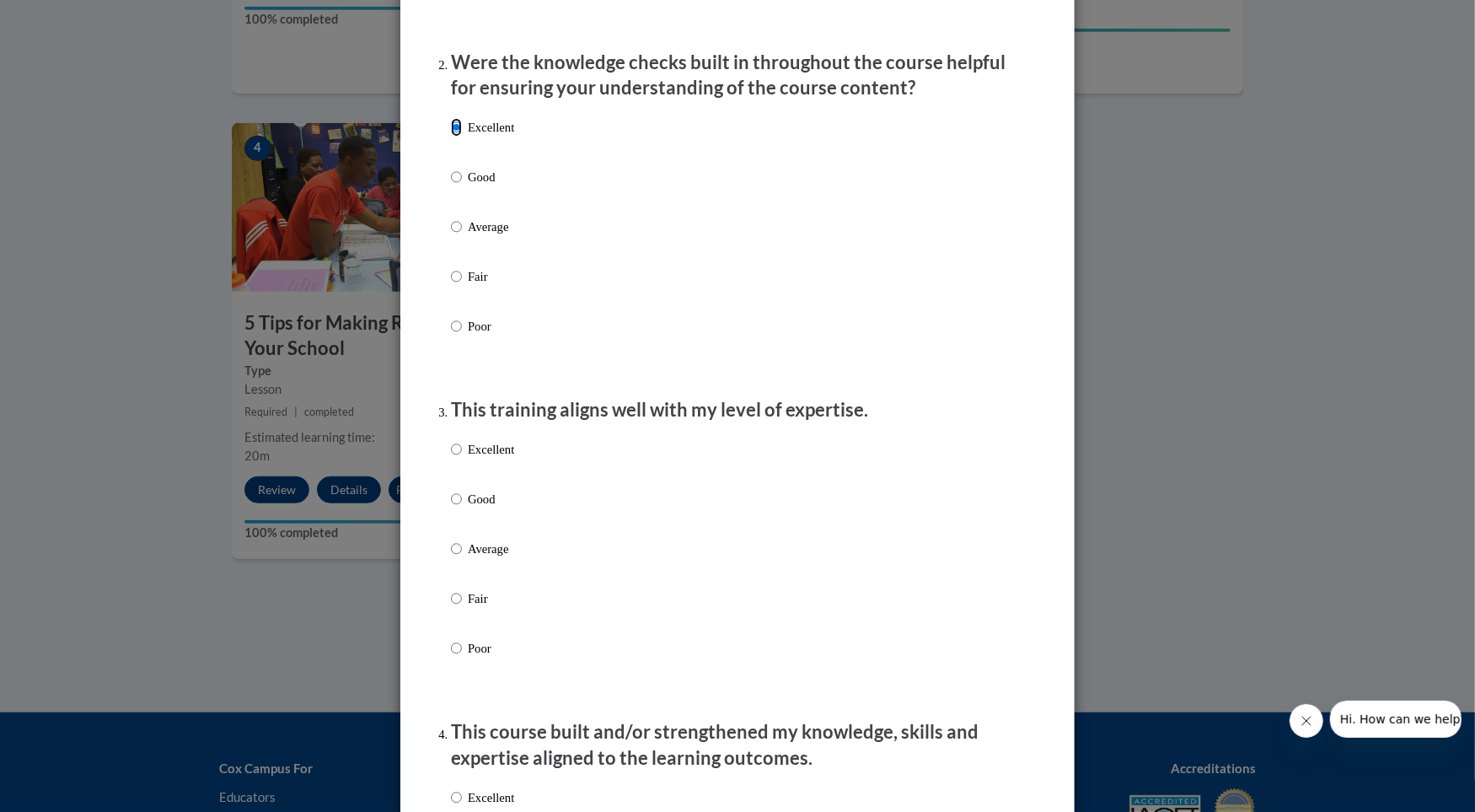
scroll to position [513, 0]
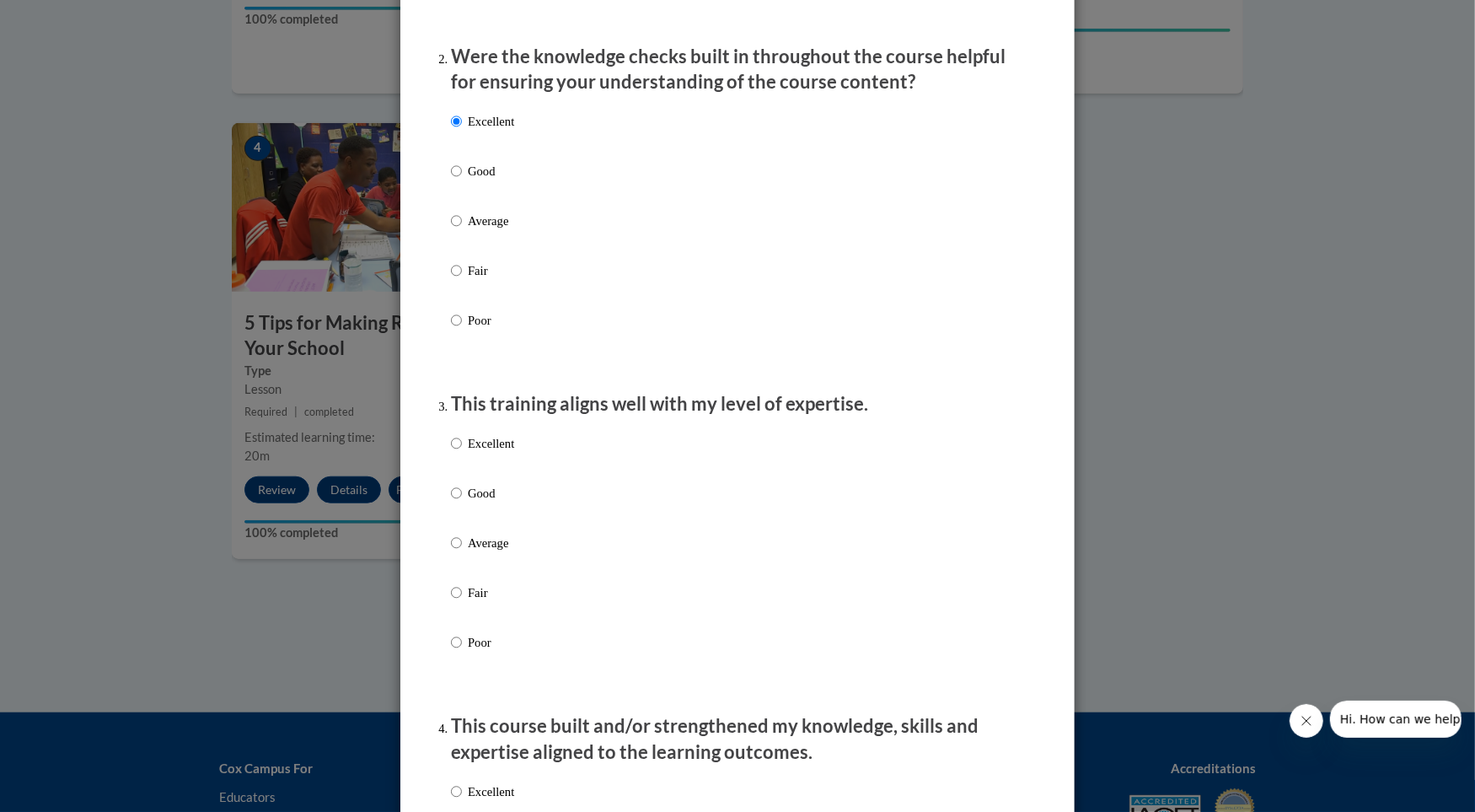
click at [475, 452] on p "Excellent" at bounding box center [491, 442] width 47 height 18
click at [462, 452] on input "Excellent" at bounding box center [456, 442] width 11 height 18
radio input "true"
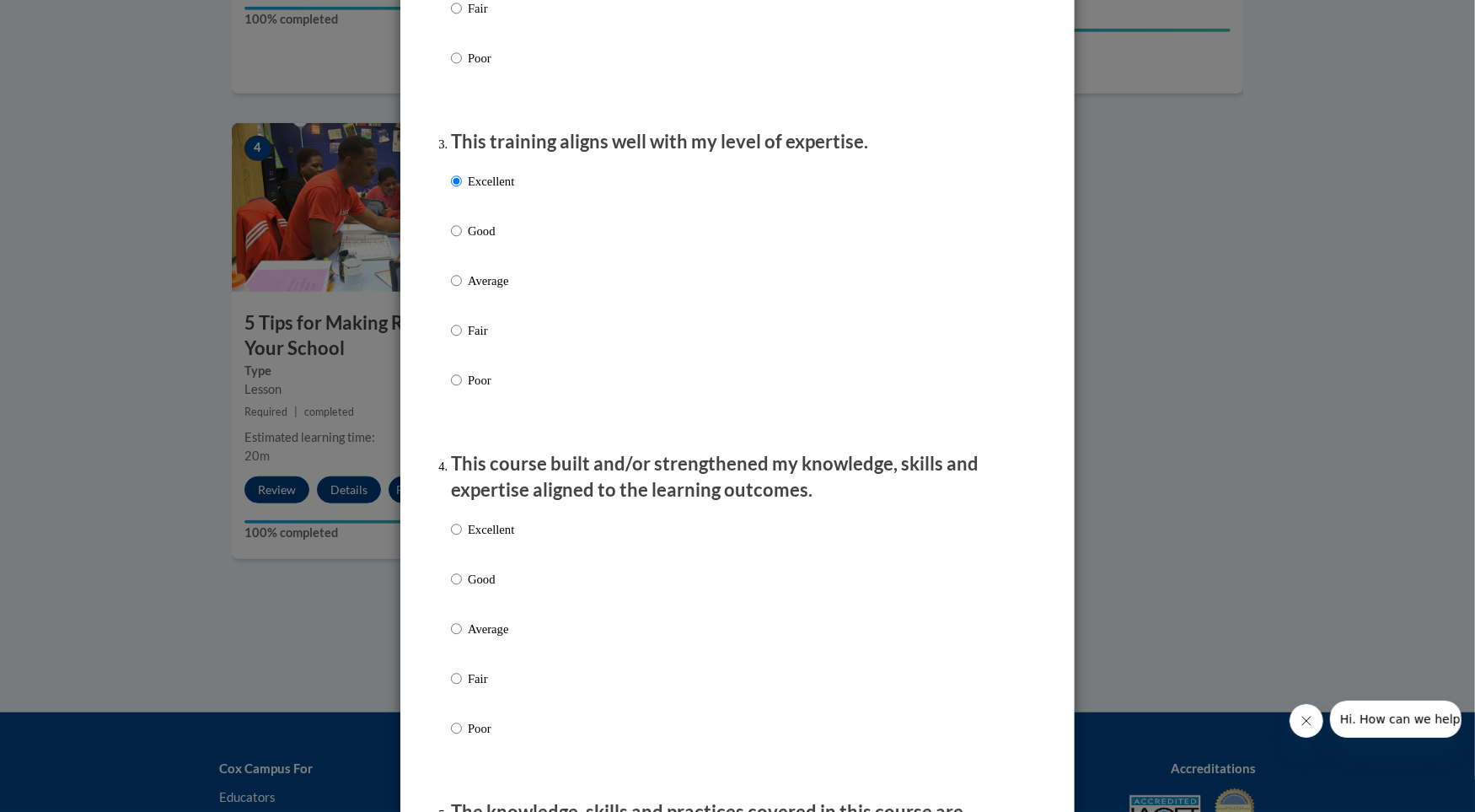
click at [478, 538] on p "Excellent" at bounding box center [491, 529] width 47 height 18
click at [462, 538] on input "Excellent" at bounding box center [456, 529] width 11 height 18
radio input "true"
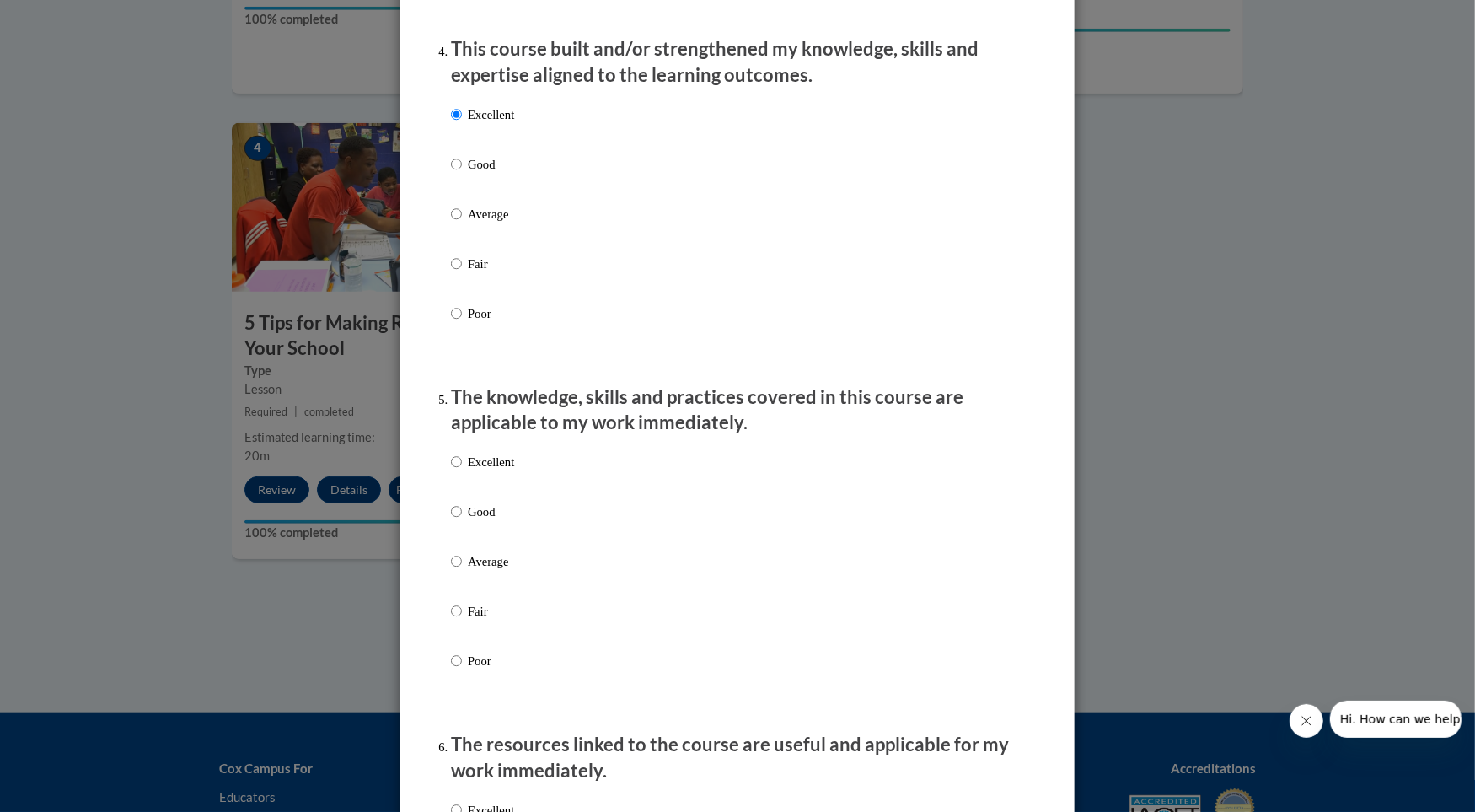
click at [470, 470] on p "Excellent" at bounding box center [491, 461] width 47 height 18
click at [462, 470] on input "Excellent" at bounding box center [456, 461] width 11 height 18
radio input "true"
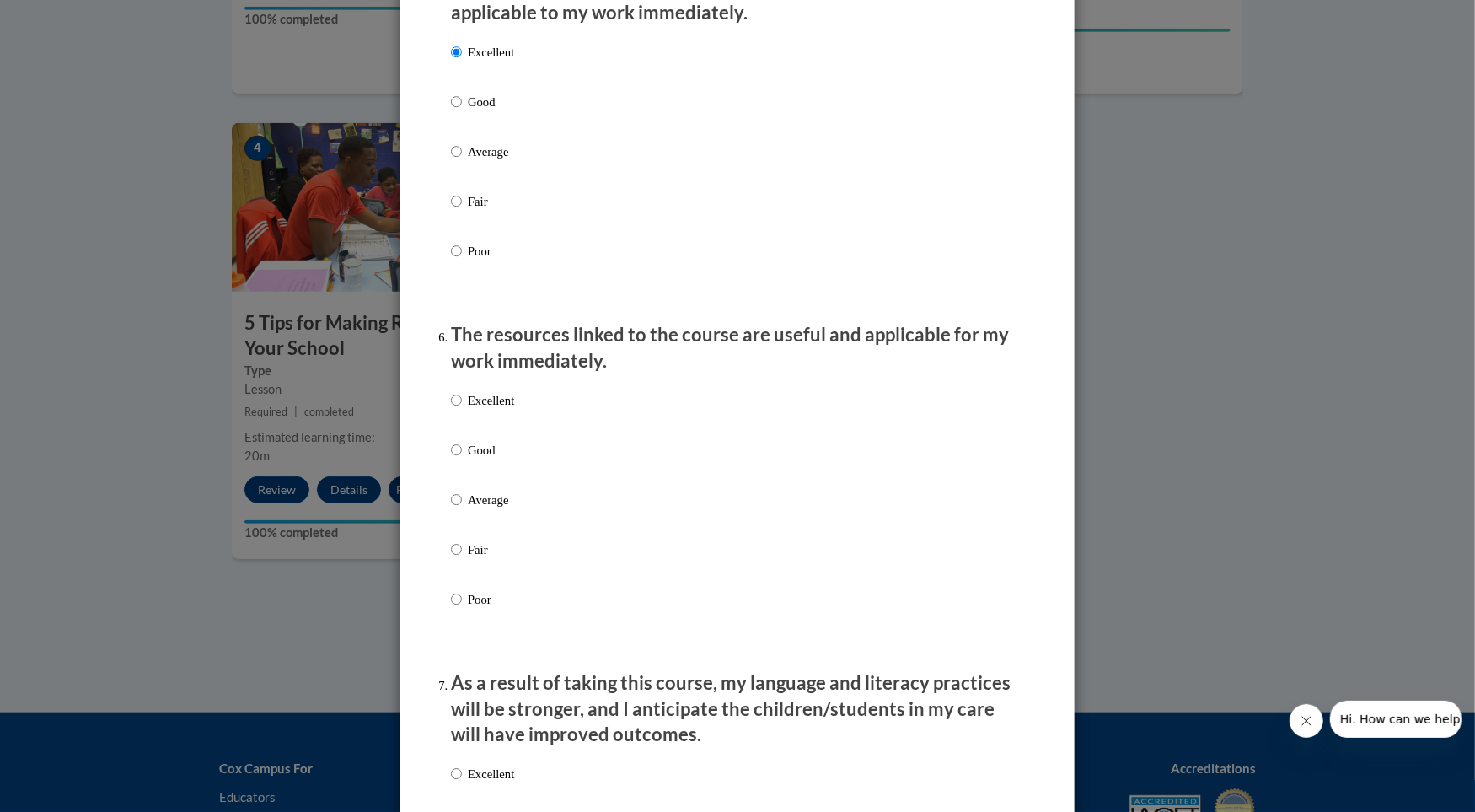
click at [496, 407] on p "Excellent" at bounding box center [491, 400] width 47 height 18
click at [462, 407] on input "Excellent" at bounding box center [456, 400] width 11 height 18
radio input "true"
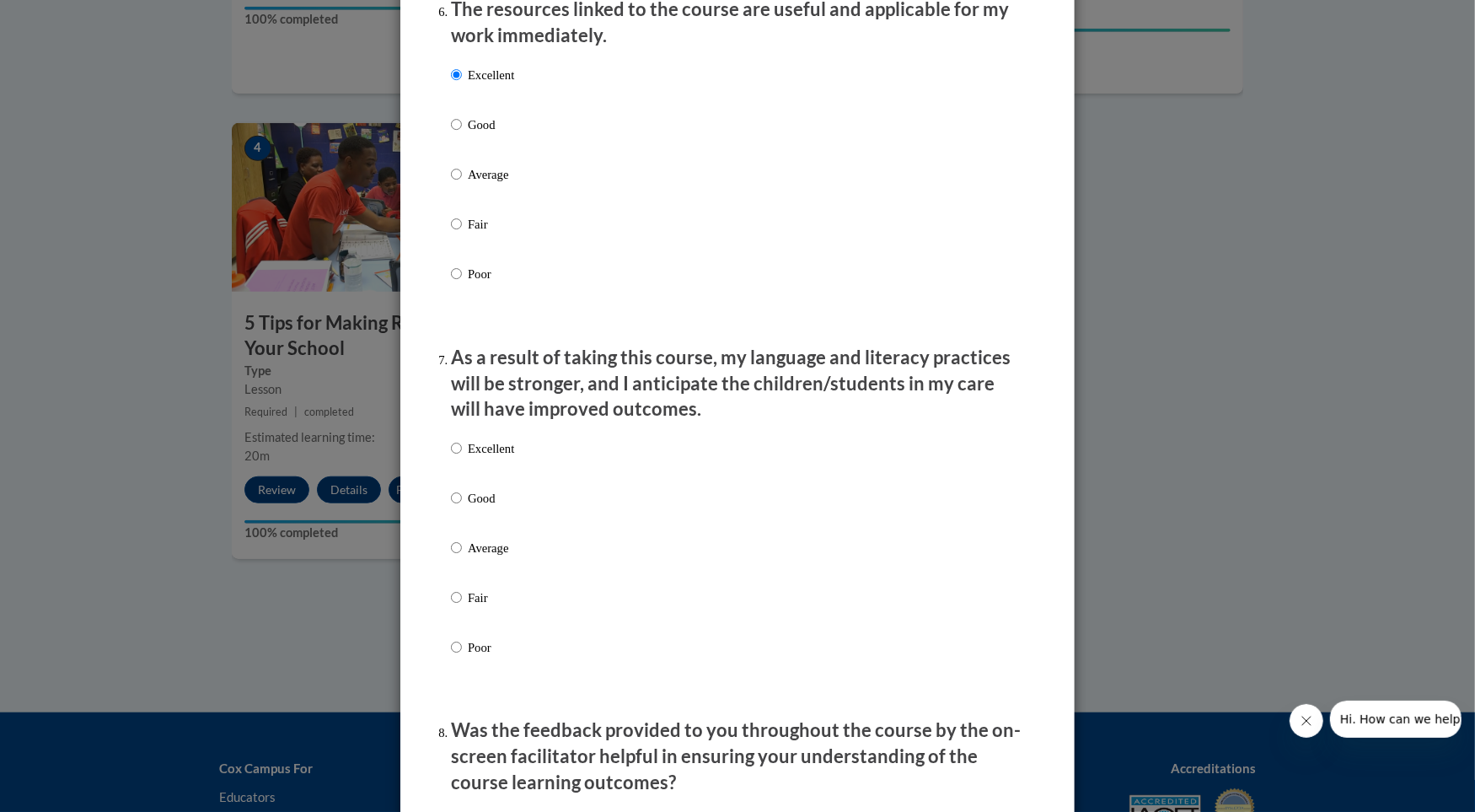
click at [504, 458] on p "Excellent" at bounding box center [491, 448] width 47 height 18
click at [462, 458] on input "Excellent" at bounding box center [456, 448] width 11 height 18
radio input "true"
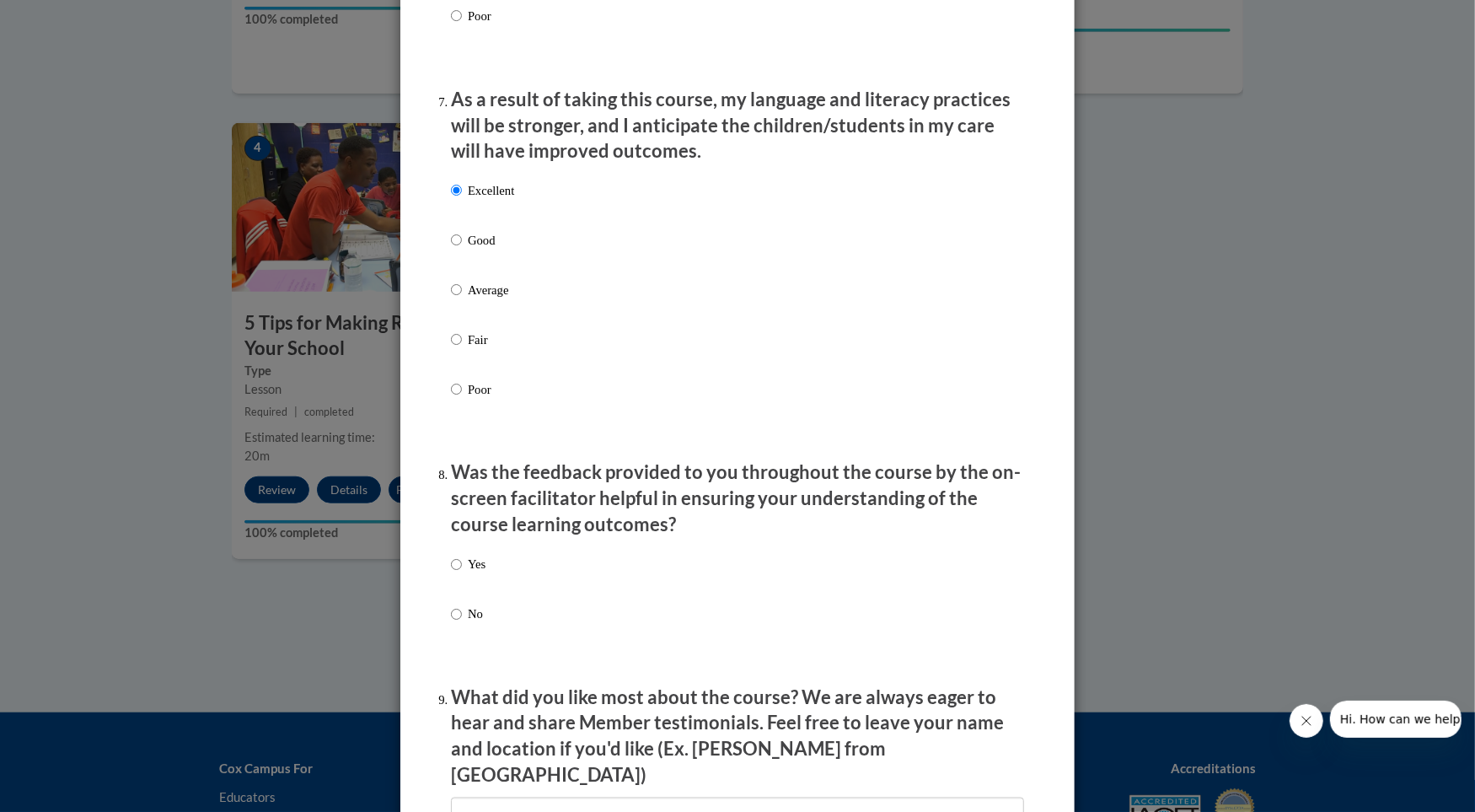
click at [459, 575] on label "Yes" at bounding box center [469, 577] width 35 height 46
click at [459, 574] on input "Yes" at bounding box center [456, 564] width 11 height 18
radio input "true"
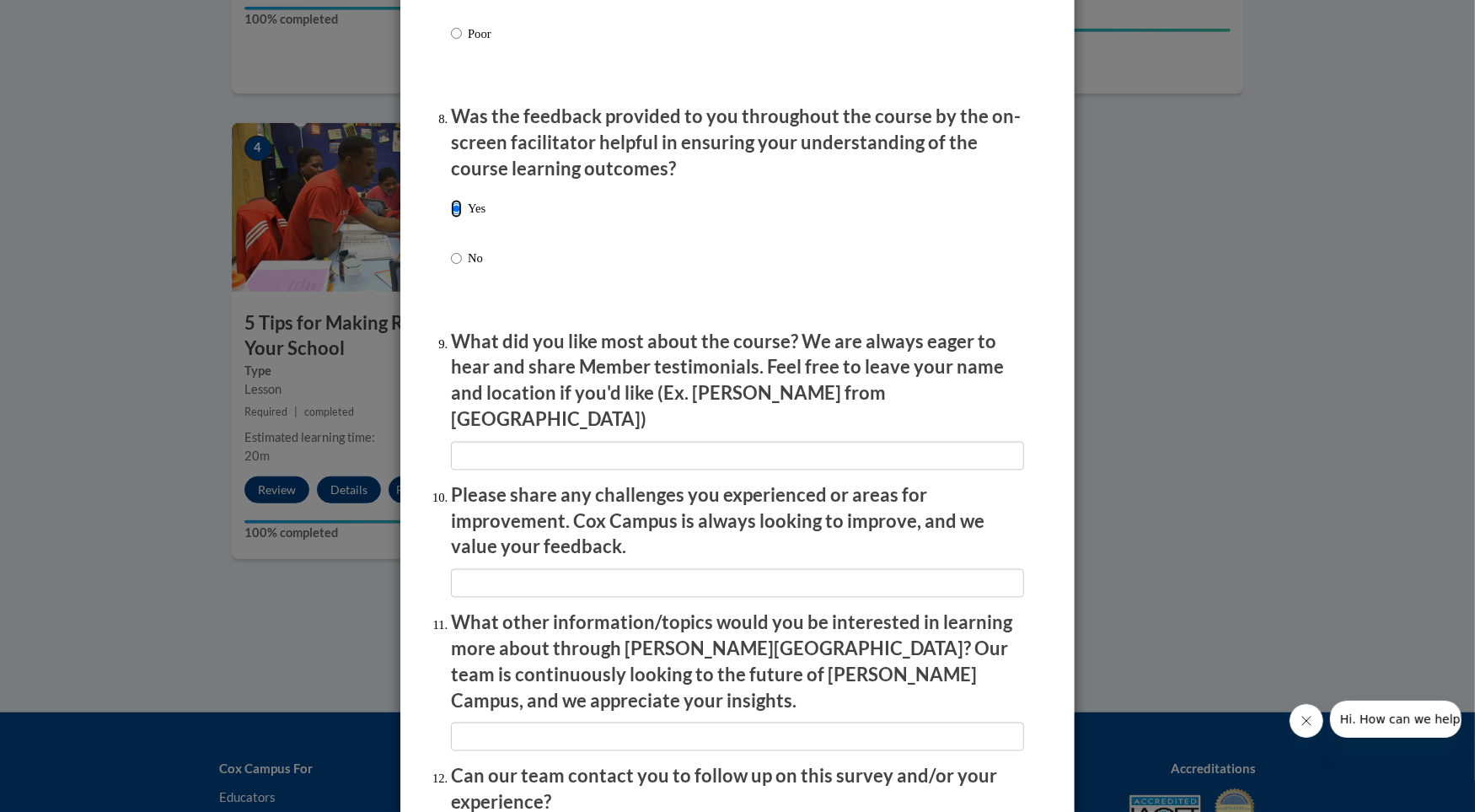
scroll to position [2693, 0]
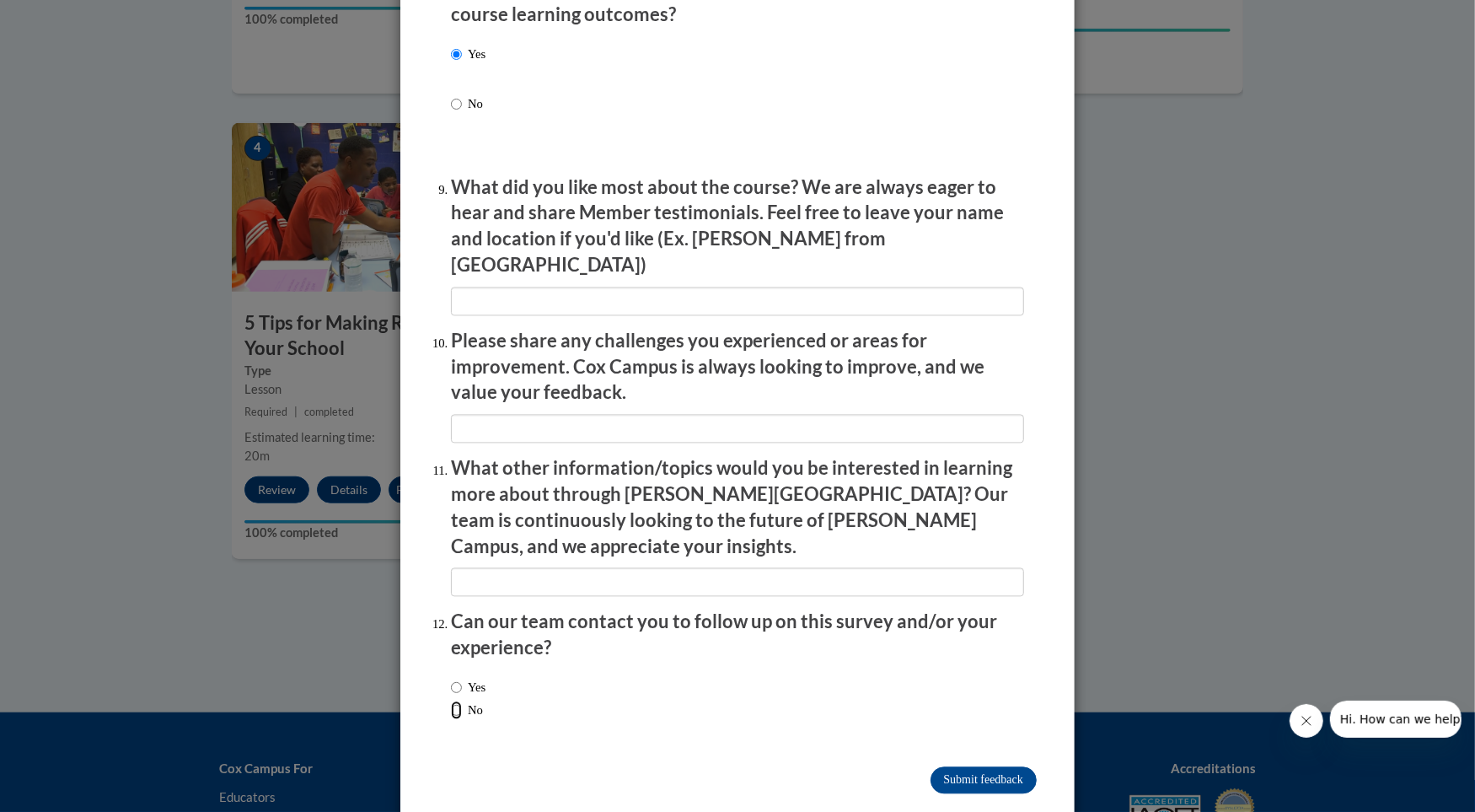
click at [453, 700] on input "No" at bounding box center [456, 709] width 11 height 18
radio input "true"
click at [976, 766] on input "Submit feedback" at bounding box center [983, 780] width 106 height 27
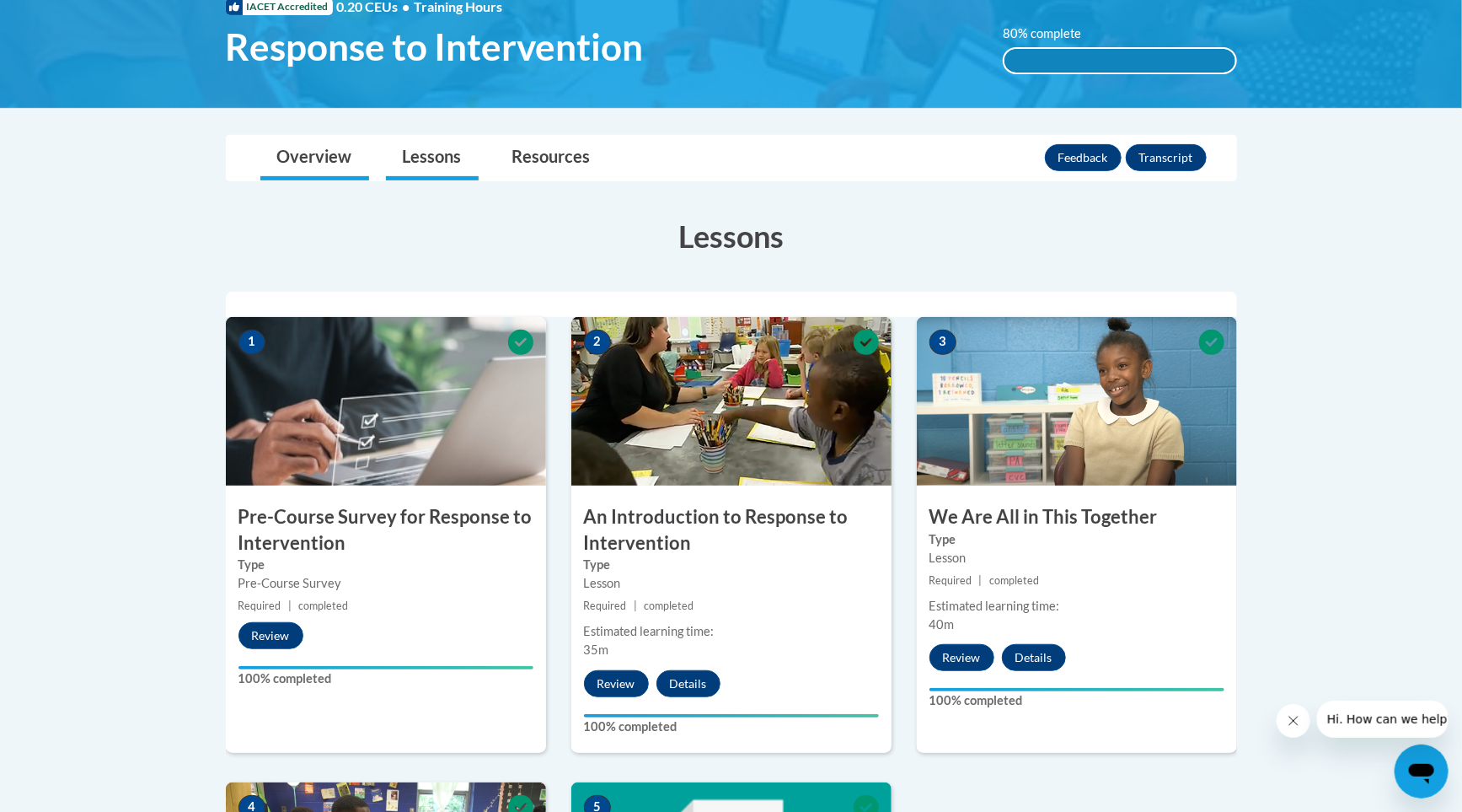
scroll to position [274, 0]
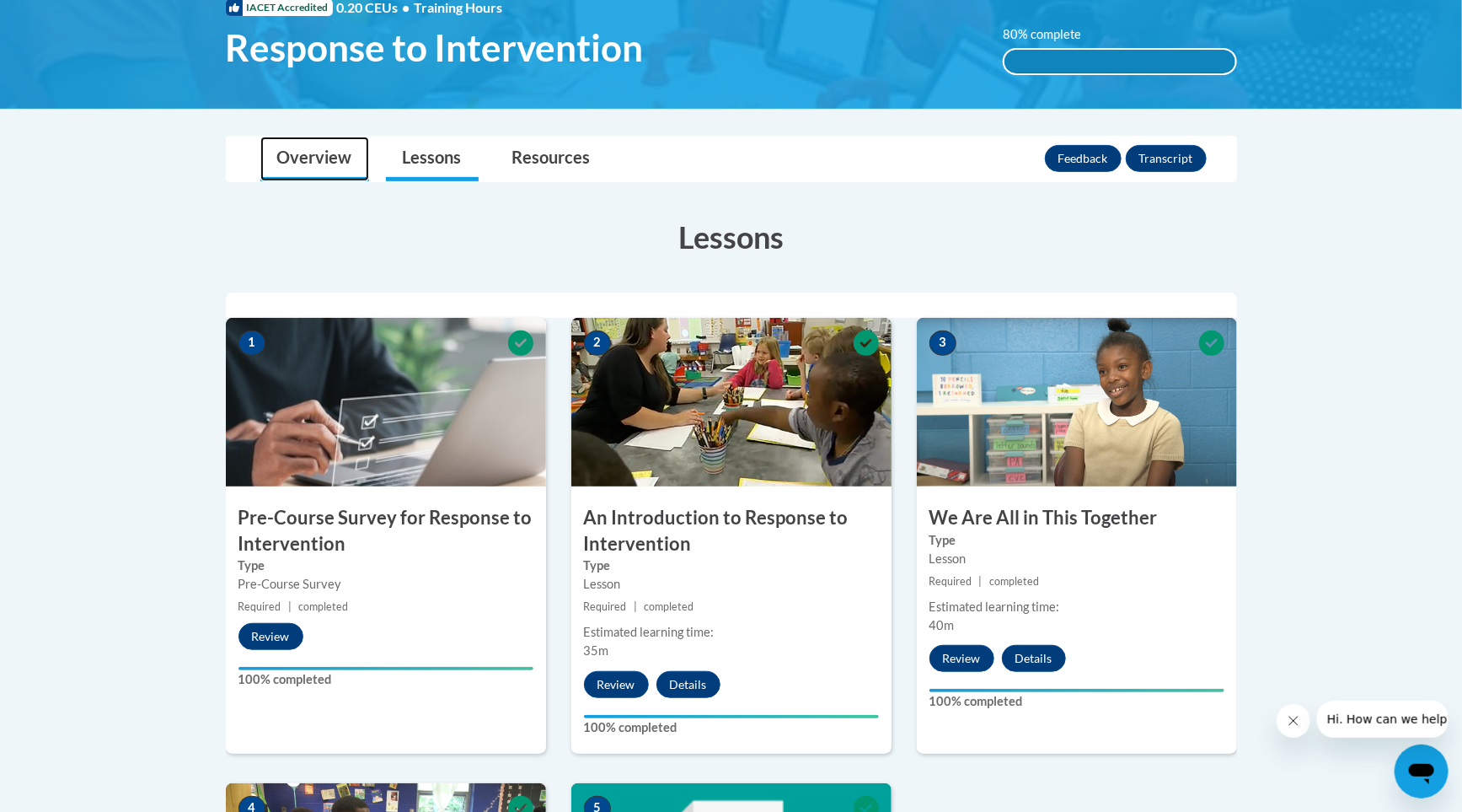
click at [326, 157] on link "Overview" at bounding box center [314, 159] width 109 height 45
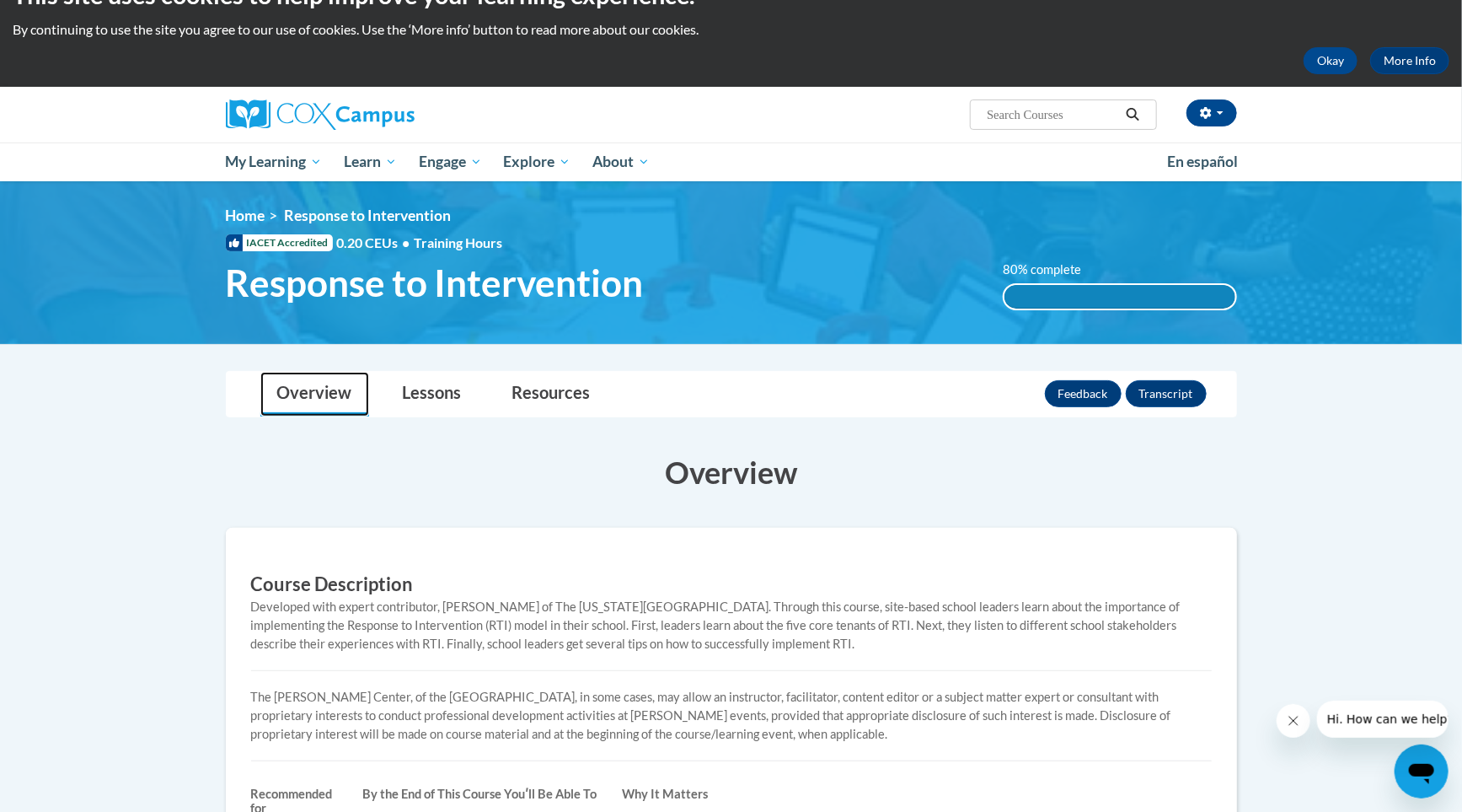
scroll to position [29, 0]
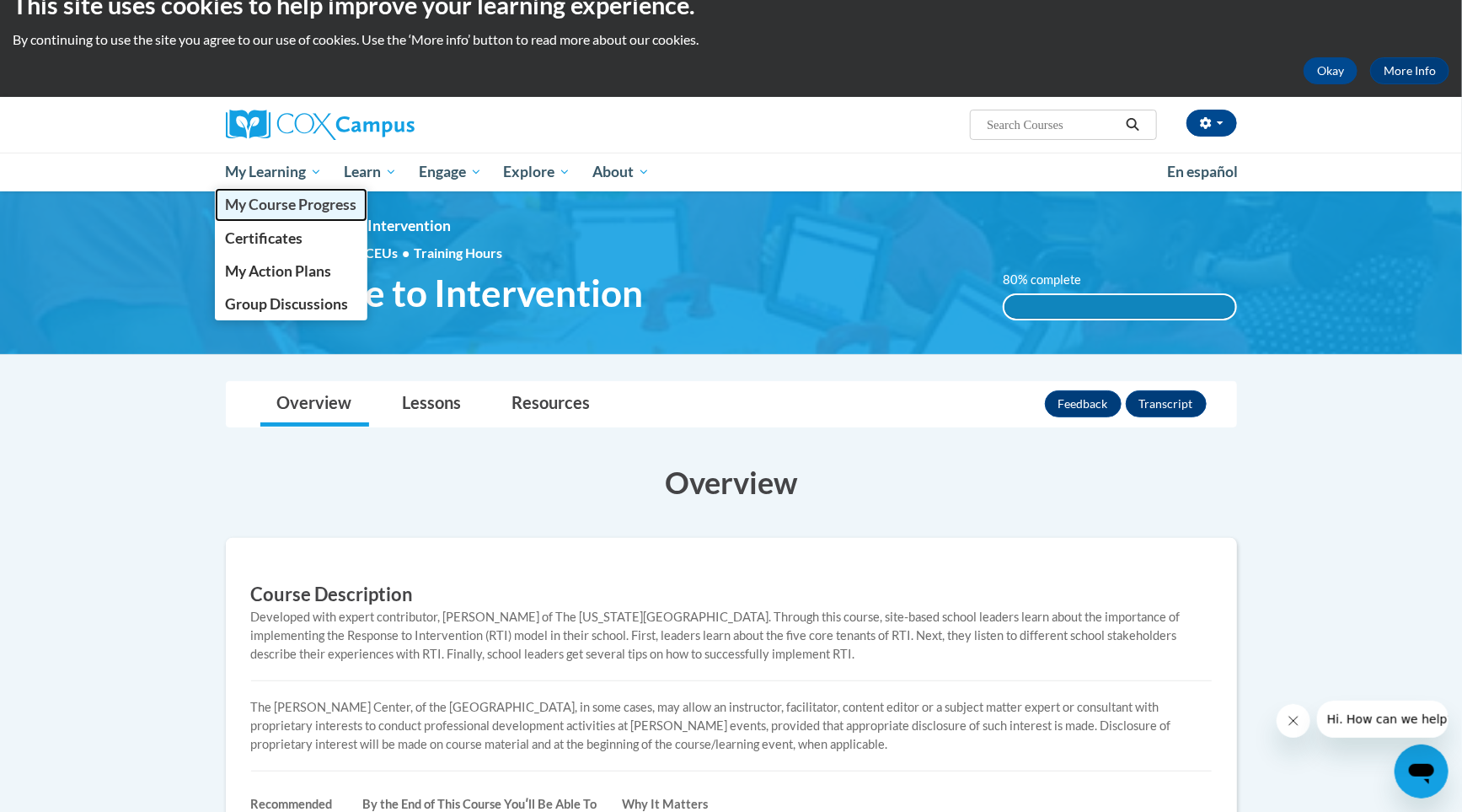
click at [331, 203] on span "My Course Progress" at bounding box center [291, 205] width 132 height 17
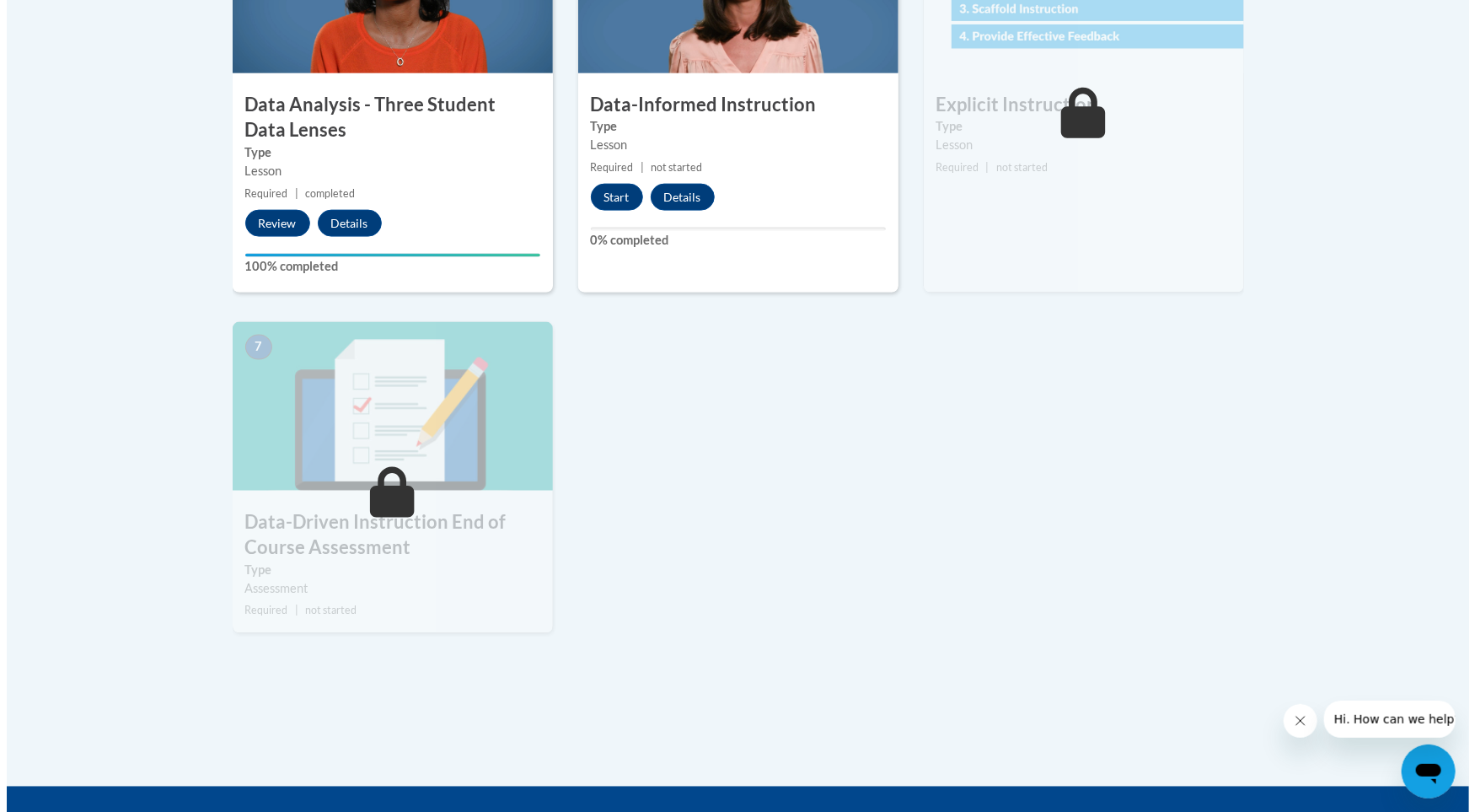
scroll to position [1102, 0]
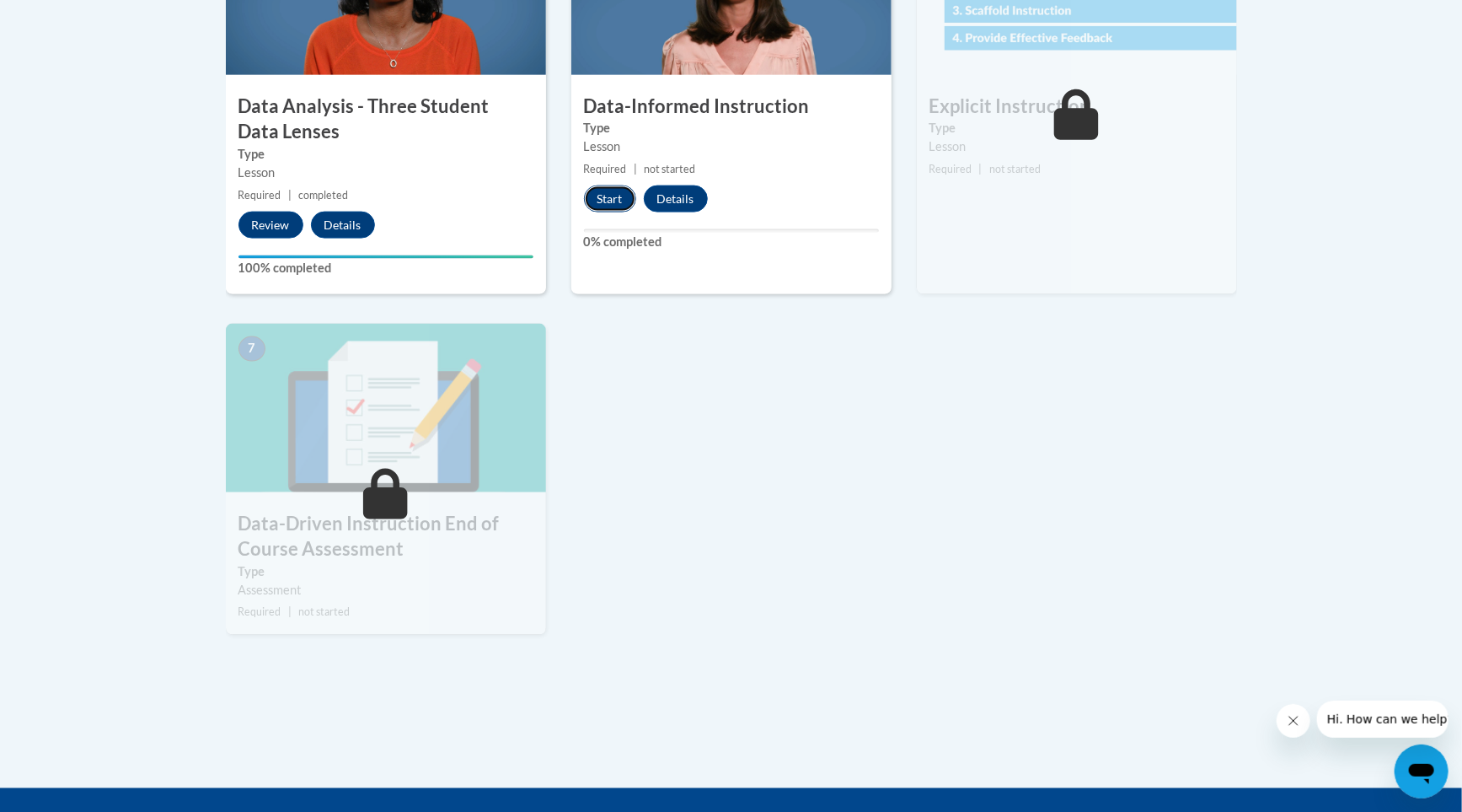
click at [613, 202] on button "Start" at bounding box center [610, 199] width 52 height 27
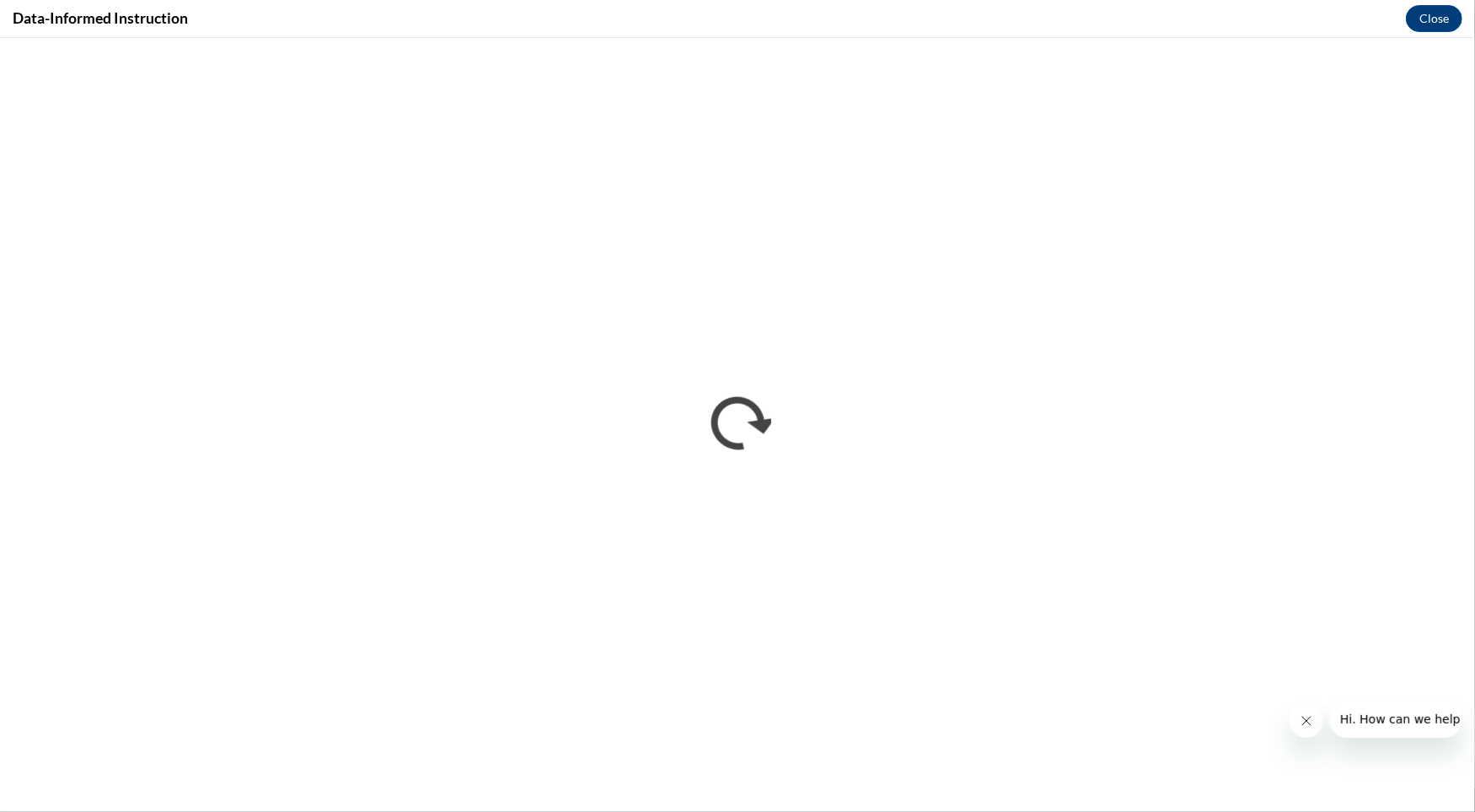
scroll to position [0, 0]
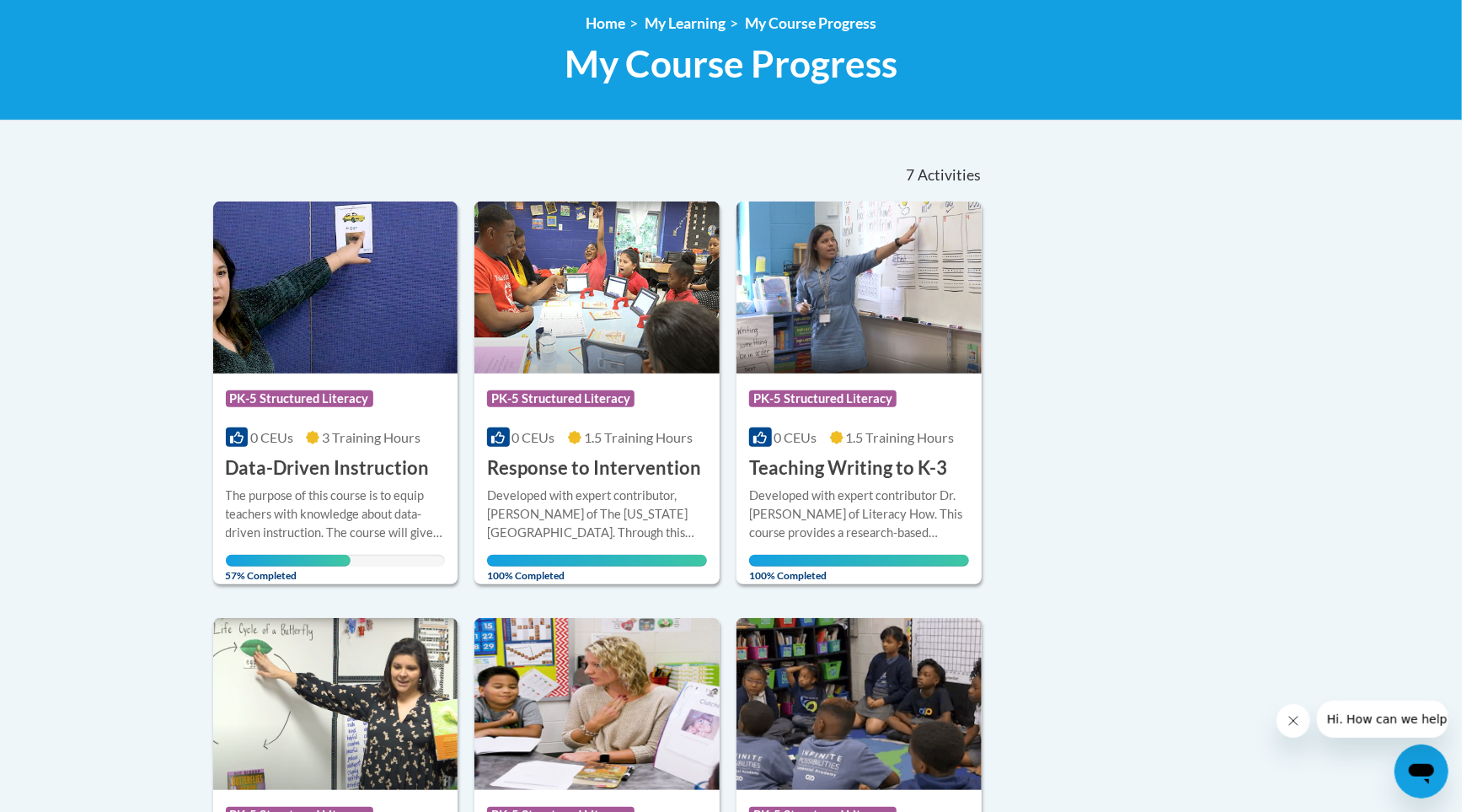
scroll to position [230, 0]
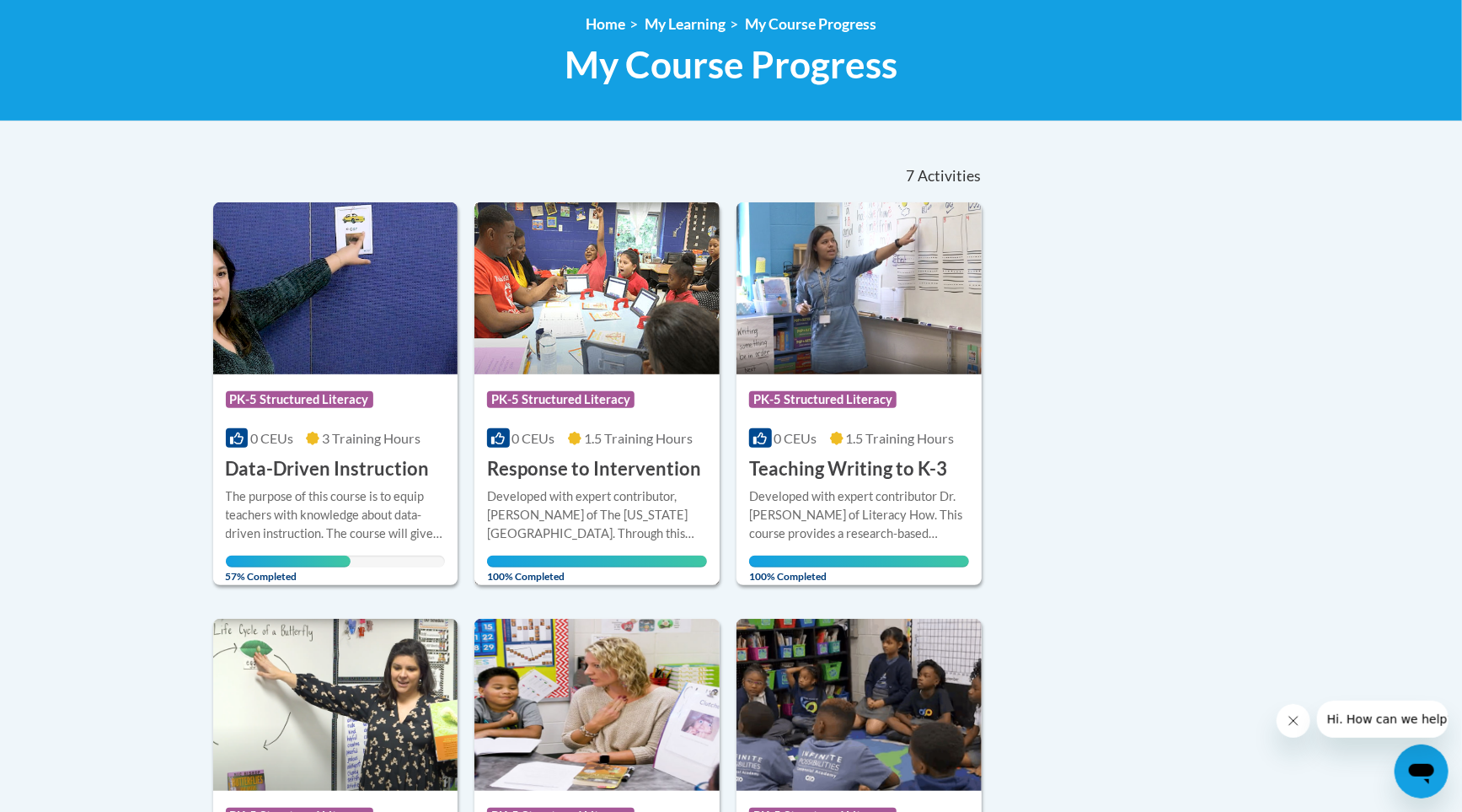
click at [658, 465] on h3 "Response to Intervention" at bounding box center [594, 469] width 214 height 26
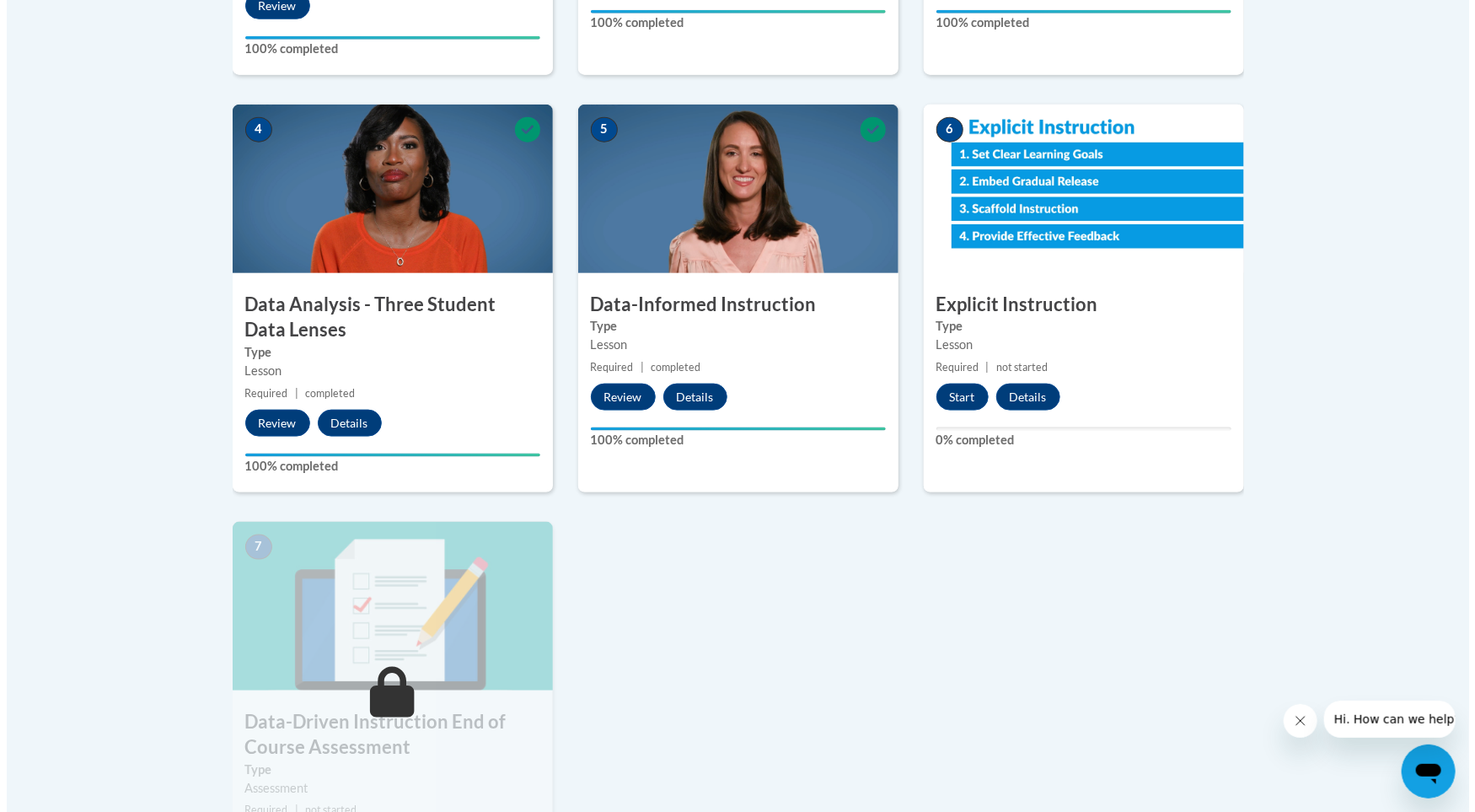
scroll to position [911, 0]
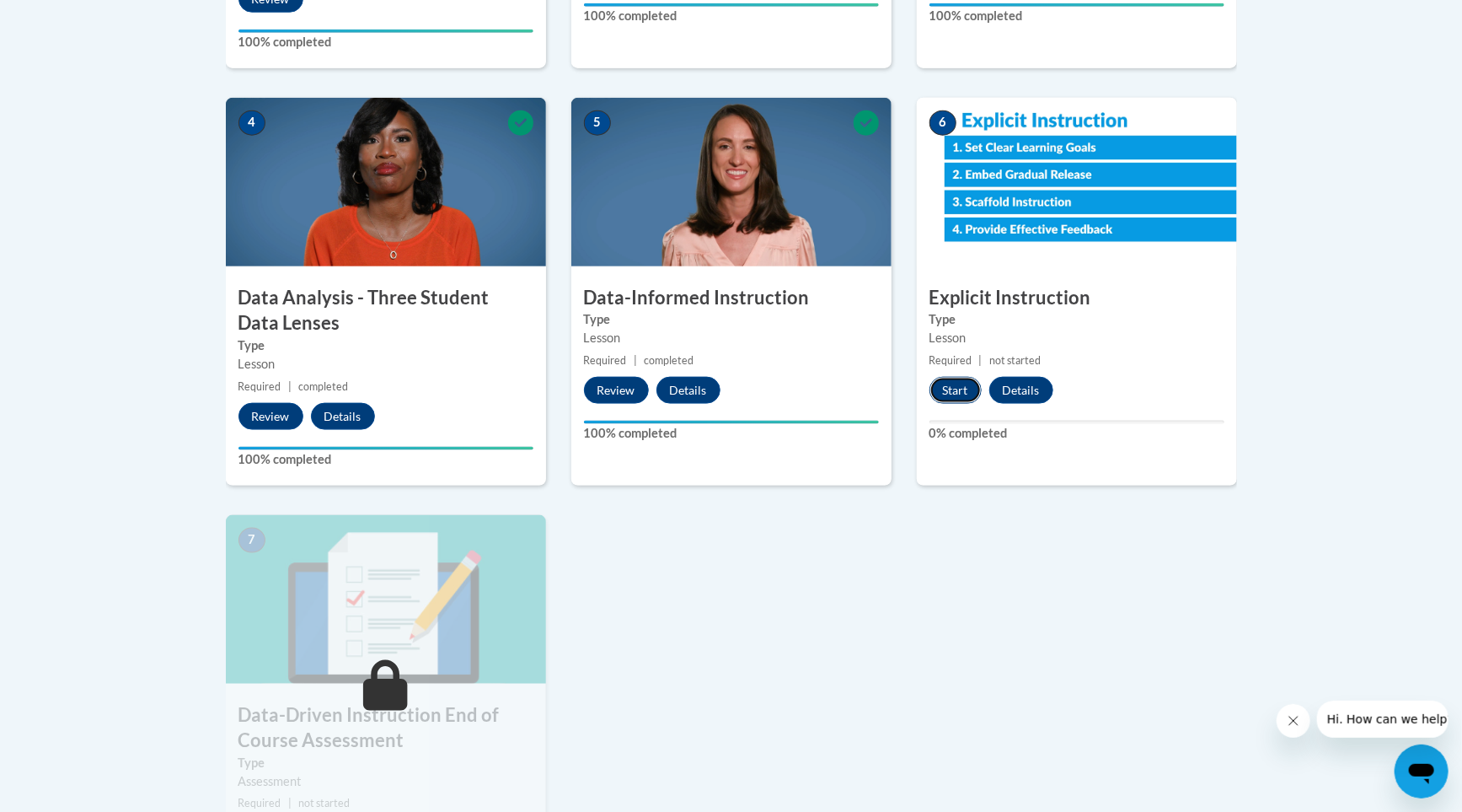
click at [959, 391] on button "Start" at bounding box center [956, 390] width 52 height 27
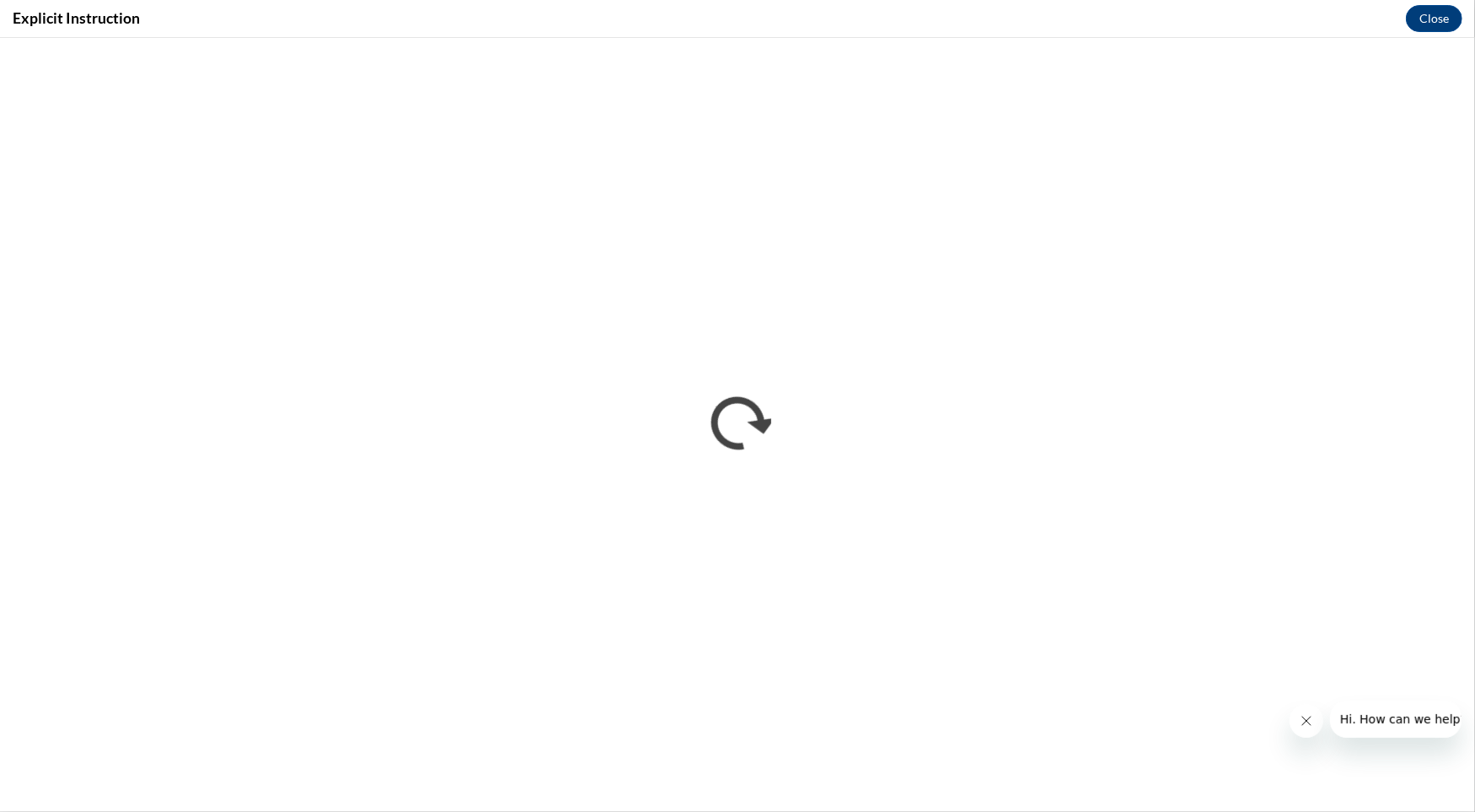
scroll to position [0, 0]
